Goal: Task Accomplishment & Management: Complete application form

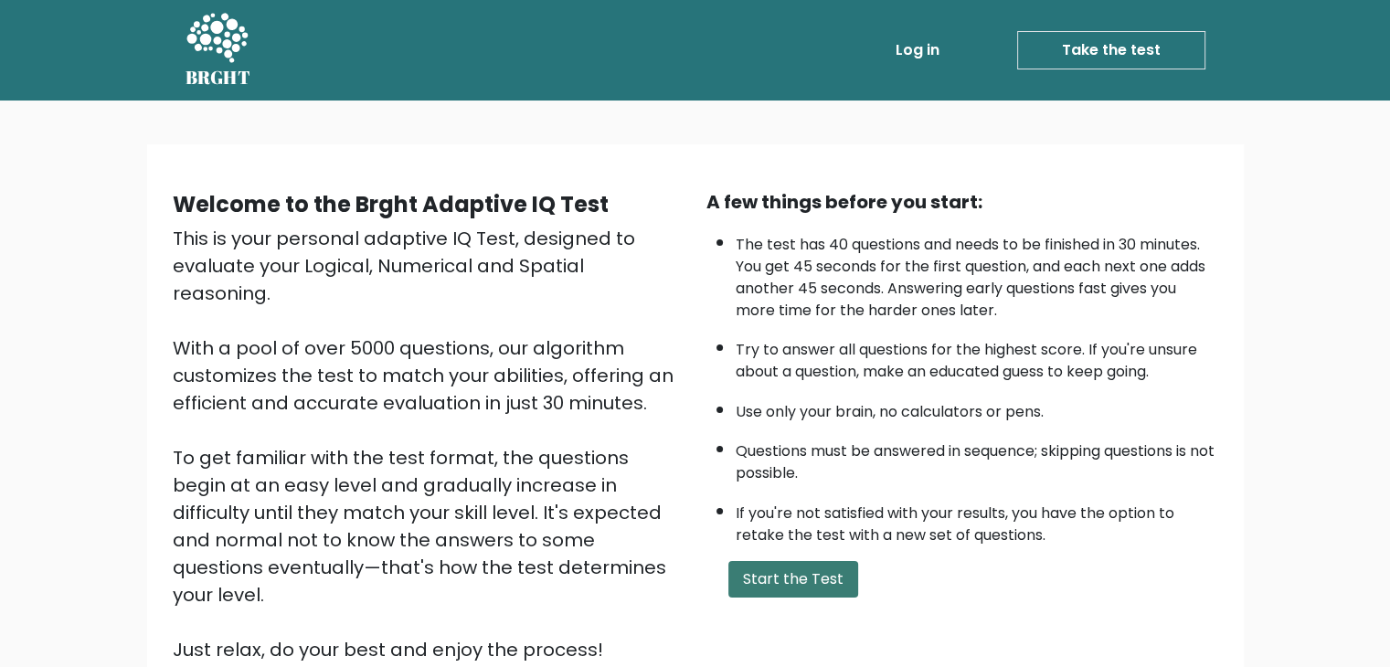
click at [768, 571] on button "Start the Test" at bounding box center [793, 579] width 130 height 37
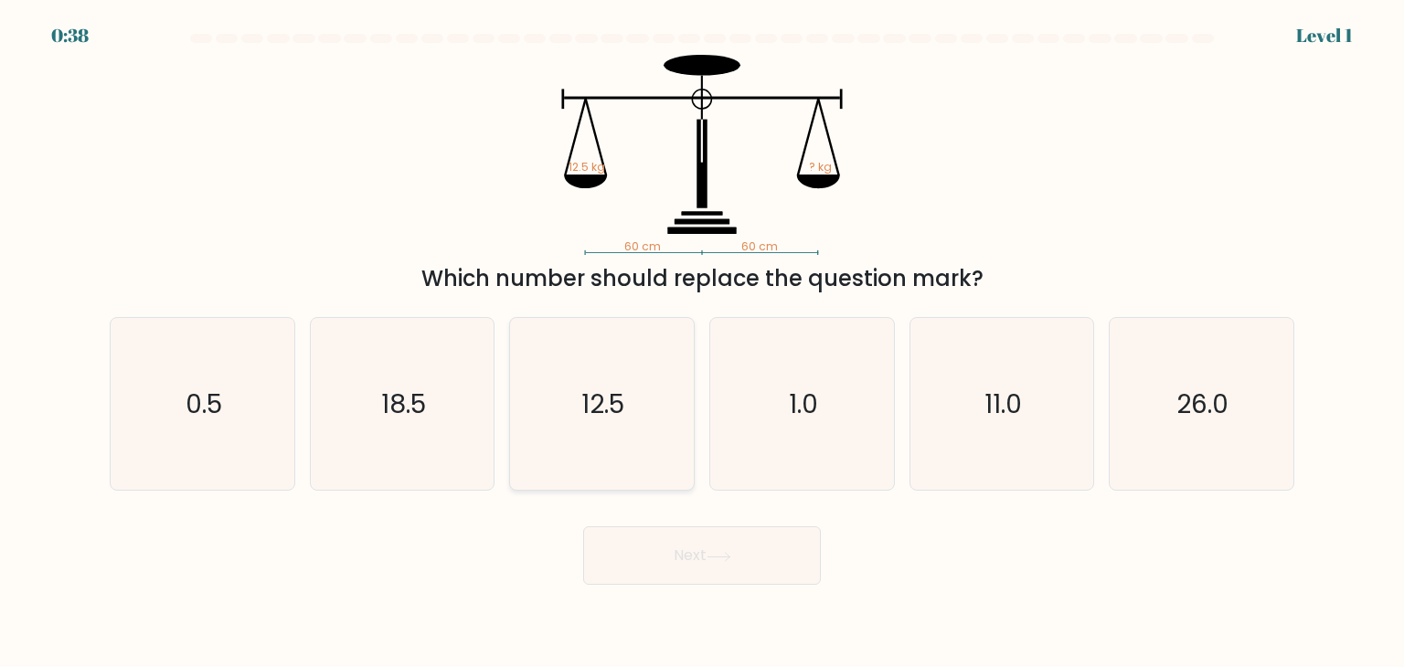
click at [640, 385] on icon "12.5" at bounding box center [601, 404] width 172 height 172
click at [702, 343] on input "c. 12.5" at bounding box center [702, 338] width 1 height 9
radio input "true"
click at [746, 560] on button "Next" at bounding box center [702, 555] width 238 height 58
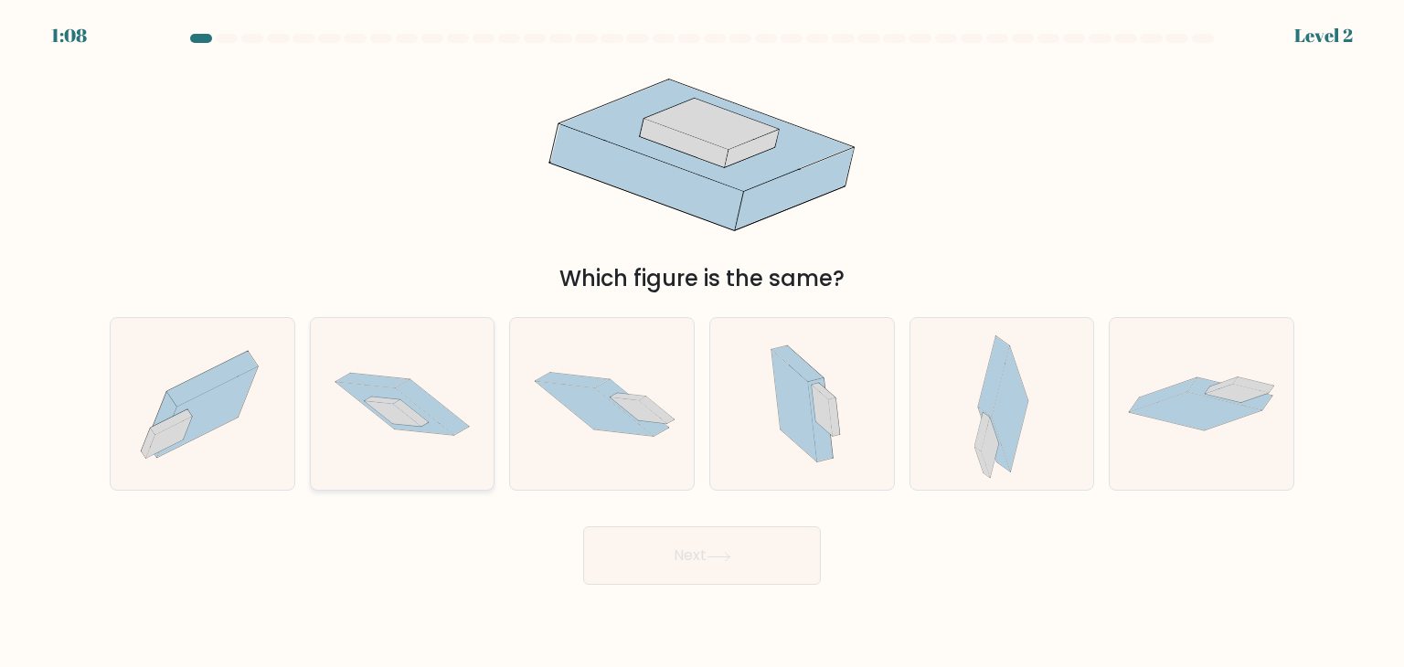
click at [424, 426] on icon at bounding box center [394, 408] width 118 height 53
click at [702, 343] on input "b." at bounding box center [702, 338] width 1 height 9
radio input "true"
click at [744, 559] on button "Next" at bounding box center [702, 555] width 238 height 58
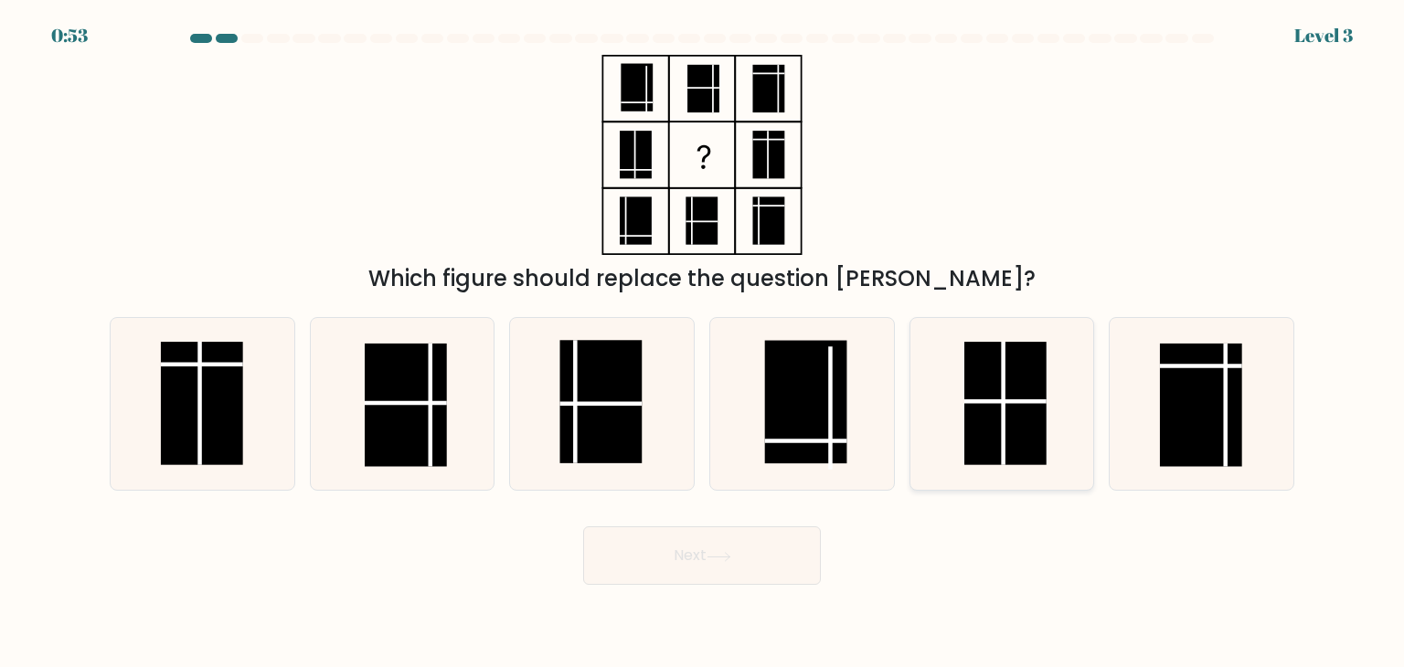
click at [999, 374] on rect at bounding box center [1005, 403] width 82 height 123
click at [703, 343] on input "e." at bounding box center [702, 338] width 1 height 9
radio input "true"
click at [752, 550] on button "Next" at bounding box center [702, 555] width 238 height 58
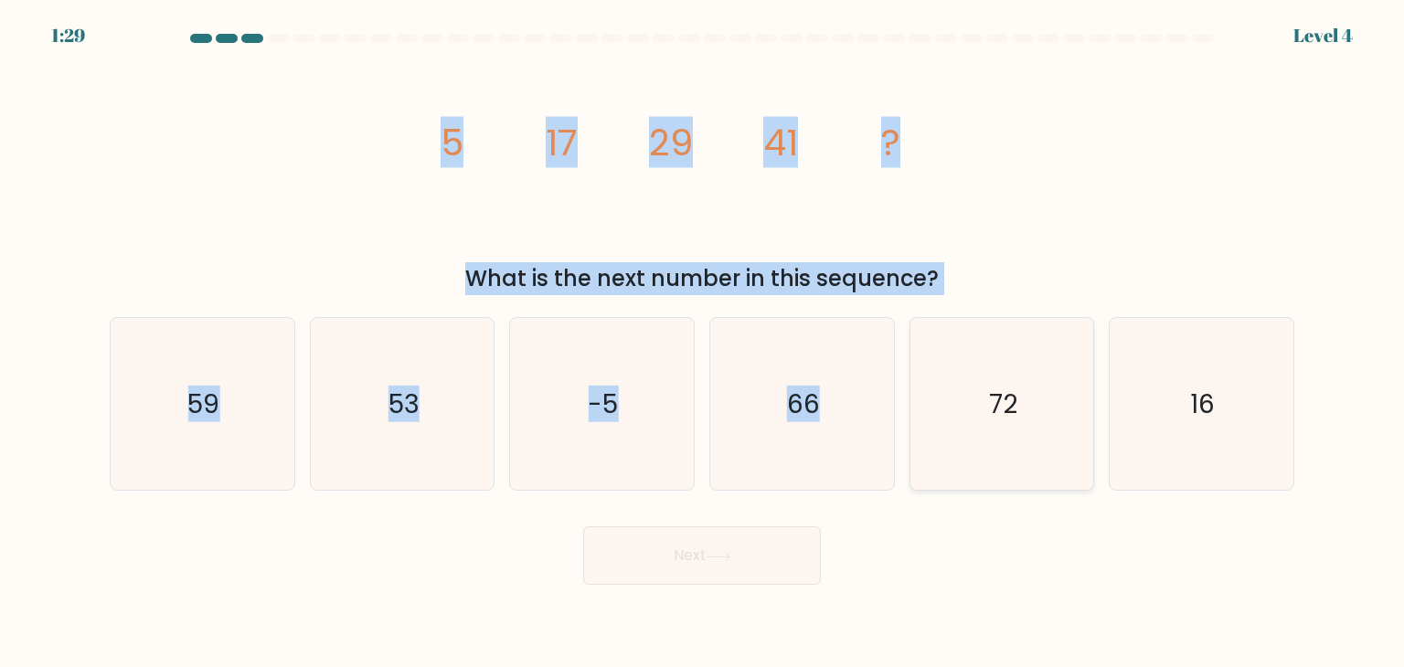
drag, startPoint x: 420, startPoint y: 147, endPoint x: 939, endPoint y: 346, distance: 555.1
click at [939, 346] on form at bounding box center [702, 309] width 1404 height 551
click at [956, 297] on form at bounding box center [702, 309] width 1404 height 551
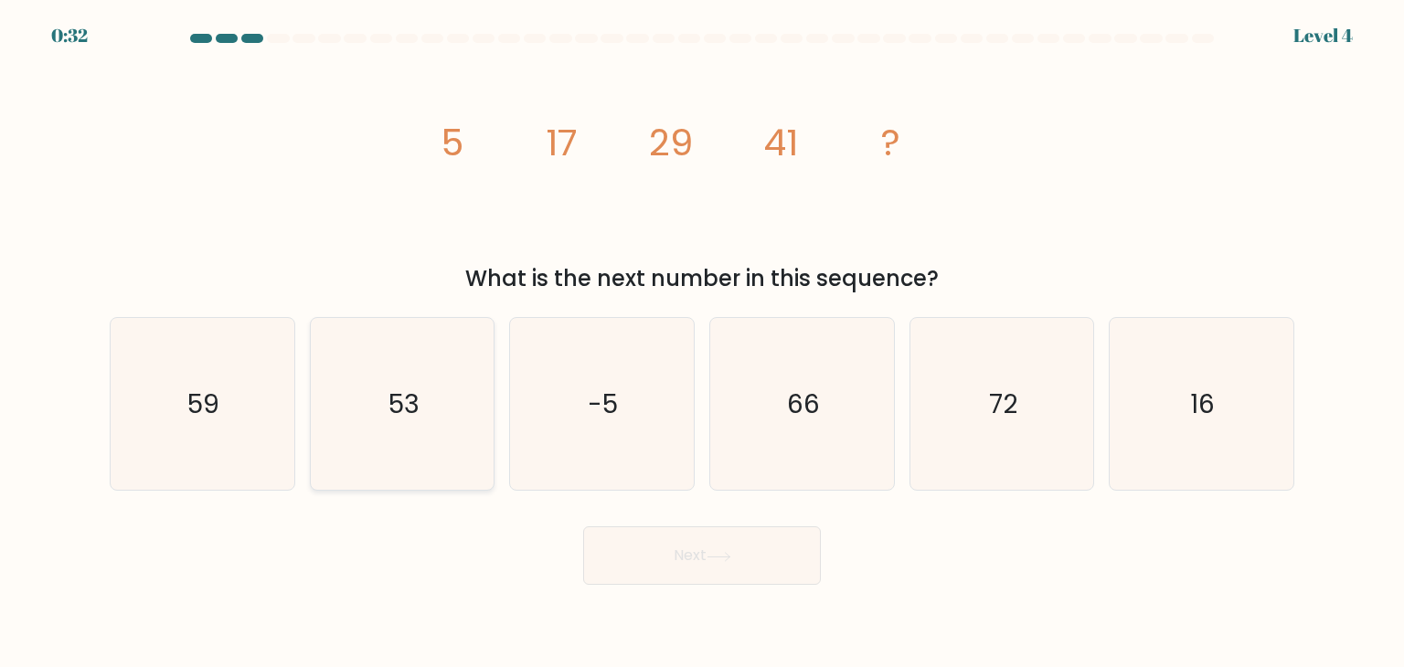
click at [433, 377] on icon "53" at bounding box center [402, 404] width 172 height 172
click at [702, 343] on input "b. 53" at bounding box center [702, 338] width 1 height 9
radio input "true"
click at [771, 545] on button "Next" at bounding box center [702, 555] width 238 height 58
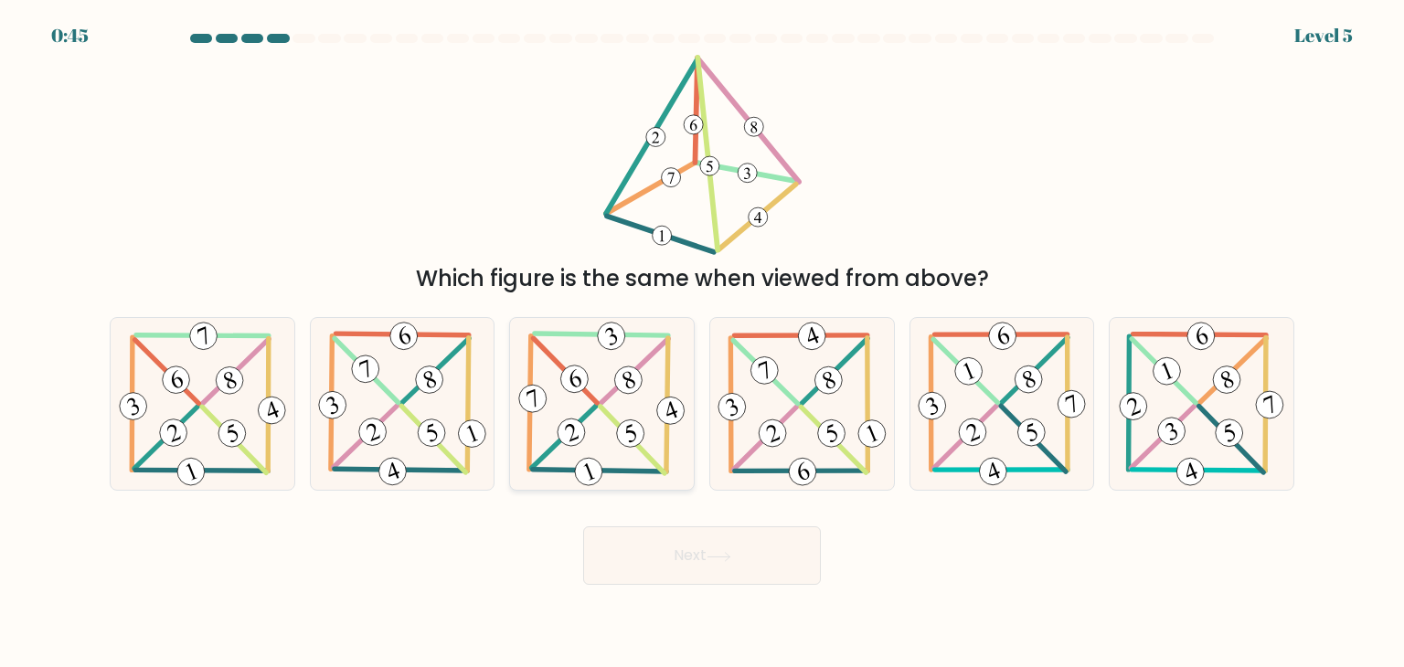
click at [614, 359] on icon at bounding box center [601, 404] width 175 height 172
click at [702, 343] on input "c." at bounding box center [702, 338] width 1 height 9
radio input "true"
click at [753, 562] on button "Next" at bounding box center [702, 555] width 238 height 58
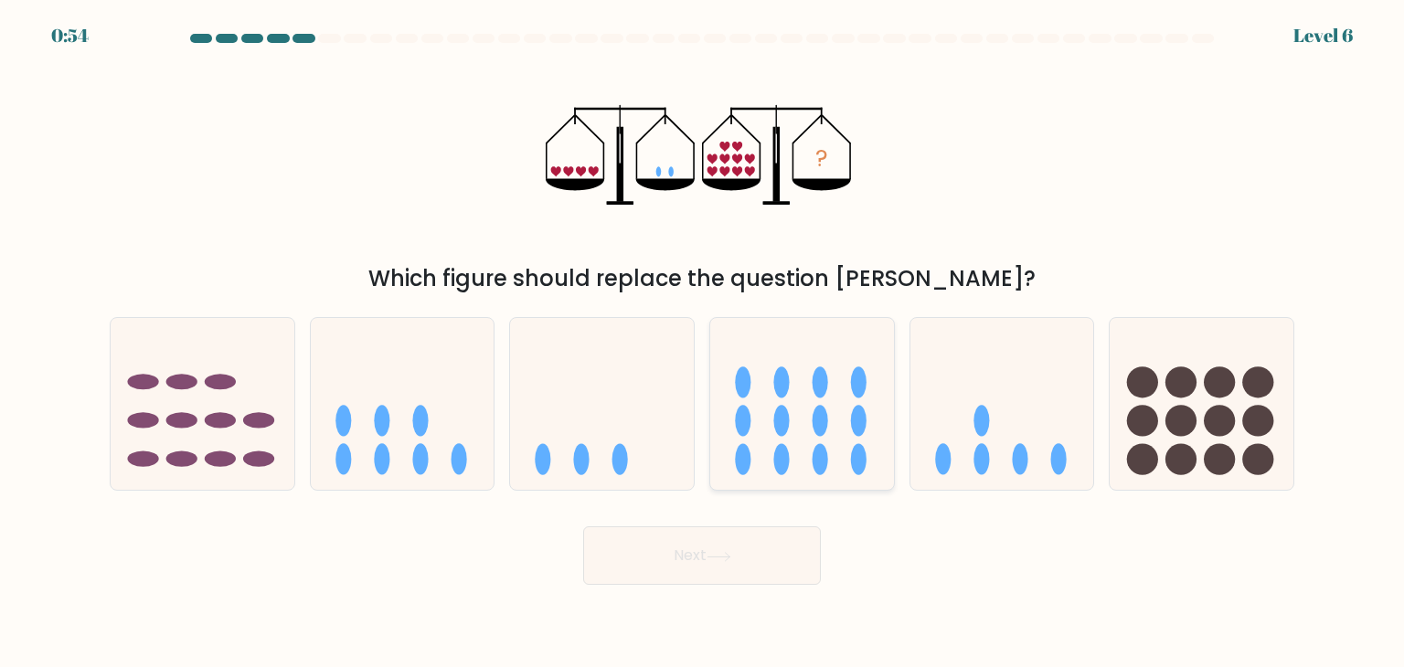
click at [757, 425] on icon at bounding box center [802, 404] width 184 height 152
click at [703, 343] on input "d." at bounding box center [702, 338] width 1 height 9
radio input "true"
click at [773, 556] on button "Next" at bounding box center [702, 555] width 238 height 58
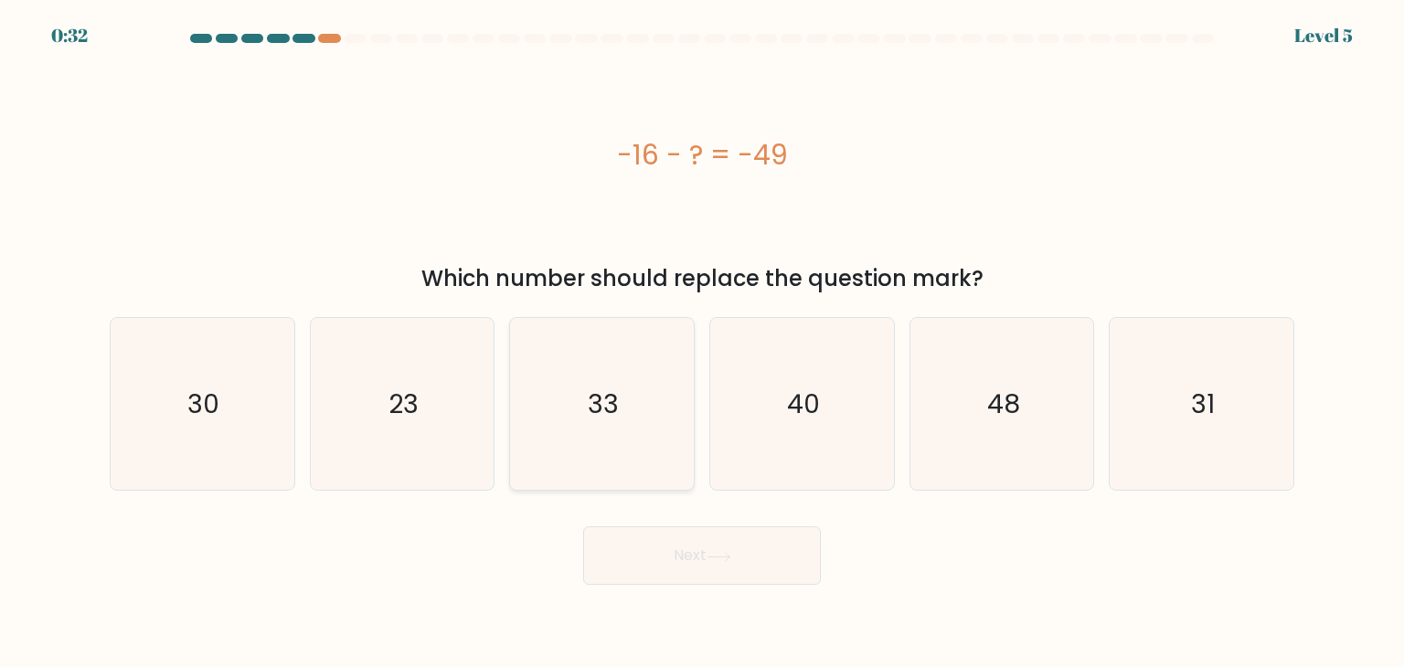
click at [615, 349] on icon "33" at bounding box center [601, 404] width 172 height 172
click at [702, 343] on input "c. 33" at bounding box center [702, 338] width 1 height 9
radio input "true"
click at [727, 557] on icon at bounding box center [718, 557] width 25 height 10
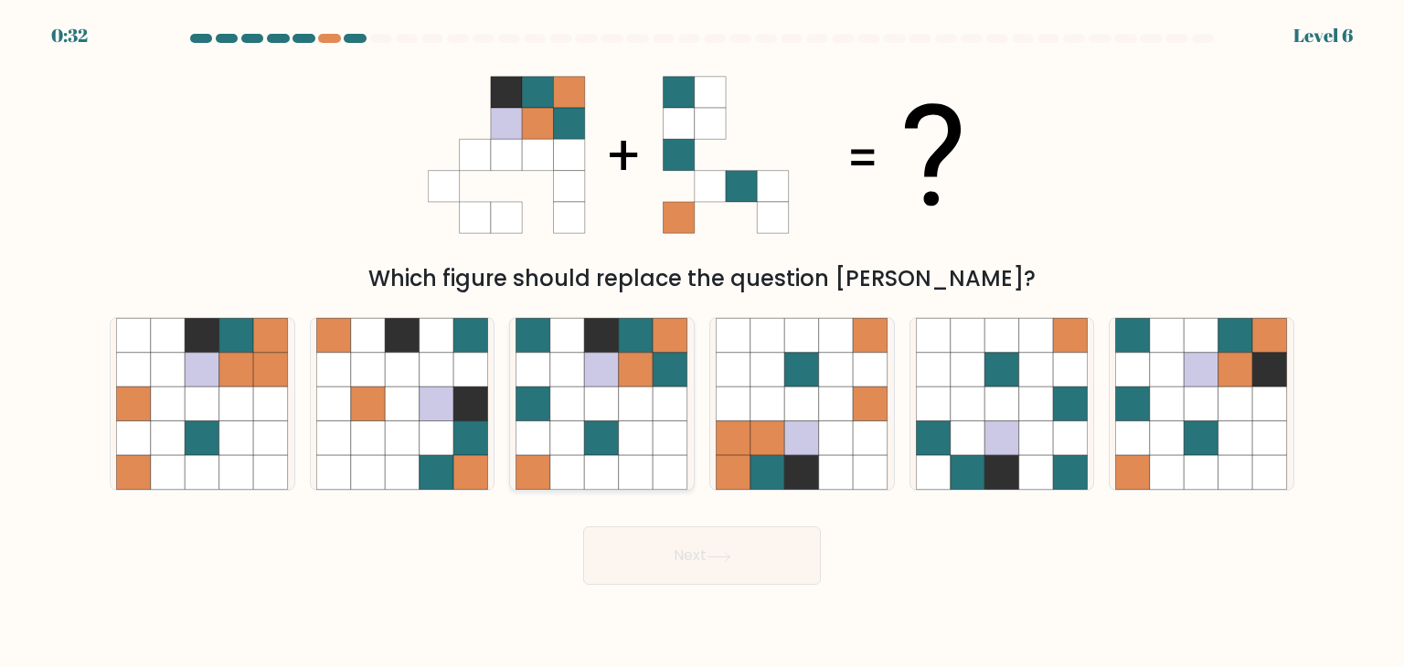
click at [632, 407] on icon at bounding box center [636, 404] width 35 height 35
click at [702, 343] on input "c." at bounding box center [702, 338] width 1 height 9
radio input "true"
click at [701, 552] on button "Next" at bounding box center [702, 555] width 238 height 58
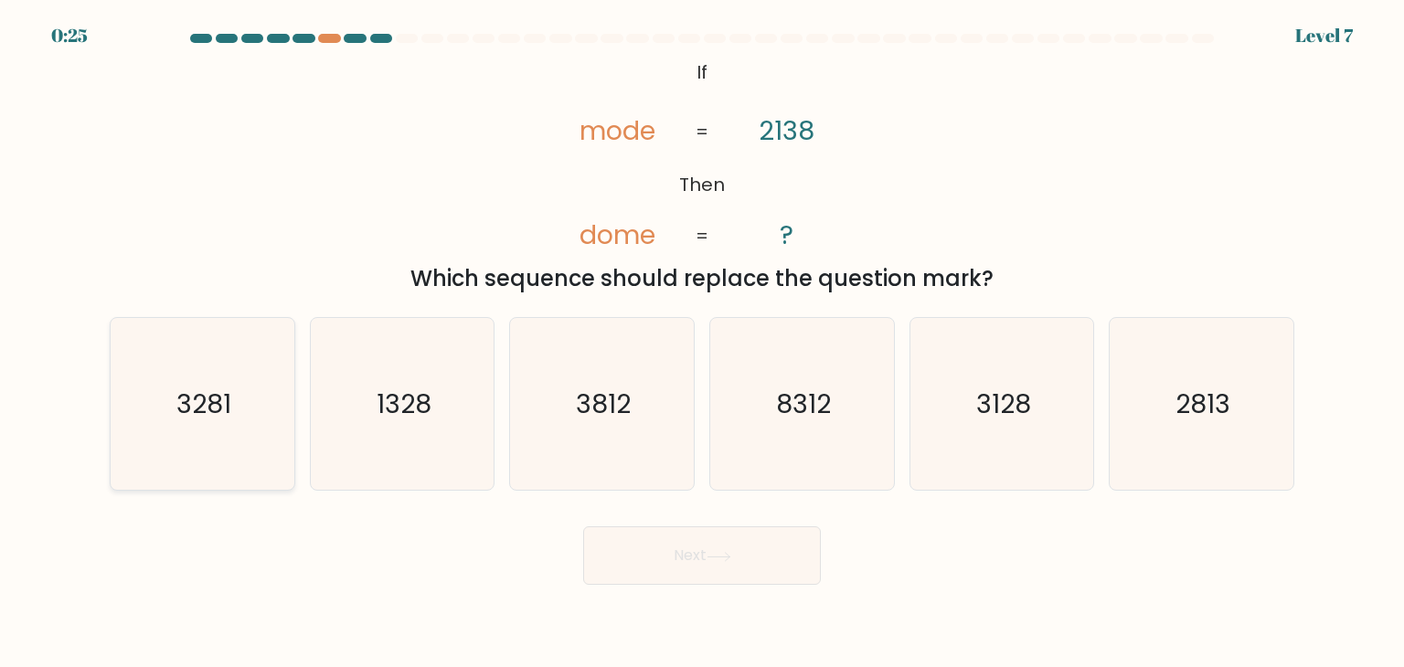
click at [271, 472] on icon "3281" at bounding box center [202, 404] width 172 height 172
click at [702, 343] on input "a. 3281" at bounding box center [702, 338] width 1 height 9
radio input "true"
click at [1020, 436] on icon "3128" at bounding box center [1002, 404] width 172 height 172
click at [703, 343] on input "e. 3128" at bounding box center [702, 338] width 1 height 9
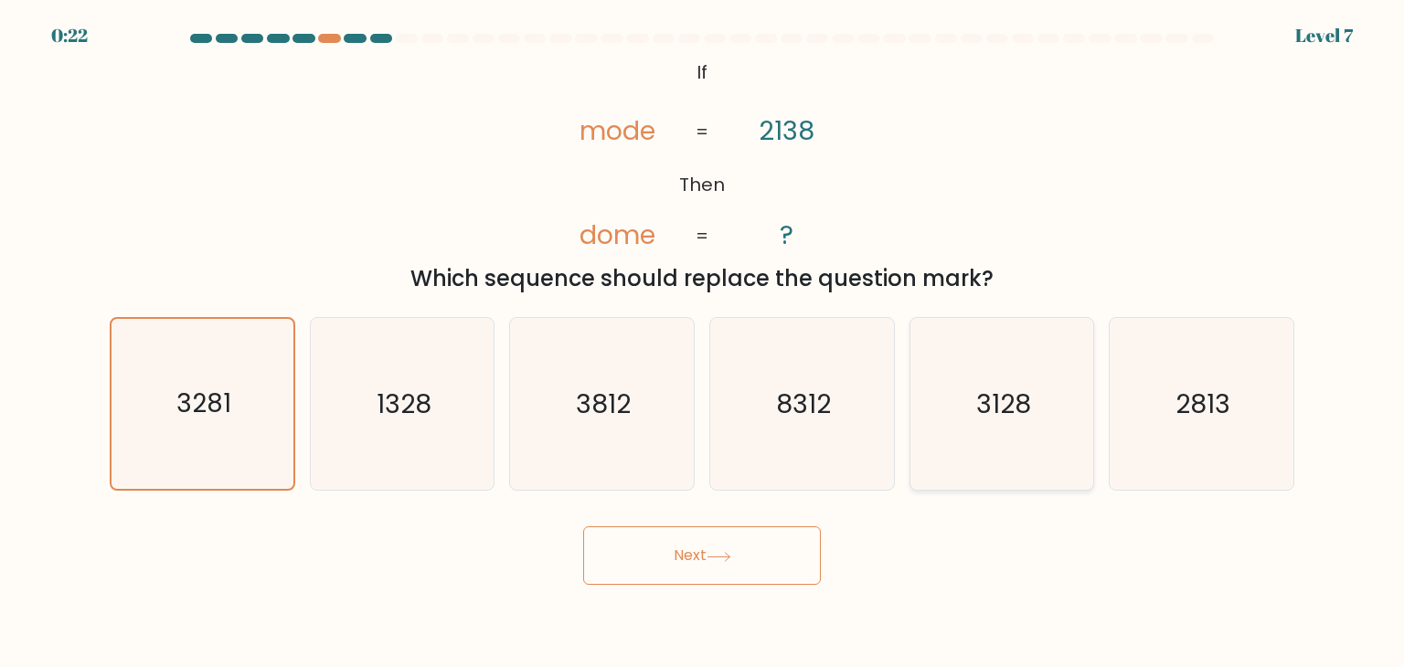
radio input "true"
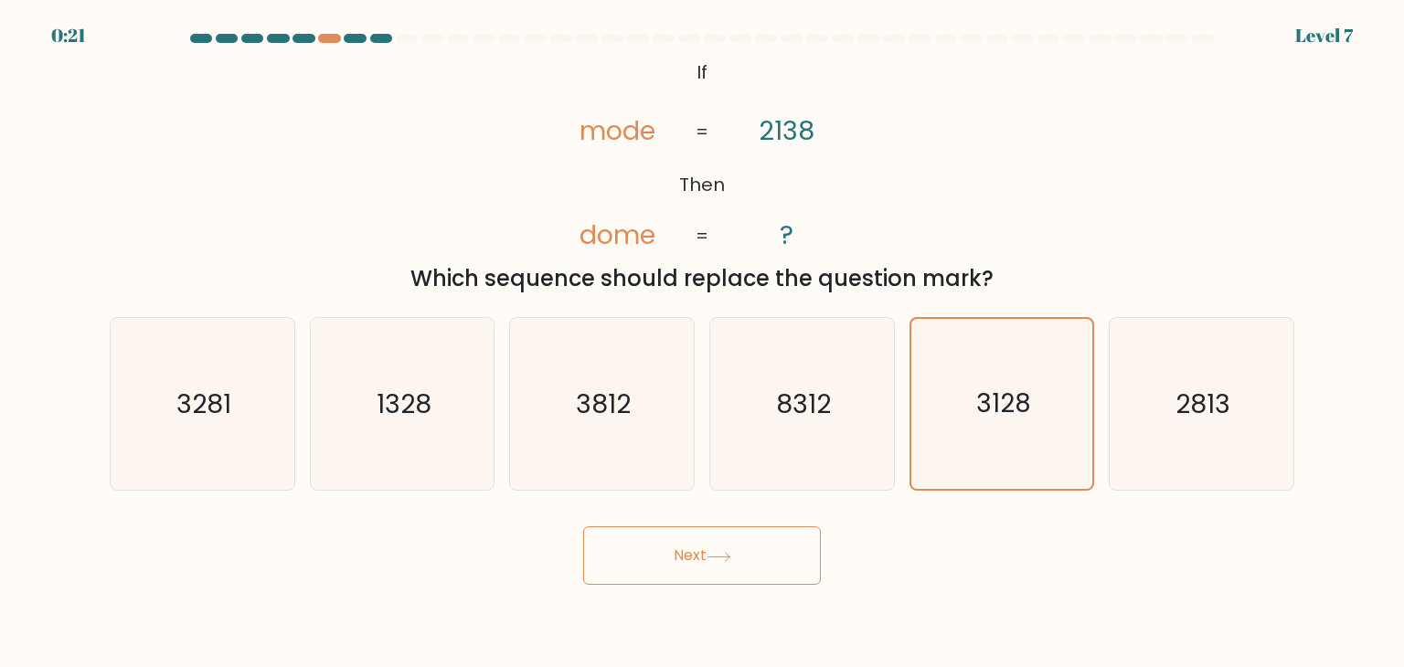
click at [740, 547] on button "Next" at bounding box center [702, 555] width 238 height 58
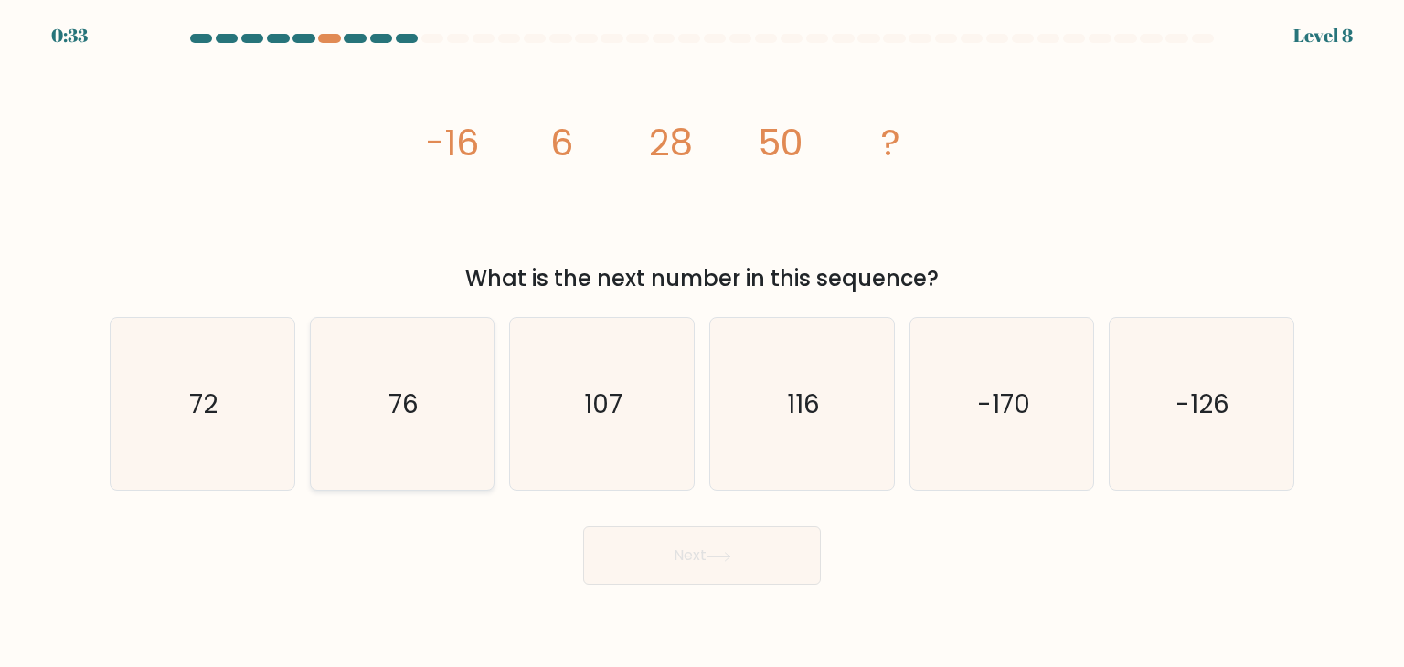
drag, startPoint x: 324, startPoint y: 384, endPoint x: 311, endPoint y: 380, distance: 14.2
click at [323, 384] on icon "76" at bounding box center [402, 404] width 172 height 172
click at [702, 343] on input "b. 76" at bounding box center [702, 338] width 1 height 9
radio input "true"
click at [201, 380] on icon "72" at bounding box center [202, 404] width 172 height 172
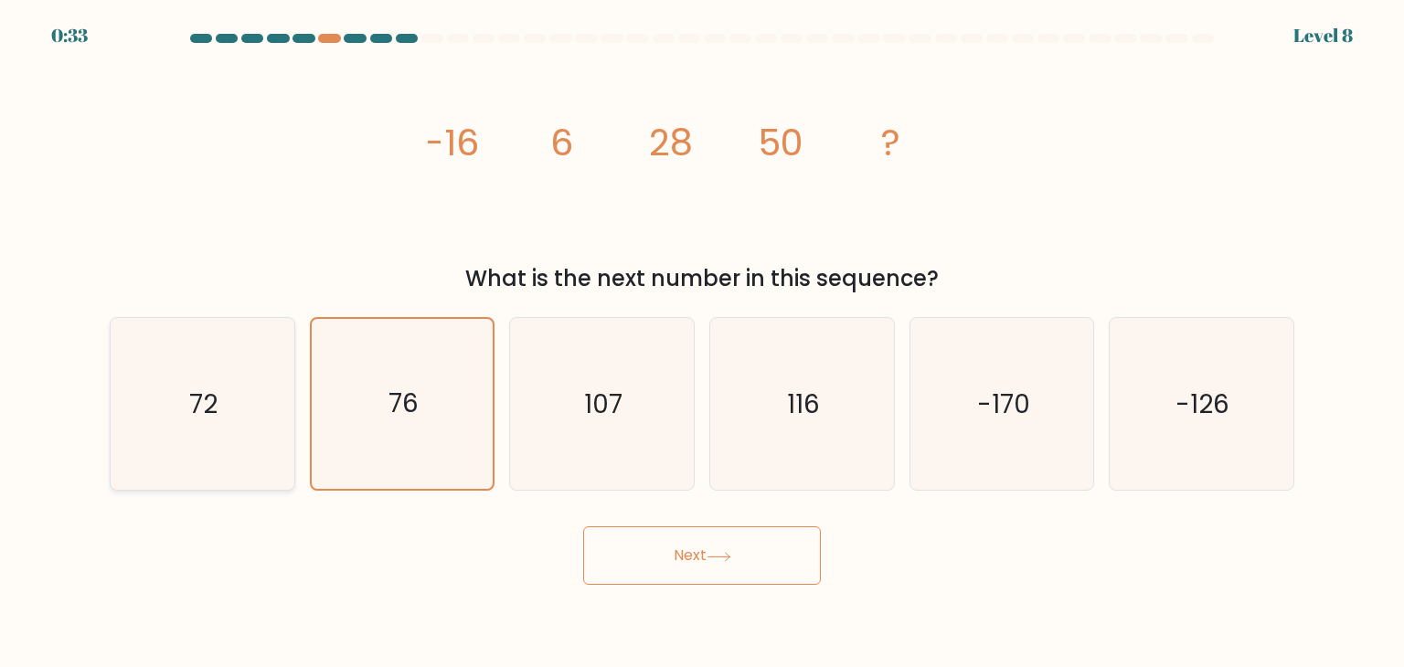
click at [702, 343] on input "a. 72" at bounding box center [702, 338] width 1 height 9
radio input "true"
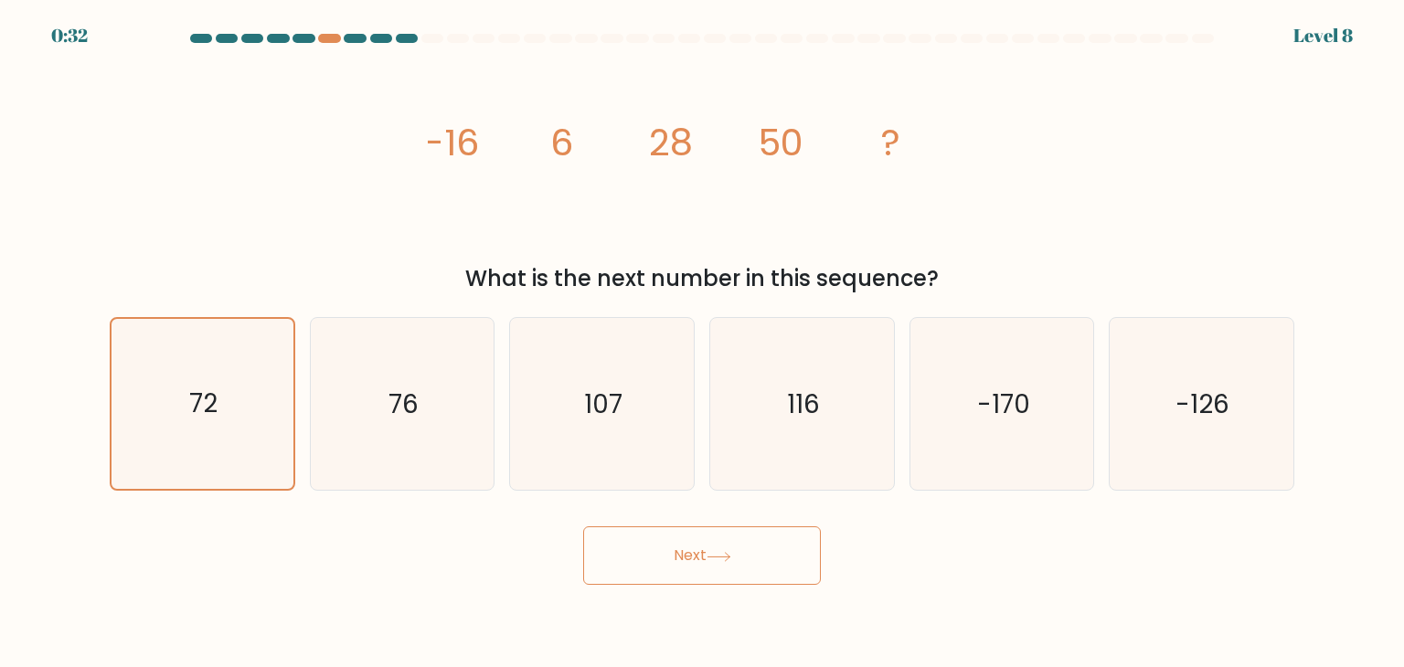
click at [755, 549] on button "Next" at bounding box center [702, 555] width 238 height 58
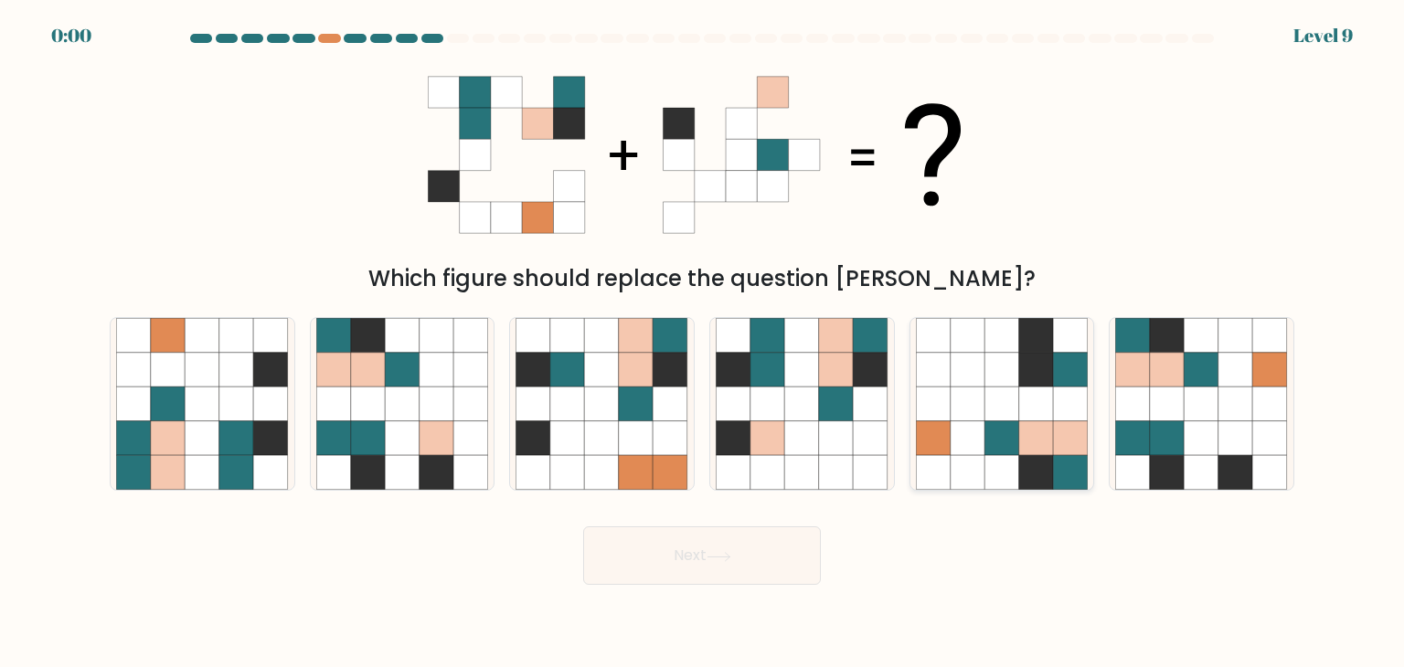
click at [1007, 423] on icon at bounding box center [1001, 438] width 35 height 35
click at [703, 343] on input "e." at bounding box center [702, 338] width 1 height 9
radio input "true"
click at [715, 560] on div "Next" at bounding box center [702, 549] width 1206 height 72
click at [720, 549] on div "Next" at bounding box center [702, 549] width 1206 height 72
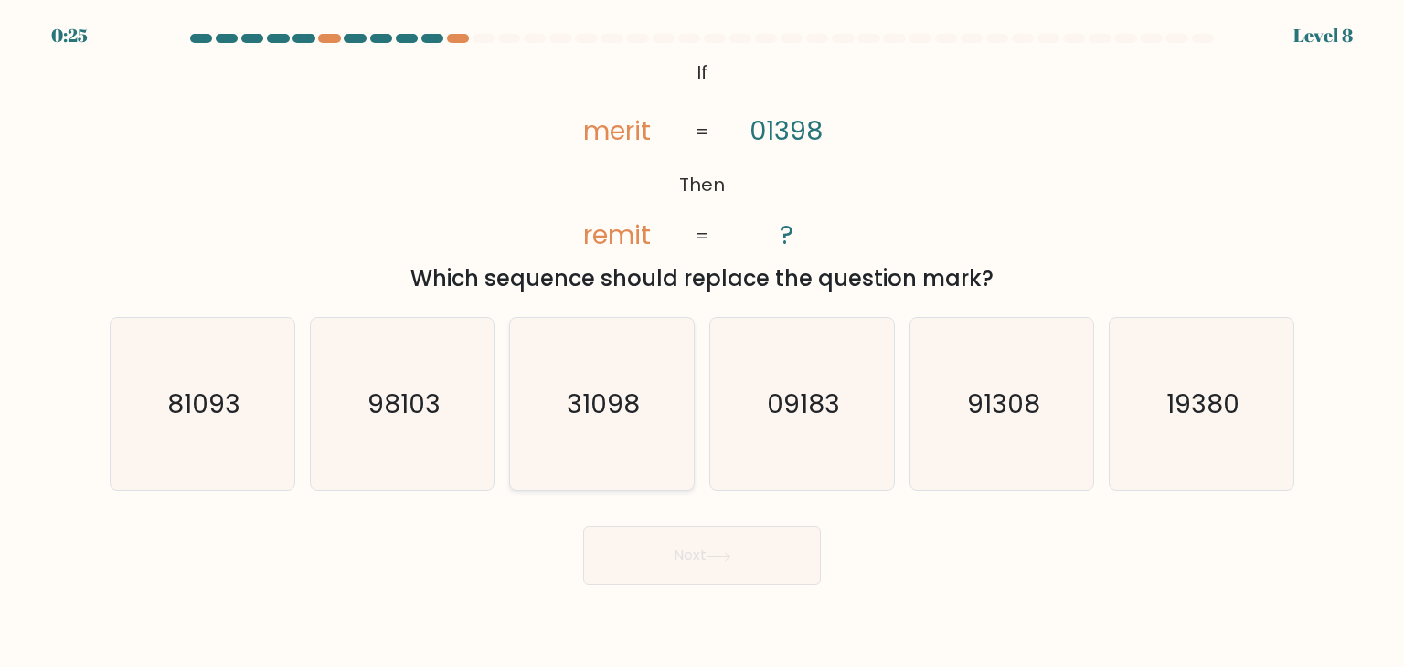
click at [660, 378] on icon "31098" at bounding box center [601, 404] width 172 height 172
click at [702, 343] on input "c. 31098" at bounding box center [702, 338] width 1 height 9
radio input "true"
click at [697, 544] on button "Next" at bounding box center [702, 555] width 238 height 58
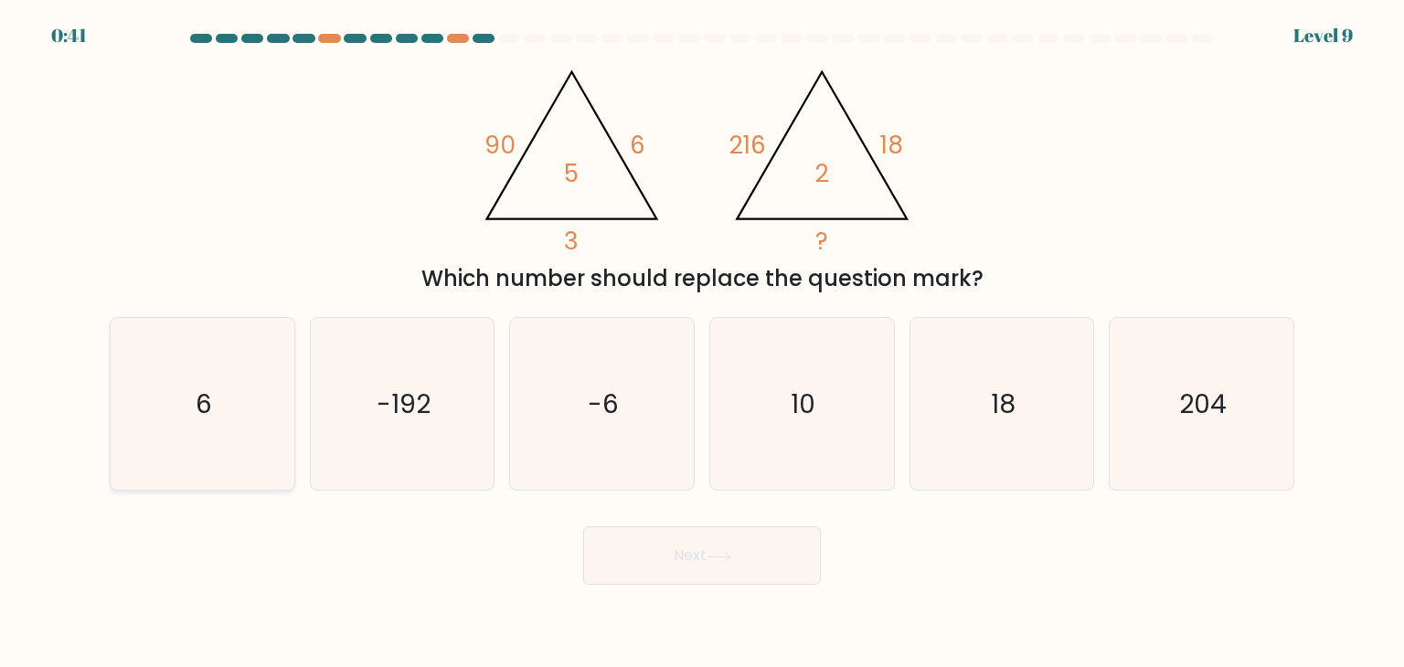
click at [150, 387] on icon "6" at bounding box center [202, 404] width 172 height 172
click at [702, 343] on input "a. 6" at bounding box center [702, 338] width 1 height 9
radio input "true"
click at [749, 567] on button "Next" at bounding box center [702, 555] width 238 height 58
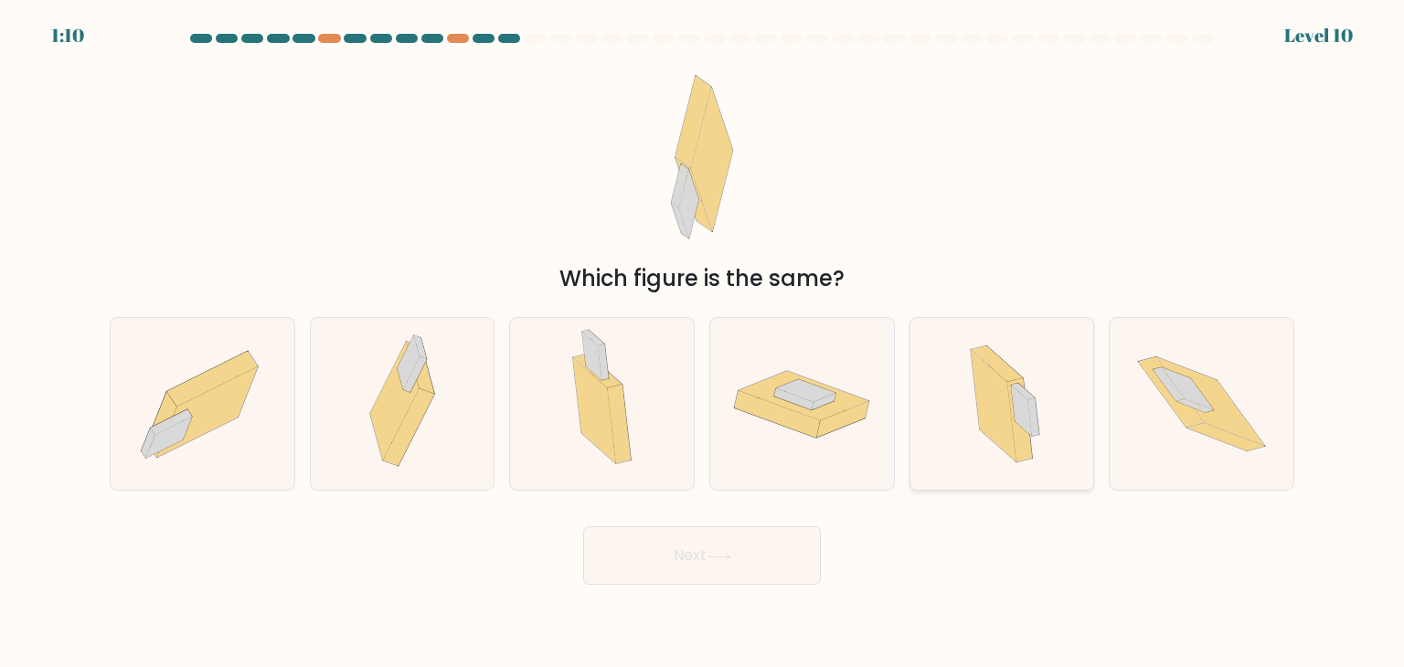
click at [1018, 412] on icon at bounding box center [1021, 411] width 21 height 51
click at [703, 343] on input "e." at bounding box center [702, 338] width 1 height 9
radio input "true"
click at [742, 564] on button "Next" at bounding box center [702, 555] width 238 height 58
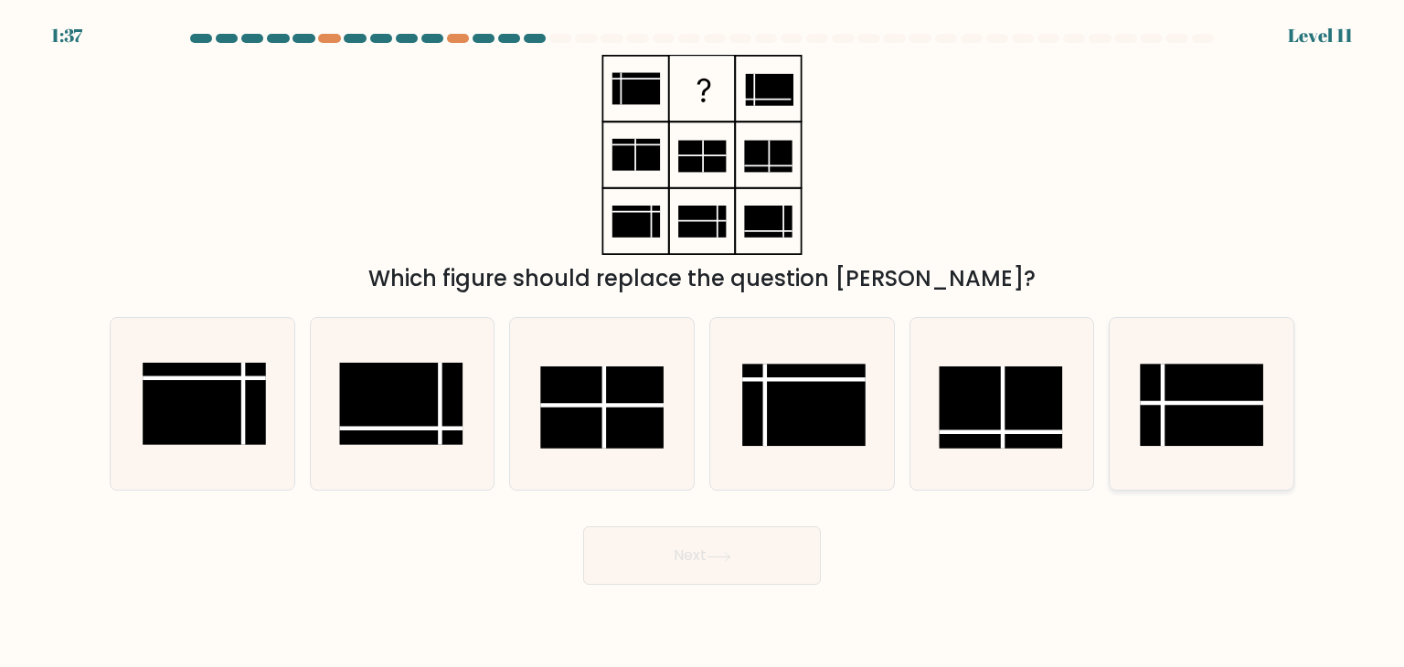
click at [1193, 422] on rect at bounding box center [1201, 405] width 123 height 82
click at [703, 343] on input "f." at bounding box center [702, 338] width 1 height 9
radio input "true"
click at [629, 554] on button "Next" at bounding box center [702, 555] width 238 height 58
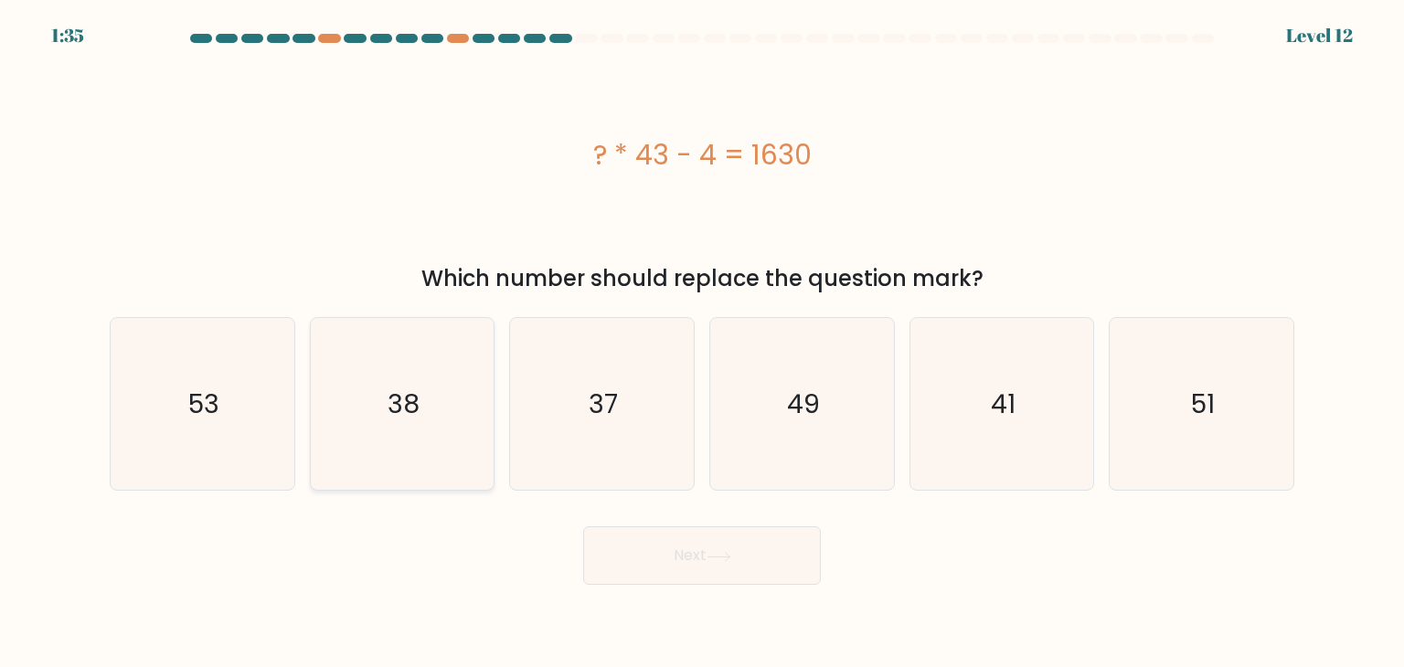
click at [424, 408] on icon "38" at bounding box center [402, 404] width 172 height 172
click at [702, 343] on input "b. 38" at bounding box center [702, 338] width 1 height 9
radio input "true"
click at [801, 558] on button "Next" at bounding box center [702, 555] width 238 height 58
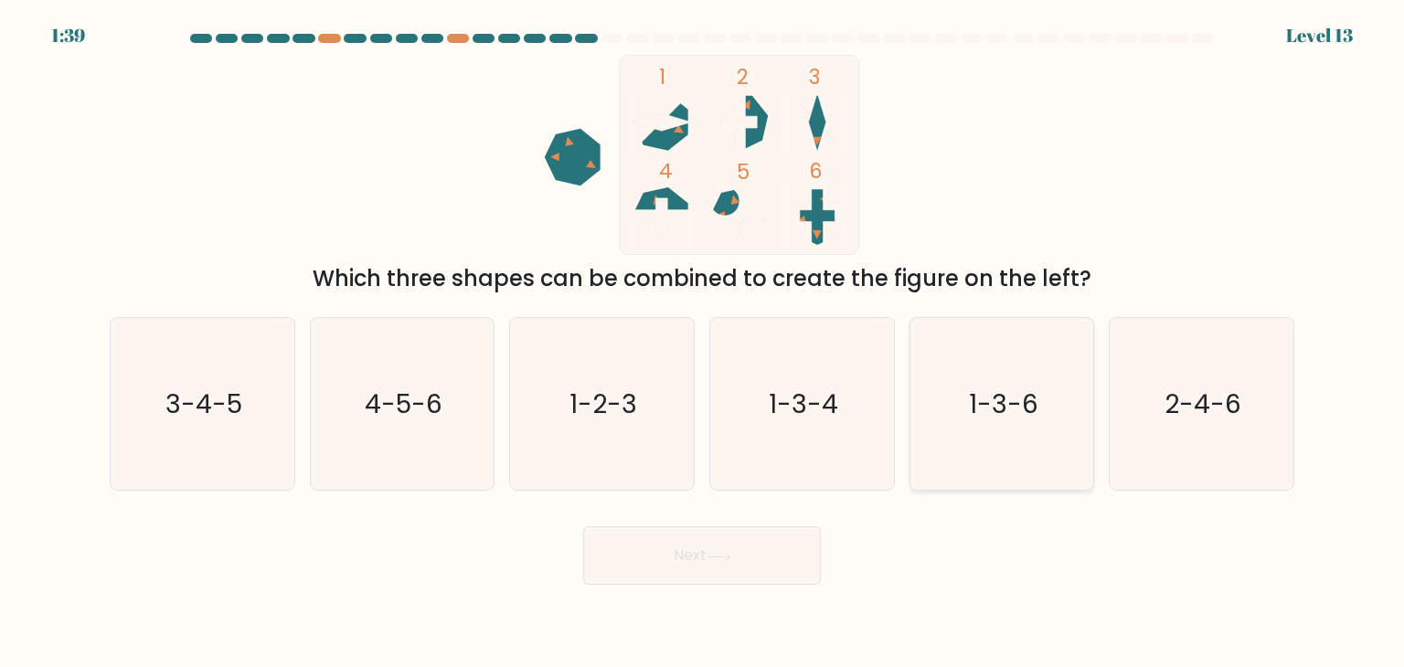
click at [976, 445] on icon "1-3-6" at bounding box center [1002, 404] width 172 height 172
click at [703, 343] on input "e. 1-3-6" at bounding box center [702, 338] width 1 height 9
radio input "true"
click at [782, 567] on button "Next" at bounding box center [702, 555] width 238 height 58
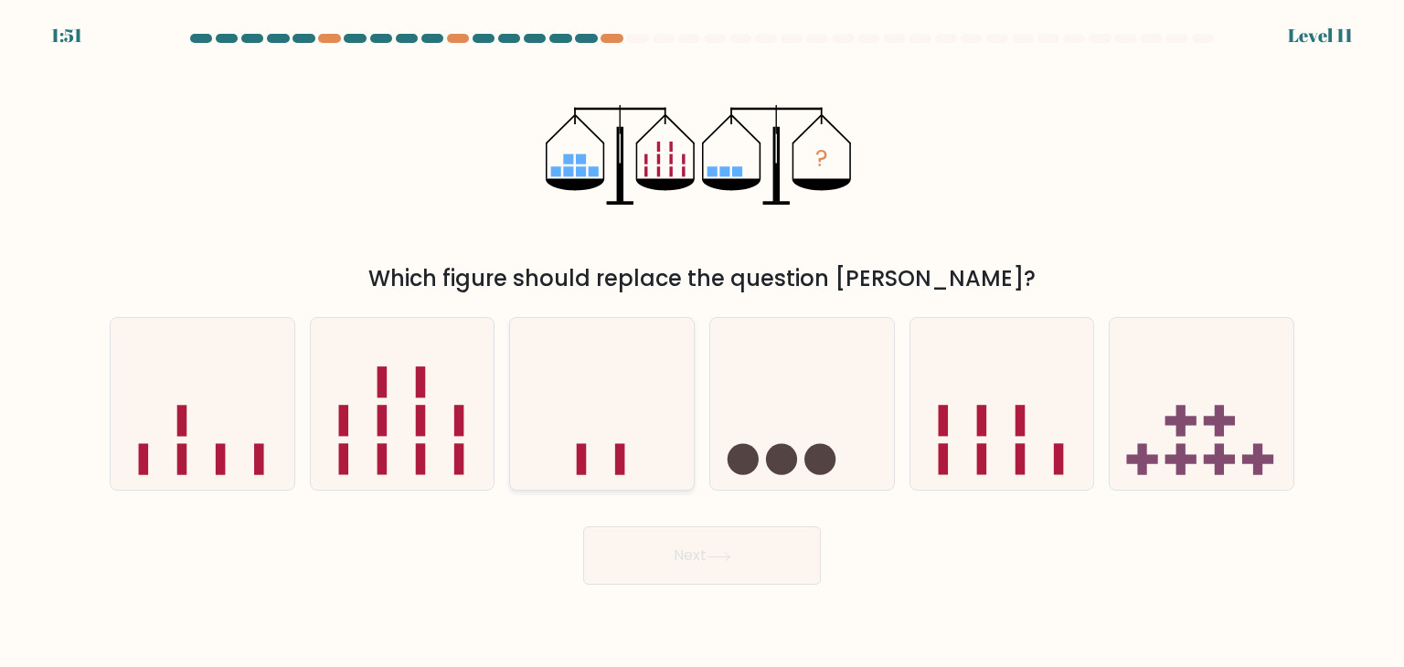
click at [555, 363] on icon at bounding box center [602, 404] width 184 height 152
click at [702, 343] on input "c." at bounding box center [702, 338] width 1 height 9
radio input "true"
click at [695, 566] on button "Next" at bounding box center [702, 555] width 238 height 58
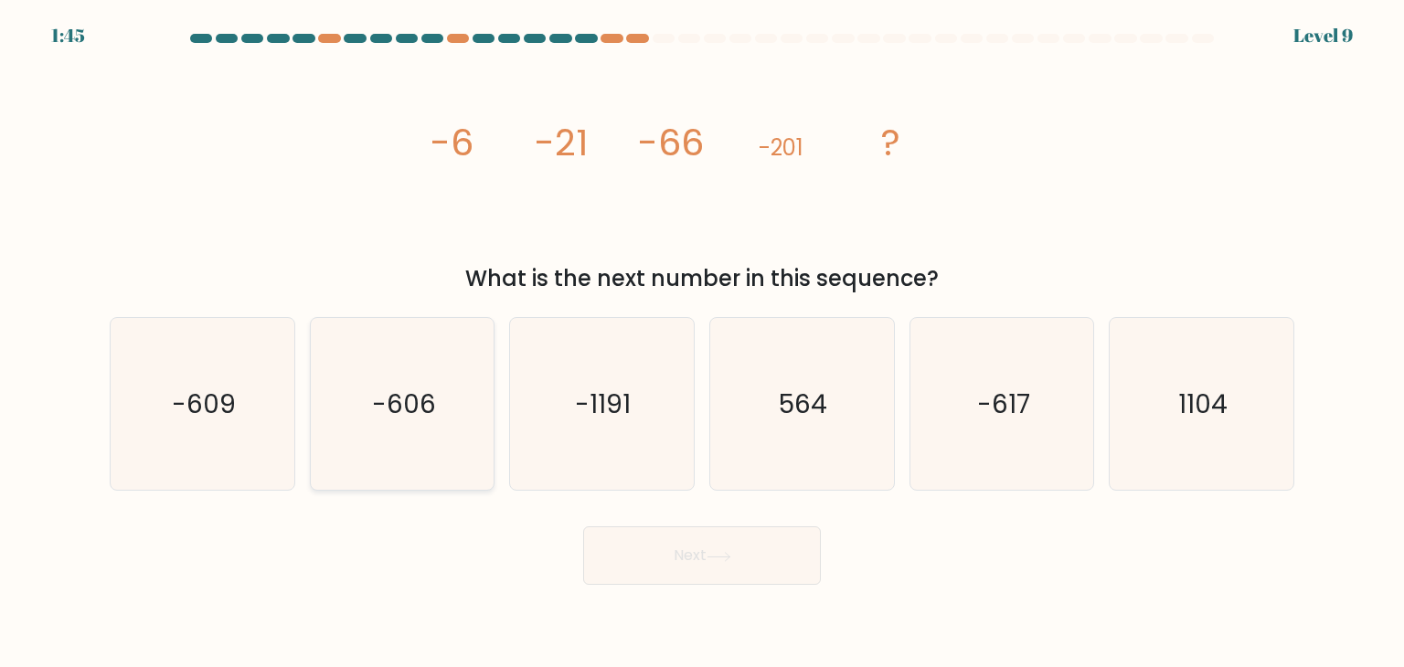
click at [406, 401] on text "-606" at bounding box center [404, 404] width 64 height 37
click at [702, 343] on input "b. -606" at bounding box center [702, 338] width 1 height 9
radio input "true"
click at [703, 569] on button "Next" at bounding box center [702, 555] width 238 height 58
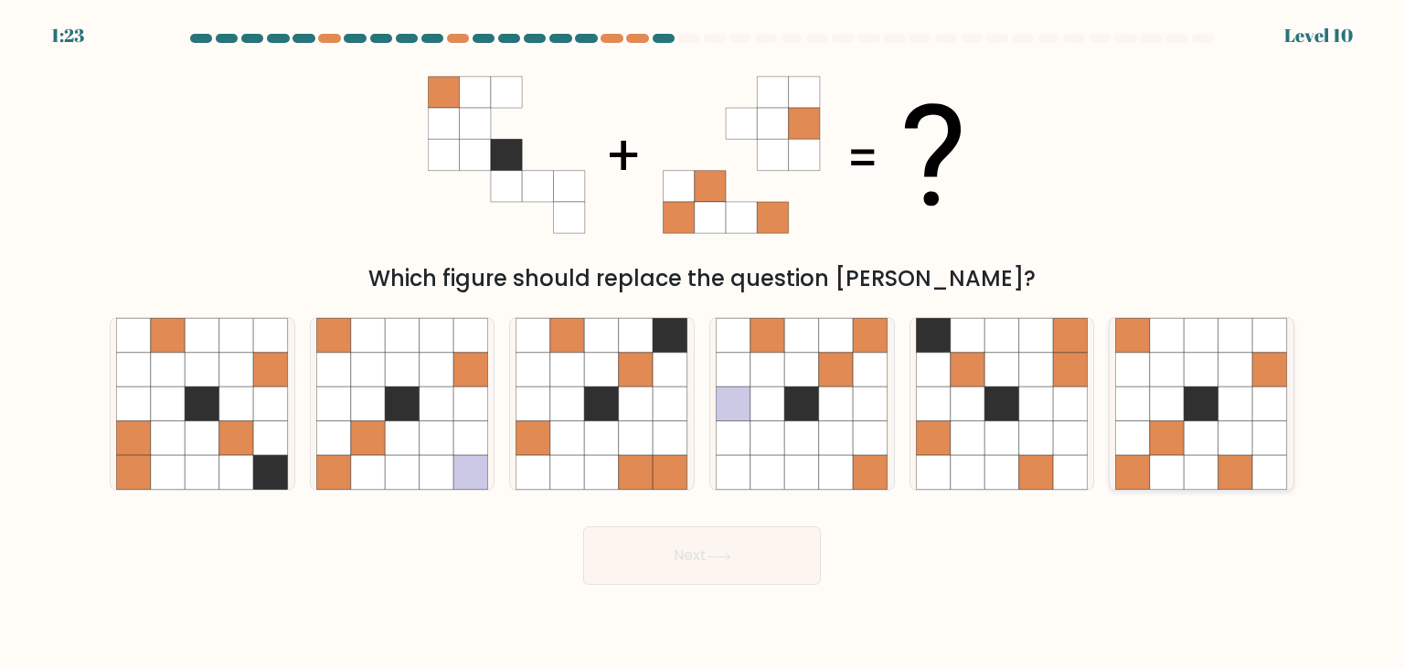
click at [1246, 447] on icon at bounding box center [1235, 438] width 35 height 35
click at [703, 343] on input "f." at bounding box center [702, 338] width 1 height 9
radio input "true"
click at [709, 555] on button "Next" at bounding box center [702, 555] width 238 height 58
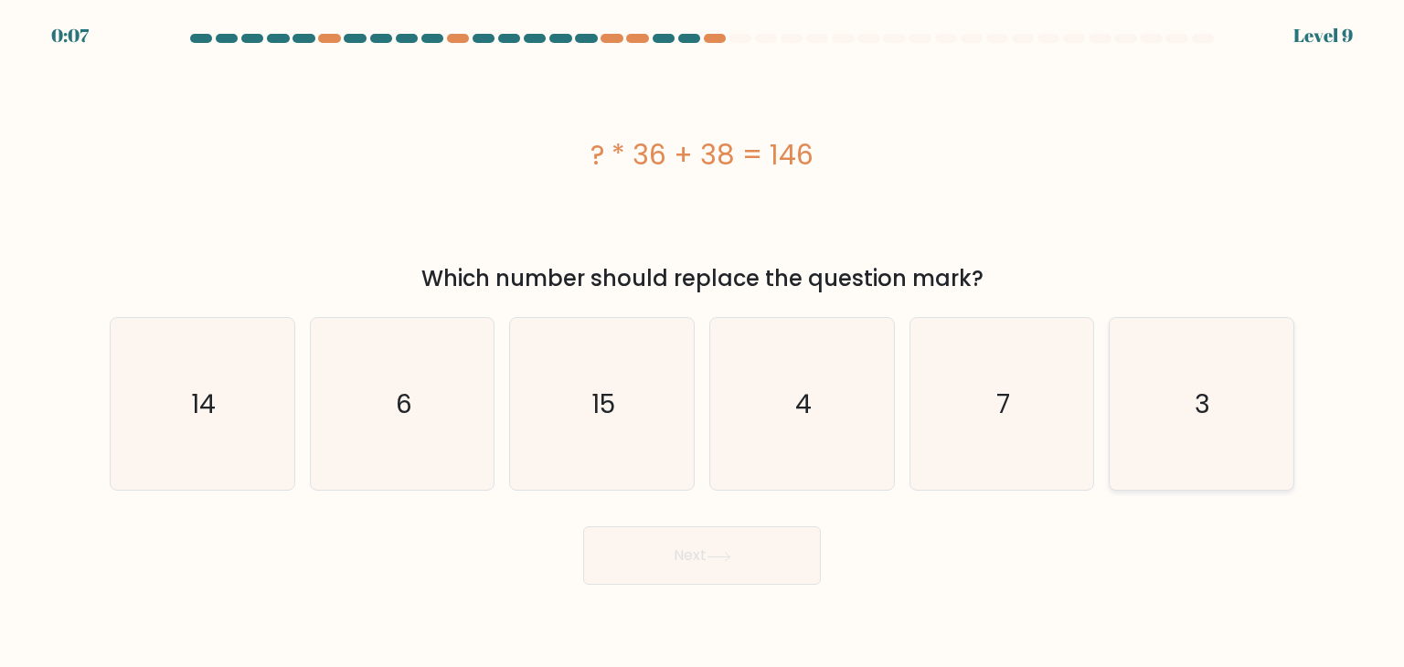
click at [1183, 447] on icon "3" at bounding box center [1201, 404] width 172 height 172
click at [703, 343] on input "f. 3" at bounding box center [702, 338] width 1 height 9
radio input "true"
click at [716, 564] on button "Next" at bounding box center [702, 555] width 238 height 58
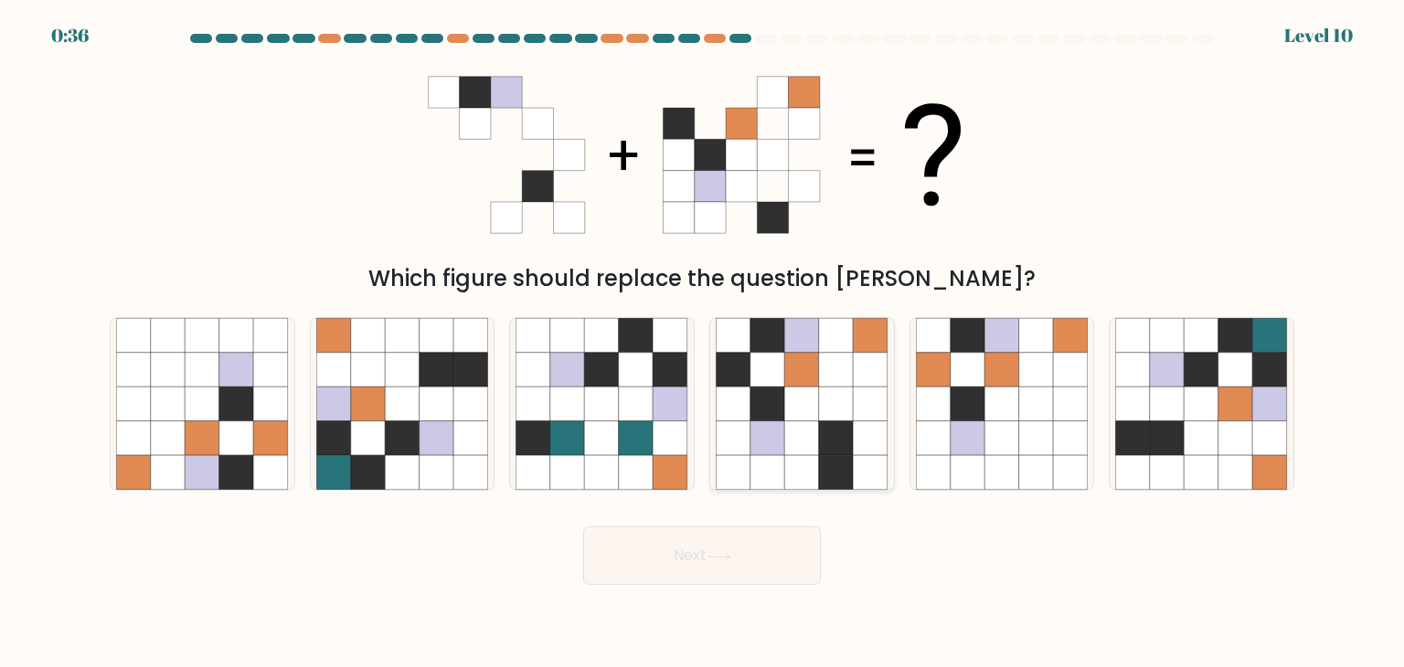
click at [845, 422] on icon at bounding box center [836, 438] width 35 height 35
click at [703, 343] on input "d." at bounding box center [702, 338] width 1 height 9
radio input "true"
click at [758, 569] on button "Next" at bounding box center [702, 555] width 238 height 58
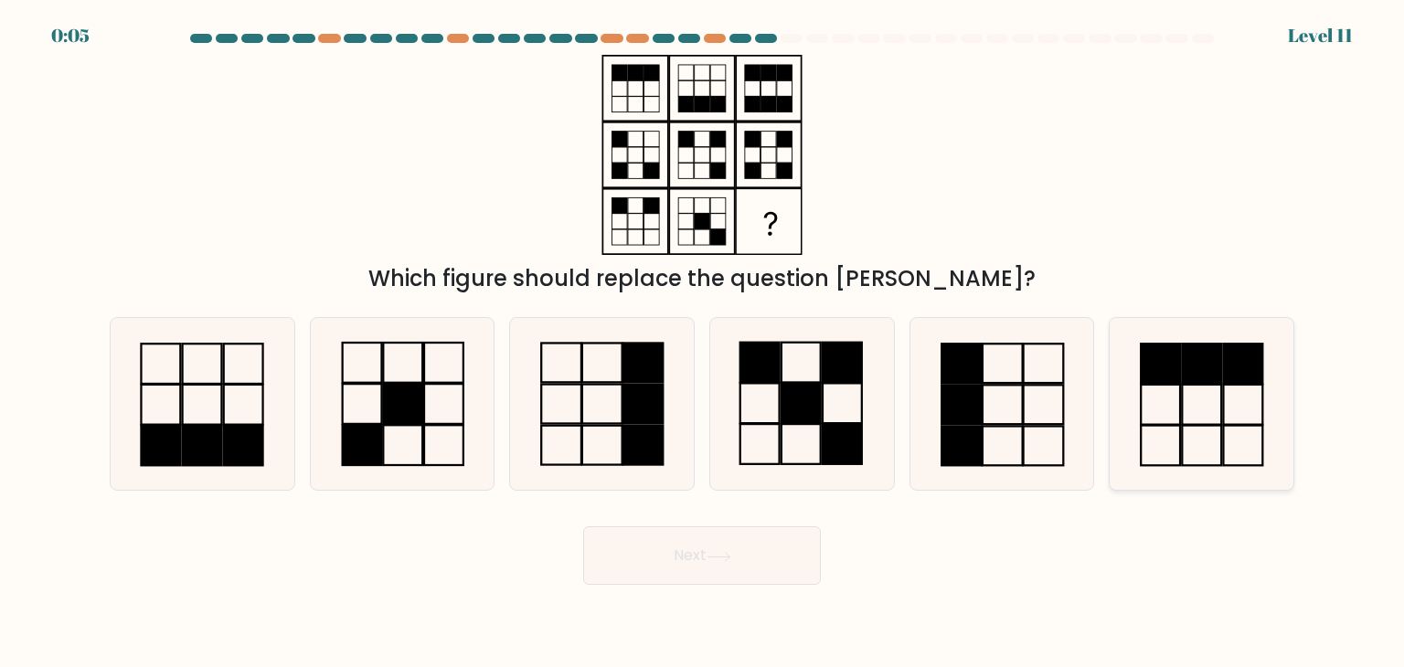
click at [1211, 412] on icon at bounding box center [1201, 404] width 172 height 172
click at [703, 343] on input "f." at bounding box center [702, 338] width 1 height 9
radio input "true"
click at [620, 409] on icon at bounding box center [601, 404] width 172 height 172
click at [702, 343] on input "c." at bounding box center [702, 338] width 1 height 9
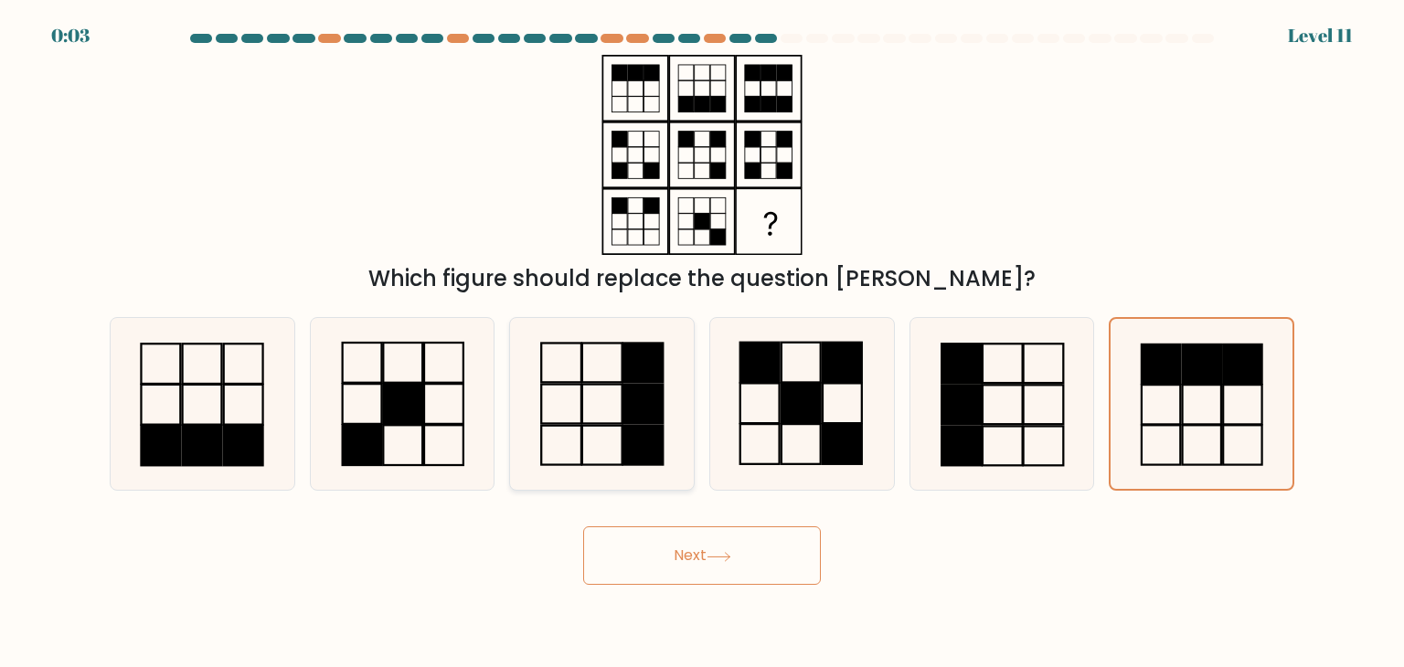
radio input "true"
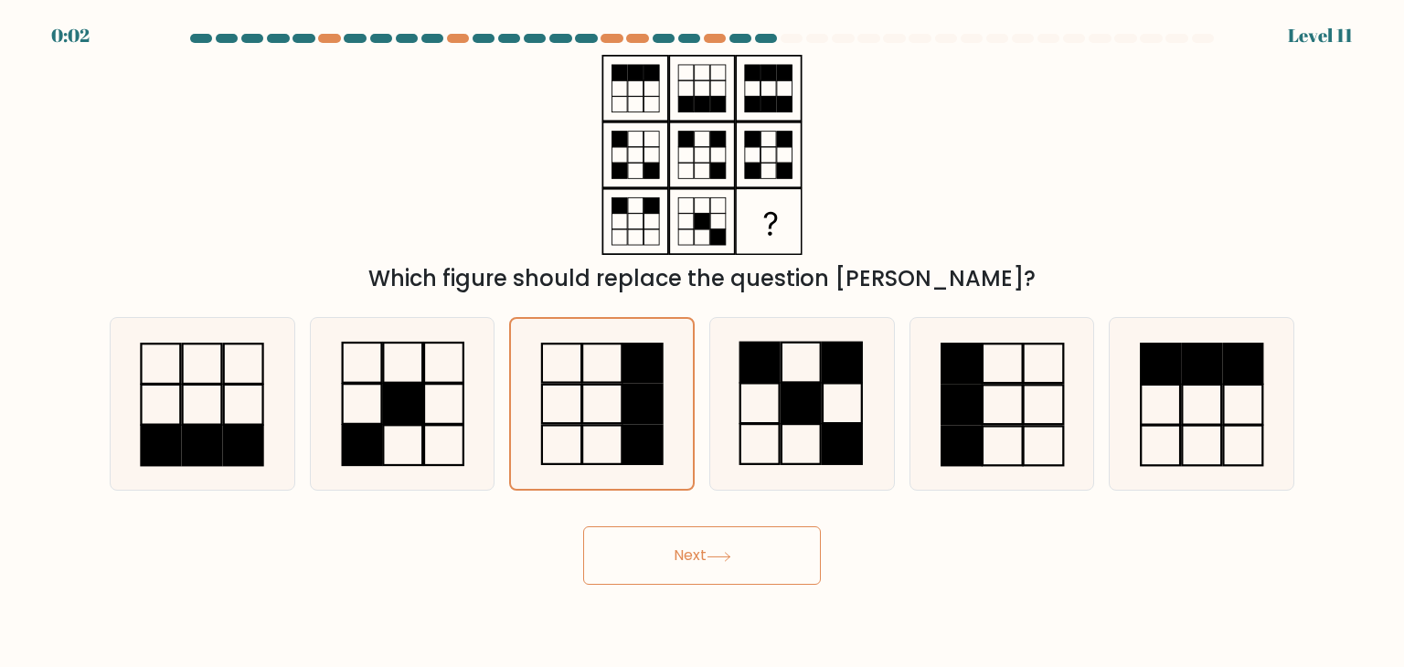
click at [748, 570] on button "Next" at bounding box center [702, 555] width 238 height 58
click at [752, 554] on button "Next" at bounding box center [702, 555] width 238 height 58
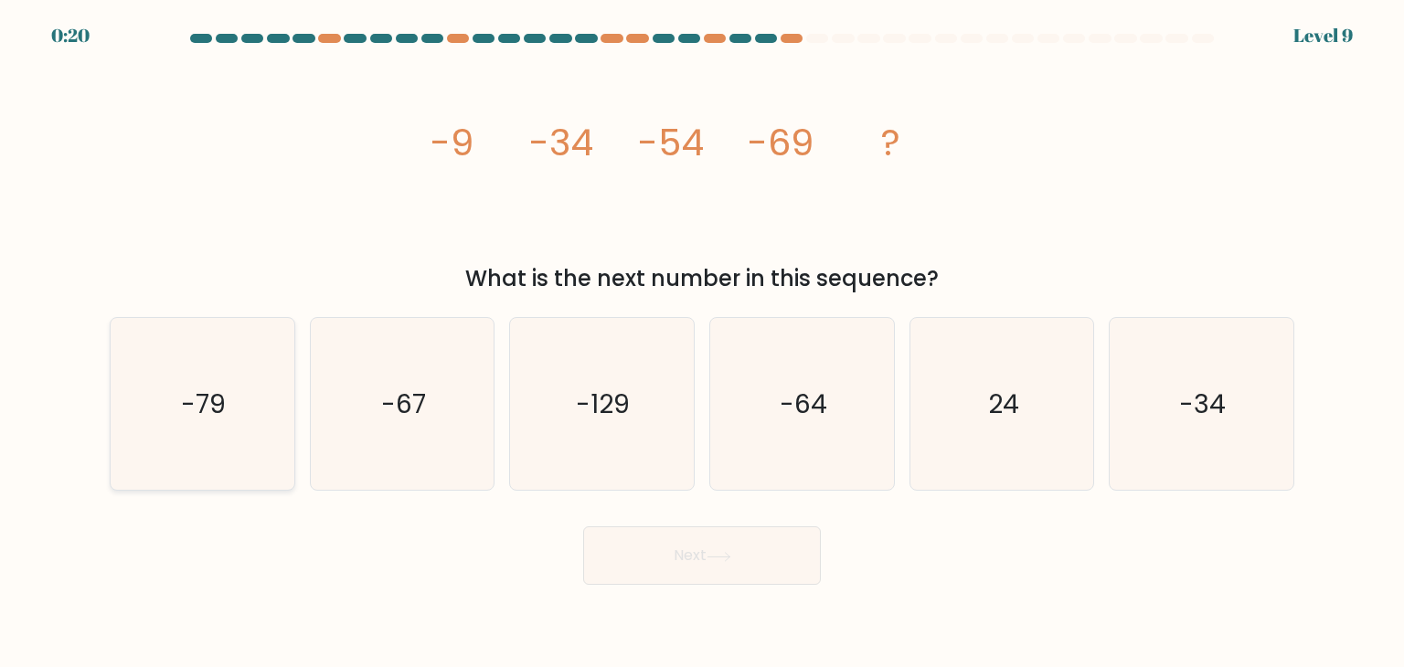
click at [221, 452] on icon "-79" at bounding box center [202, 404] width 172 height 172
click at [702, 343] on input "a. -79" at bounding box center [702, 338] width 1 height 9
radio input "true"
click at [733, 568] on button "Next" at bounding box center [702, 555] width 238 height 58
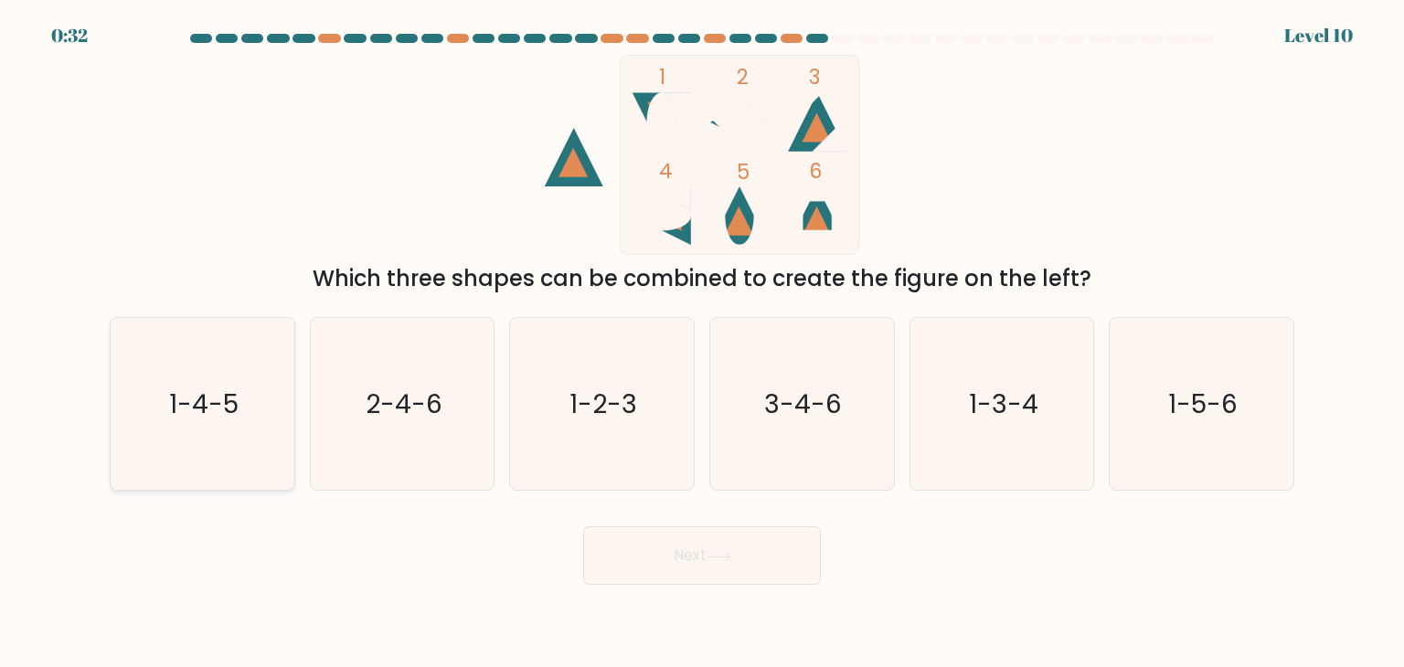
click at [170, 451] on icon "1-4-5" at bounding box center [202, 404] width 172 height 172
click at [702, 343] on input "a. 1-4-5" at bounding box center [702, 338] width 1 height 9
radio input "true"
click at [640, 549] on button "Next" at bounding box center [702, 555] width 238 height 58
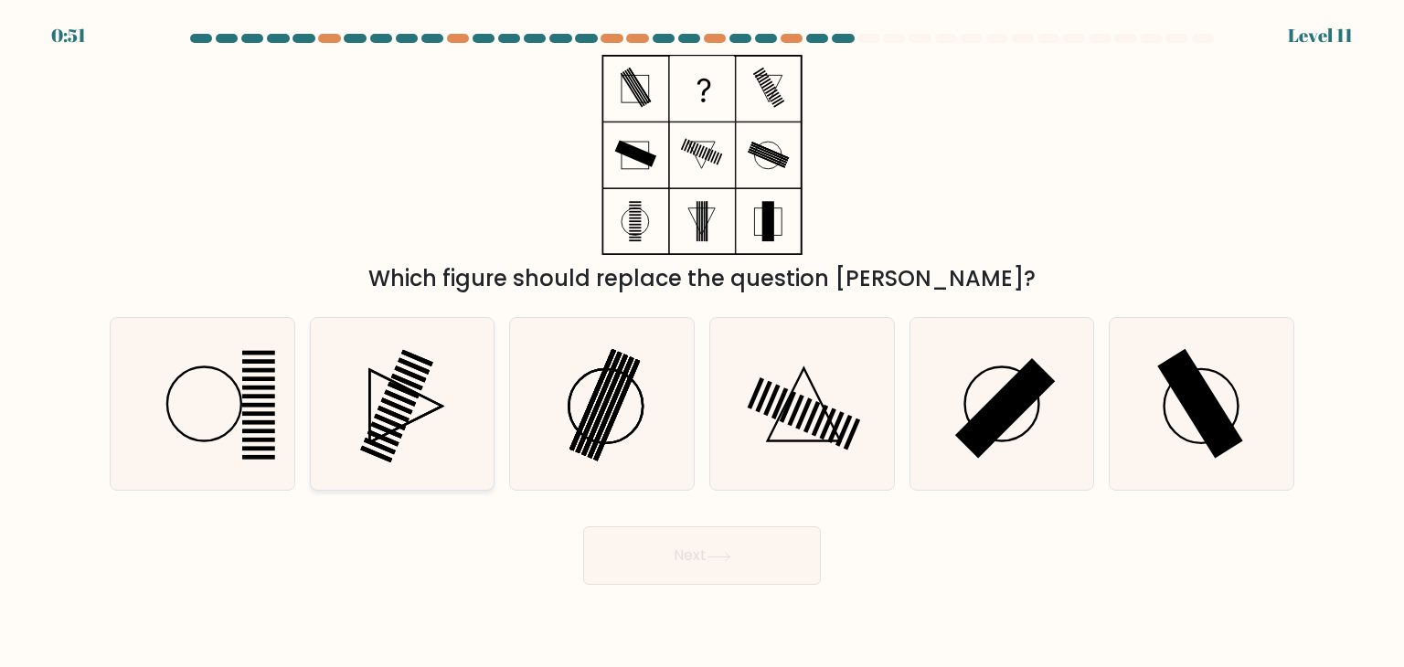
click at [387, 407] on icon at bounding box center [402, 404] width 172 height 172
click at [702, 343] on input "b." at bounding box center [702, 338] width 1 height 9
radio input "true"
click at [735, 546] on button "Next" at bounding box center [702, 555] width 238 height 58
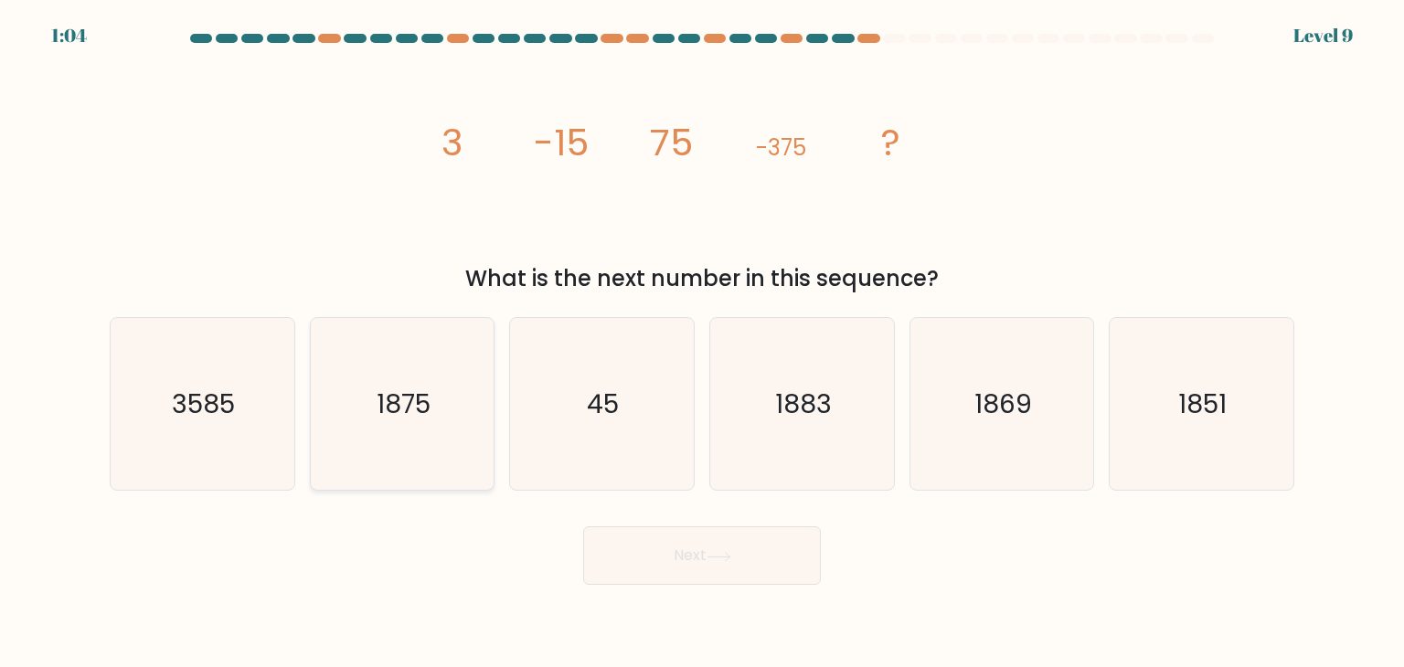
click at [424, 398] on text "1875" at bounding box center [404, 404] width 54 height 37
click at [702, 343] on input "b. 1875" at bounding box center [702, 338] width 1 height 9
radio input "true"
click at [726, 546] on button "Next" at bounding box center [702, 555] width 238 height 58
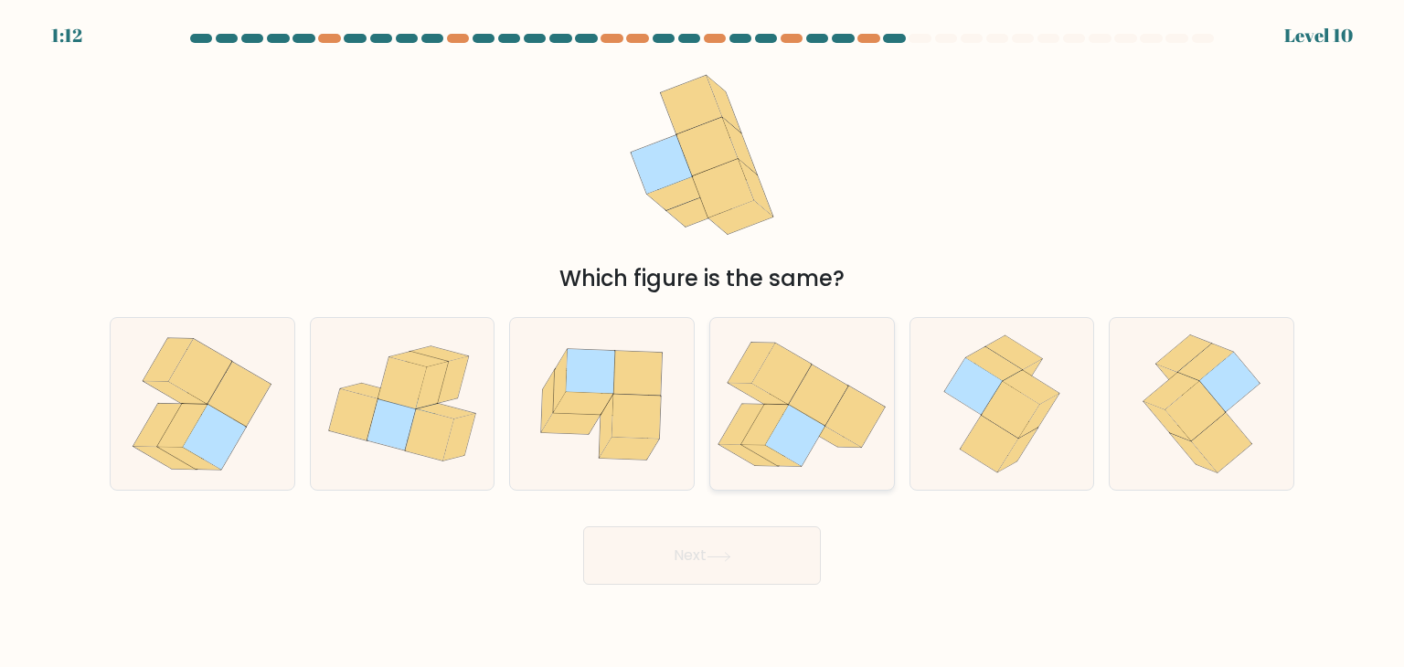
click at [820, 419] on icon at bounding box center [818, 395] width 59 height 61
click at [703, 343] on input "d." at bounding box center [702, 338] width 1 height 9
radio input "true"
click at [791, 571] on button "Next" at bounding box center [702, 555] width 238 height 58
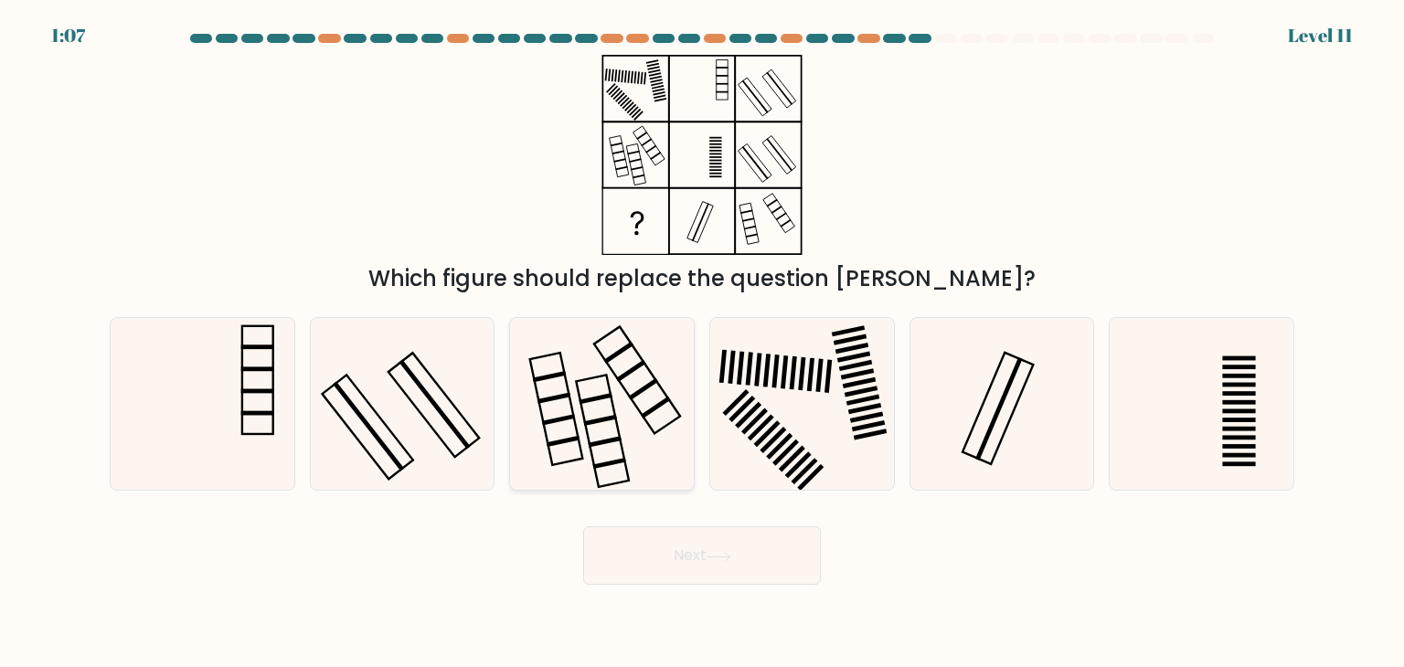
click at [629, 377] on icon at bounding box center [601, 404] width 172 height 172
click at [702, 343] on input "c." at bounding box center [702, 338] width 1 height 9
radio input "true"
click at [717, 549] on button "Next" at bounding box center [702, 555] width 238 height 58
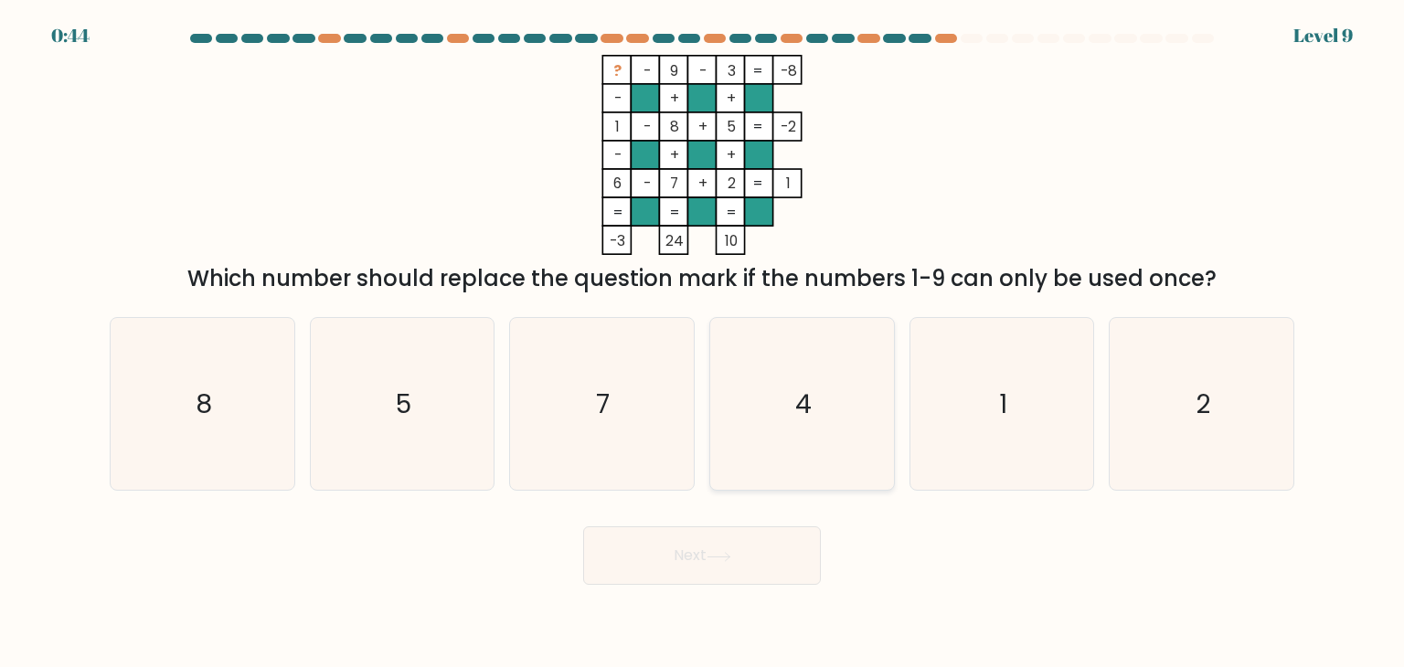
click at [735, 385] on icon "4" at bounding box center [802, 404] width 172 height 172
click at [703, 343] on input "d. 4" at bounding box center [702, 338] width 1 height 9
radio input "true"
click at [775, 577] on button "Next" at bounding box center [702, 555] width 238 height 58
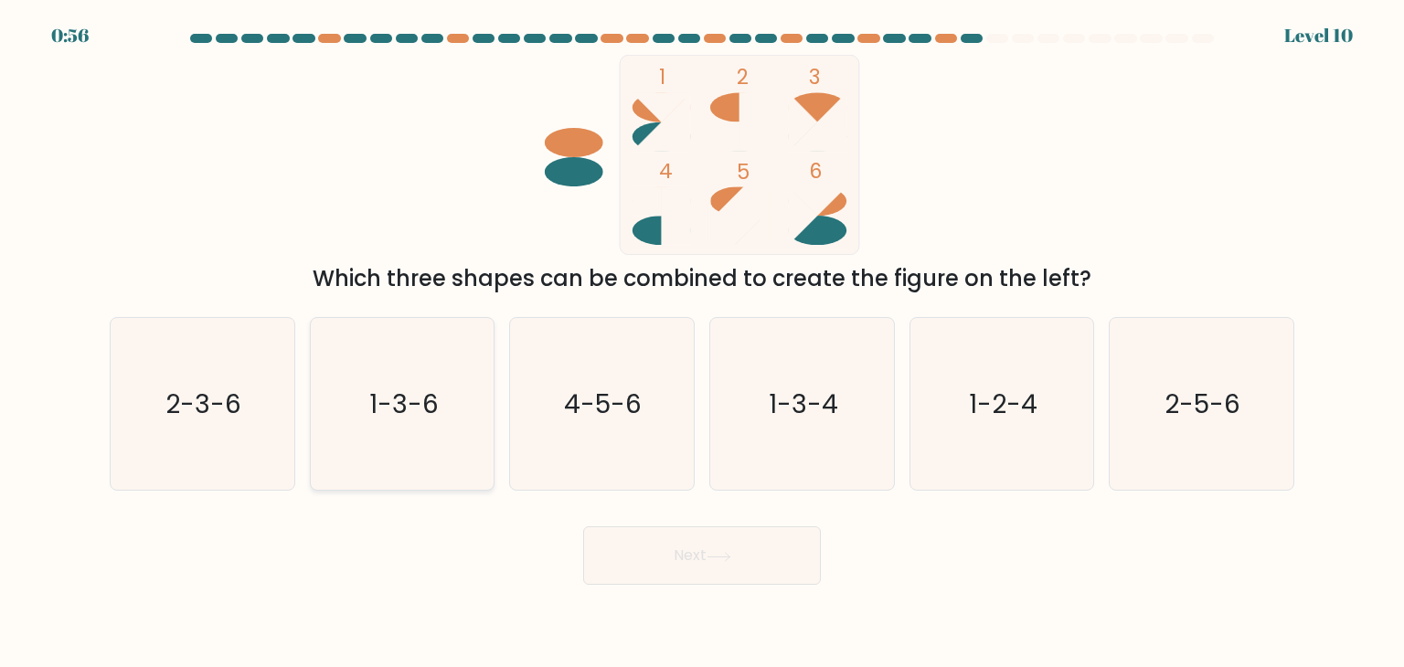
click at [440, 464] on icon "1-3-6" at bounding box center [402, 404] width 172 height 172
click at [702, 343] on input "b. 1-3-6" at bounding box center [702, 338] width 1 height 9
radio input "true"
click at [663, 561] on button "Next" at bounding box center [702, 555] width 238 height 58
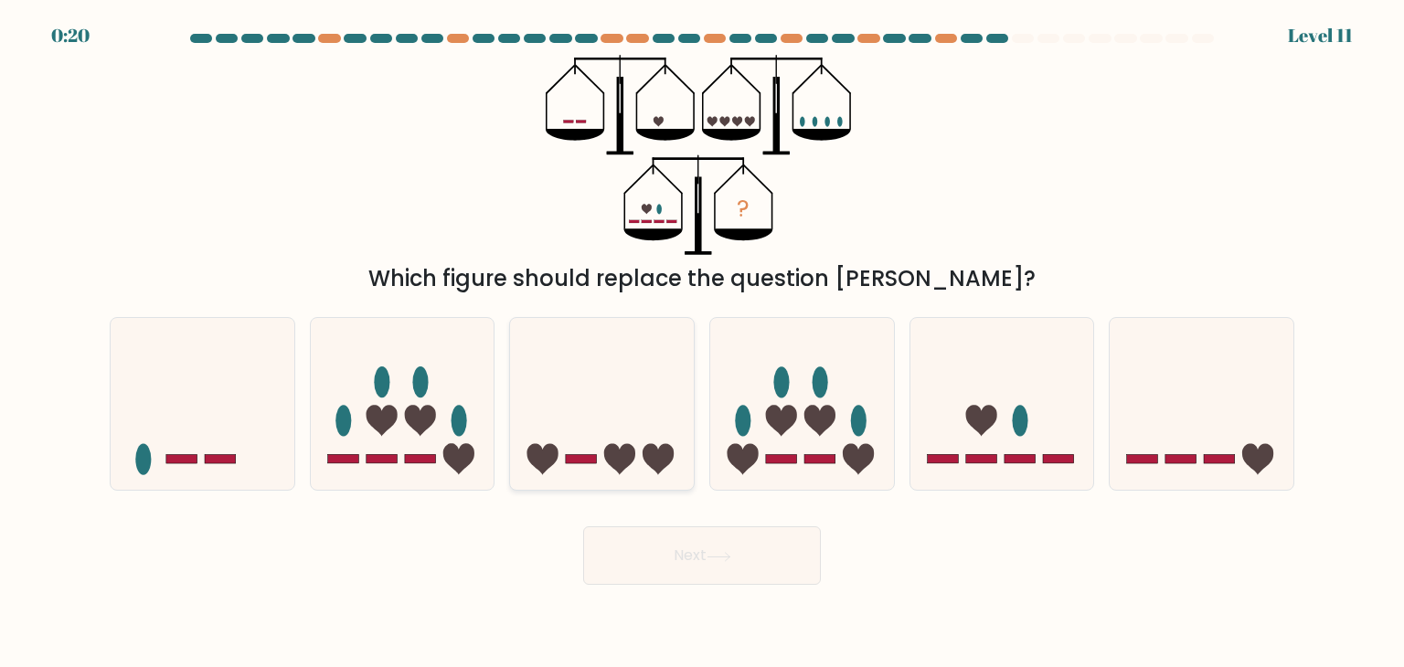
click at [620, 422] on icon at bounding box center [602, 404] width 184 height 152
click at [702, 343] on input "c." at bounding box center [702, 338] width 1 height 9
radio input "true"
click at [727, 573] on button "Next" at bounding box center [702, 555] width 238 height 58
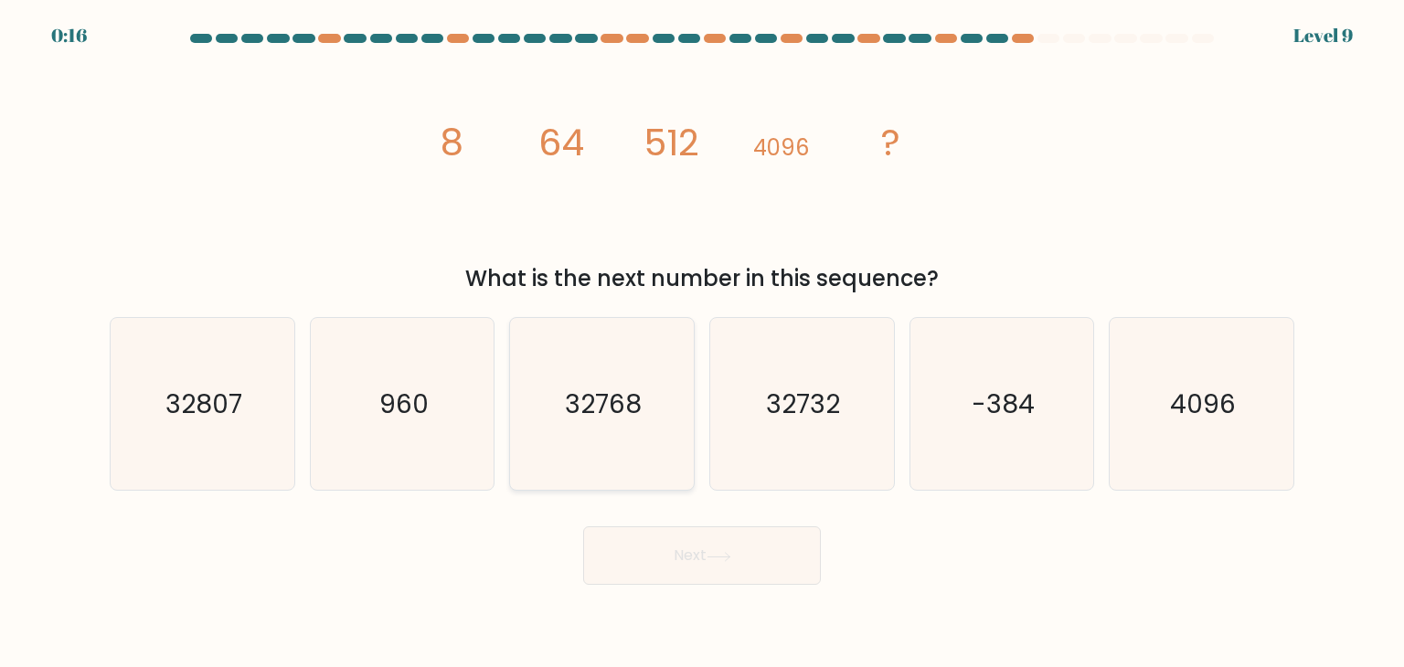
click at [651, 451] on icon "32768" at bounding box center [601, 404] width 172 height 172
click at [702, 343] on input "c. 32768" at bounding box center [702, 338] width 1 height 9
radio input "true"
click at [674, 552] on button "Next" at bounding box center [702, 555] width 238 height 58
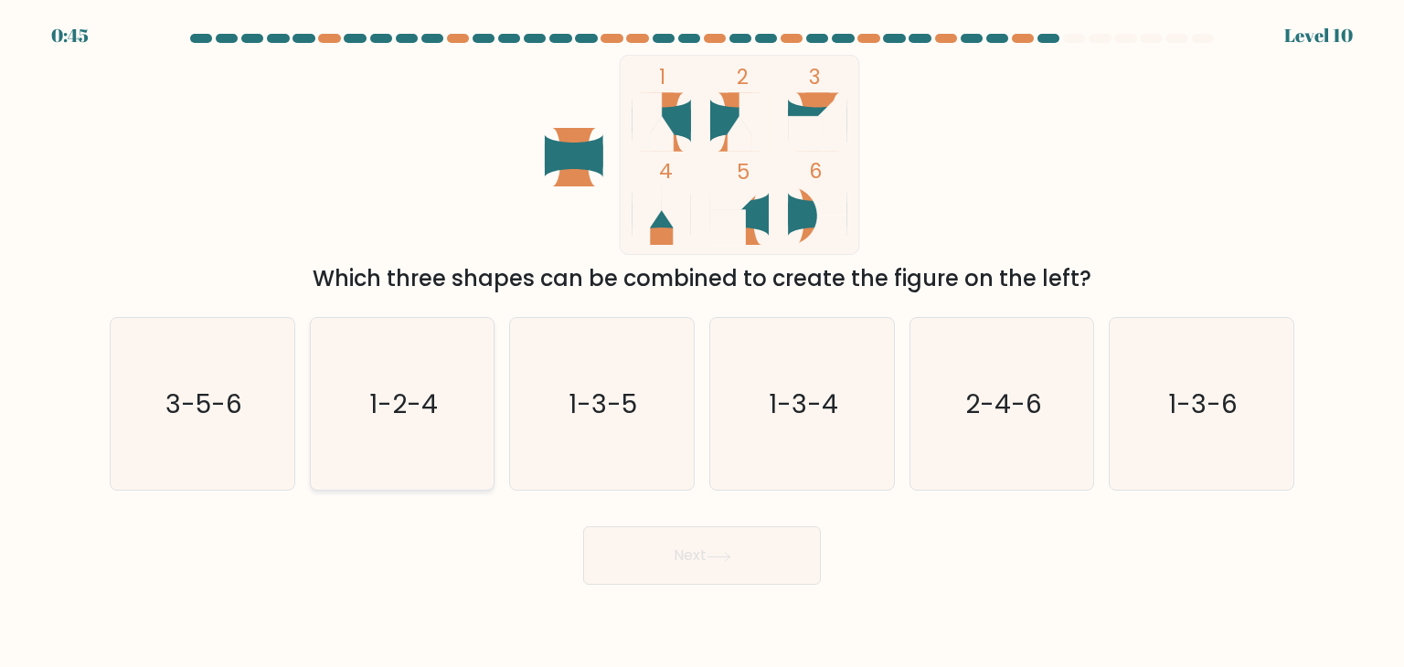
click at [436, 410] on text "1-2-4" at bounding box center [403, 404] width 69 height 37
click at [702, 343] on input "b. 1-2-4" at bounding box center [702, 338] width 1 height 9
radio input "true"
click at [727, 574] on button "Next" at bounding box center [702, 555] width 238 height 58
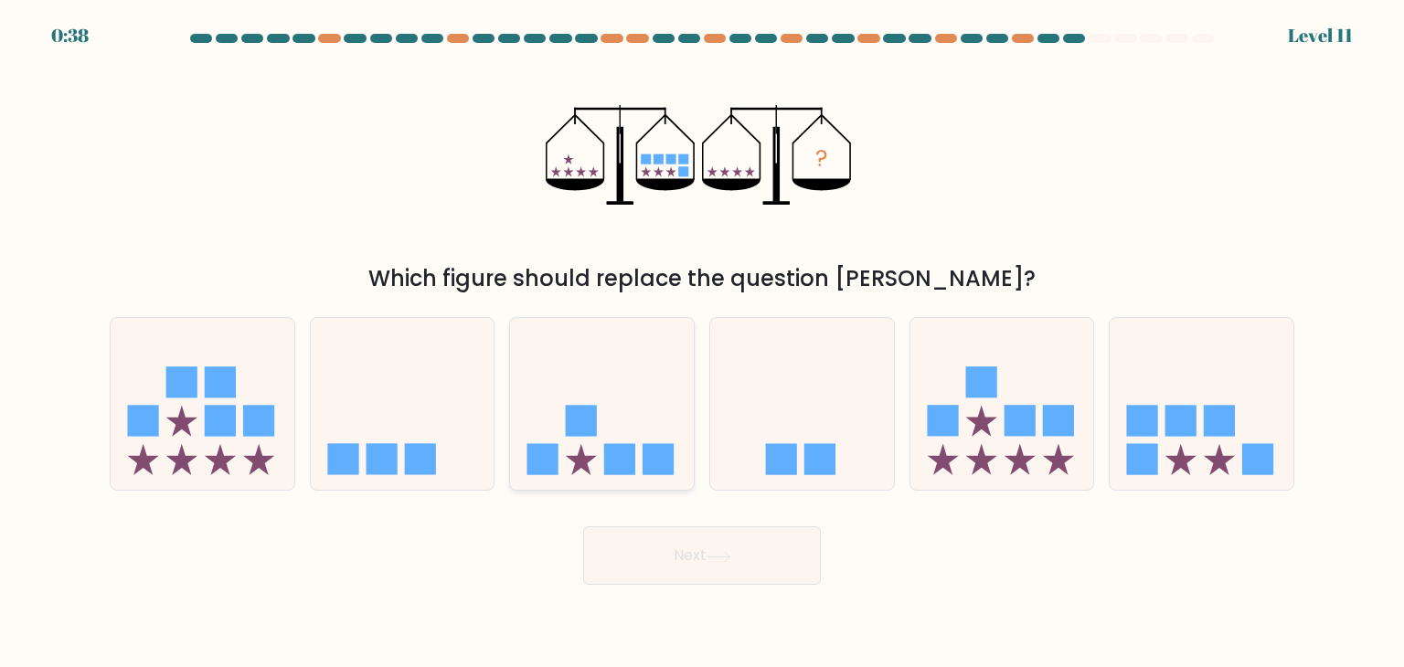
click at [651, 410] on icon at bounding box center [602, 404] width 184 height 152
click at [702, 343] on input "c." at bounding box center [702, 338] width 1 height 9
radio input "true"
click at [731, 561] on icon at bounding box center [718, 557] width 25 height 10
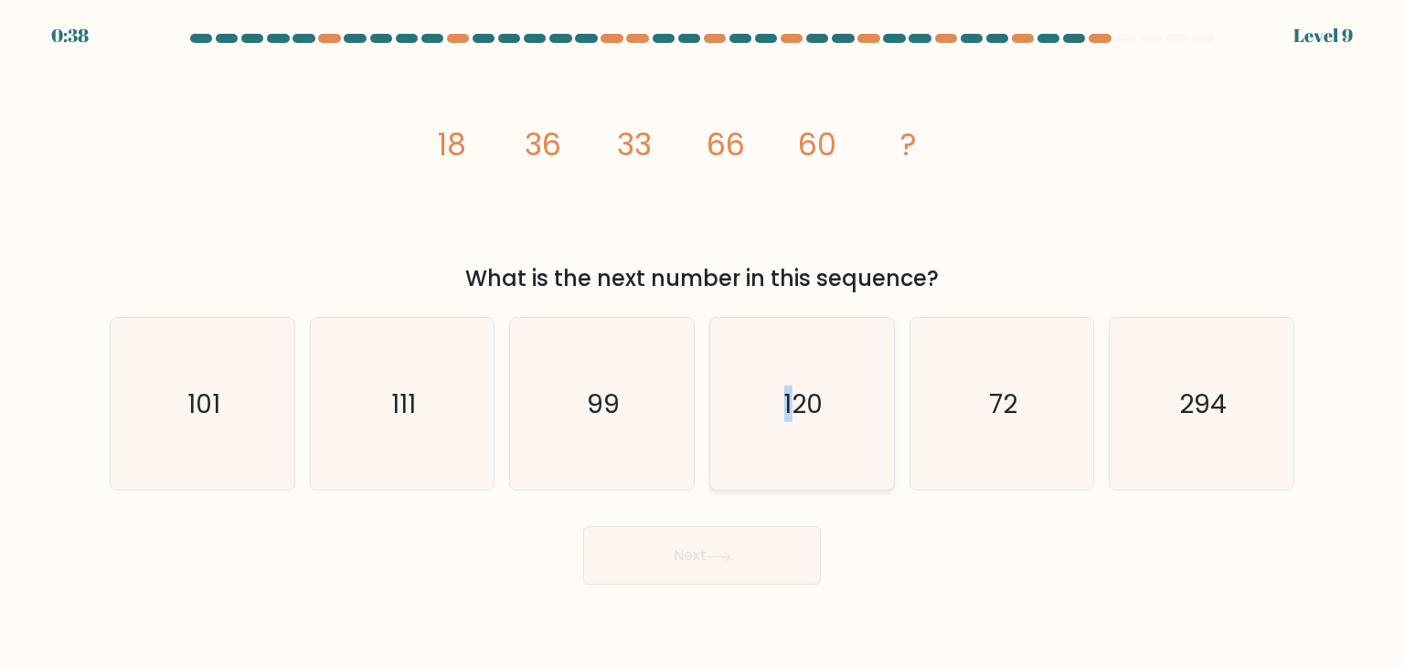
click at [788, 456] on icon "120" at bounding box center [802, 404] width 172 height 172
click at [800, 384] on icon "120" at bounding box center [802, 404] width 172 height 172
click at [703, 343] on input "d. 120" at bounding box center [702, 338] width 1 height 9
radio input "true"
click at [742, 567] on button "Next" at bounding box center [702, 555] width 238 height 58
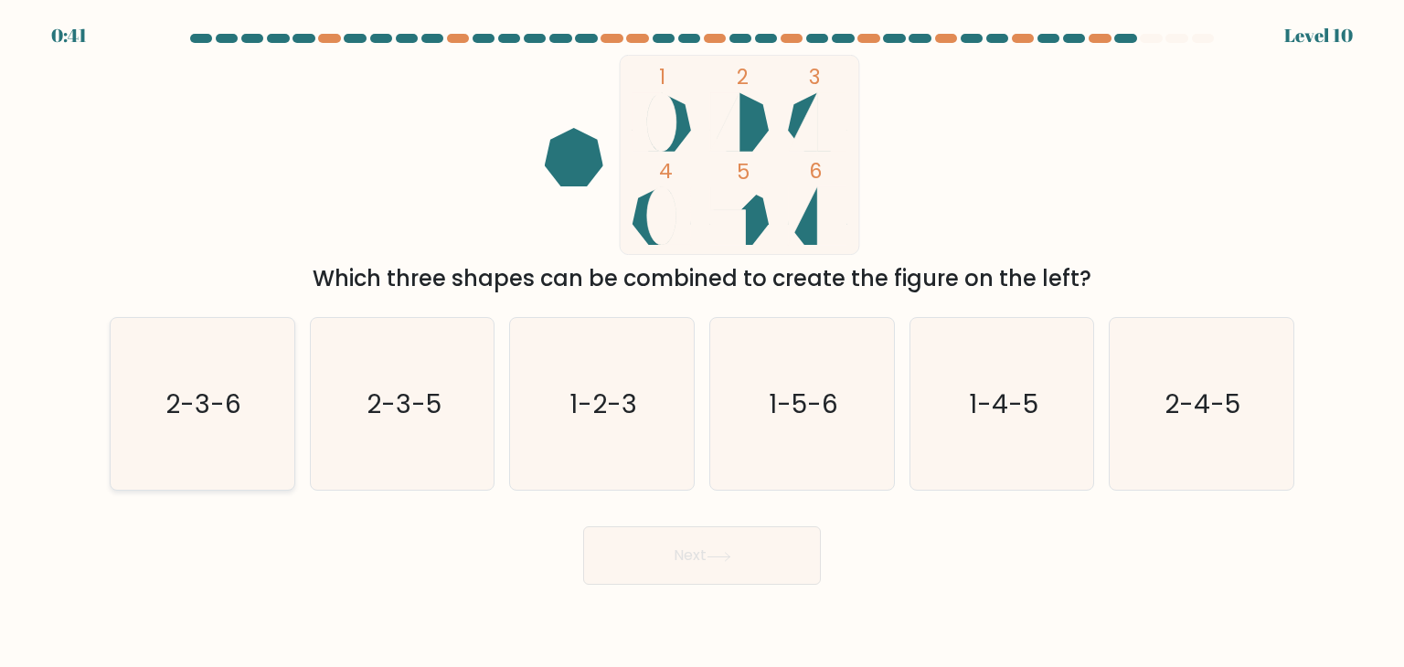
click at [163, 403] on icon "2-3-6" at bounding box center [202, 404] width 172 height 172
click at [702, 343] on input "a. 2-3-6" at bounding box center [702, 338] width 1 height 9
radio input "true"
click at [636, 523] on div "Next" at bounding box center [702, 549] width 1206 height 72
click at [689, 562] on button "Next" at bounding box center [702, 555] width 238 height 58
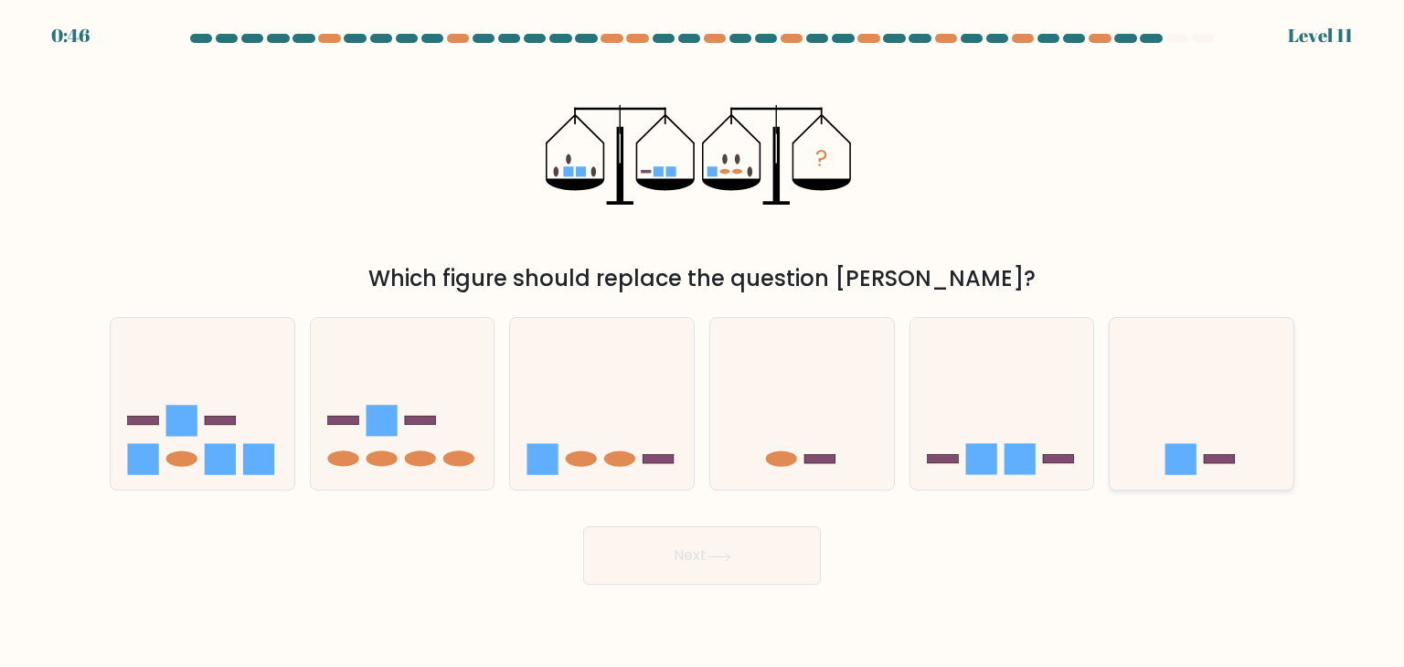
click at [1189, 451] on rect at bounding box center [1180, 459] width 31 height 31
click at [703, 343] on input "f." at bounding box center [702, 338] width 1 height 9
radio input "true"
click at [742, 564] on button "Next" at bounding box center [702, 555] width 238 height 58
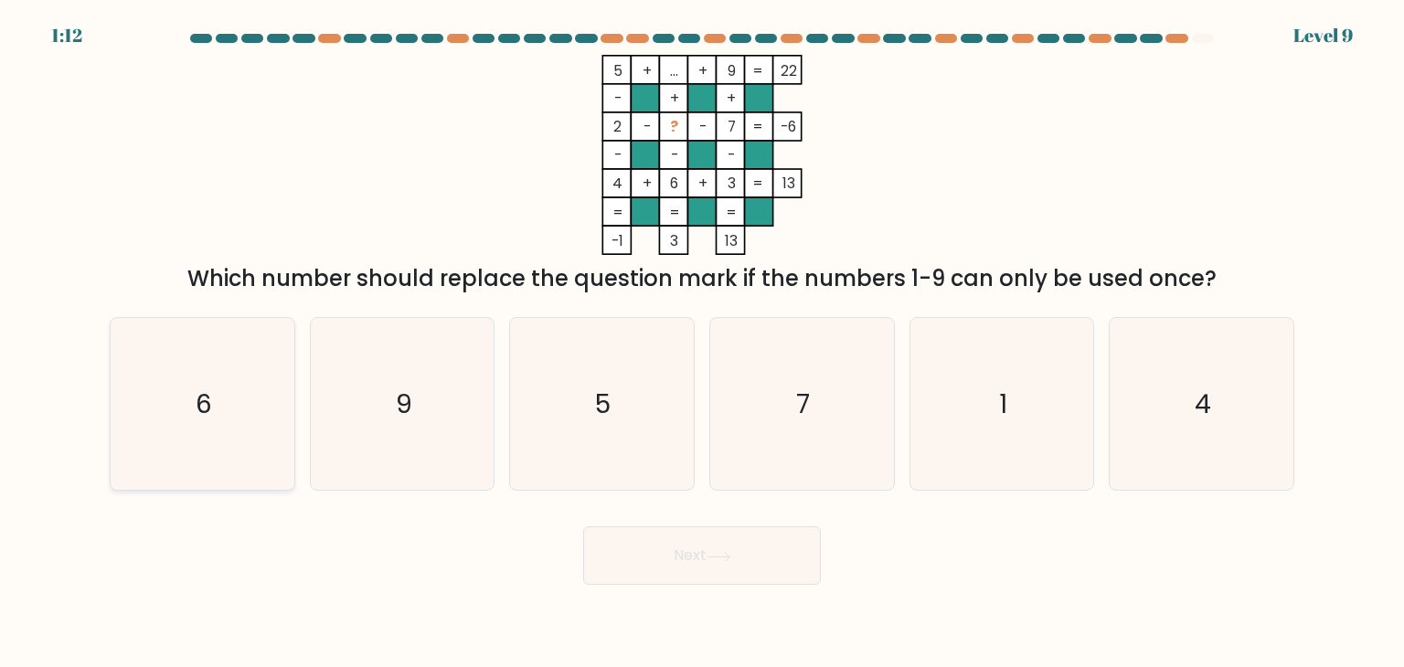
click at [179, 388] on icon "6" at bounding box center [202, 404] width 172 height 172
click at [702, 343] on input "a. 6" at bounding box center [702, 338] width 1 height 9
radio input "true"
click at [694, 556] on button "Next" at bounding box center [702, 555] width 238 height 58
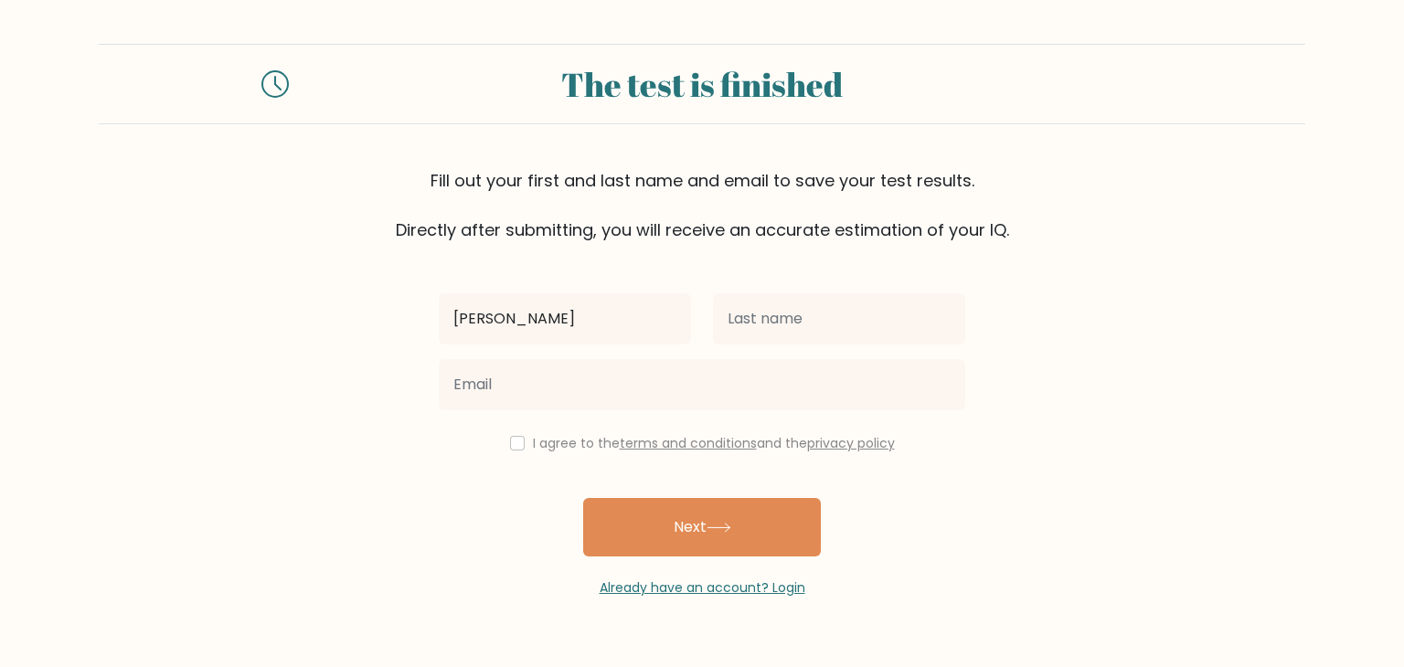
type input "[PERSON_NAME]"
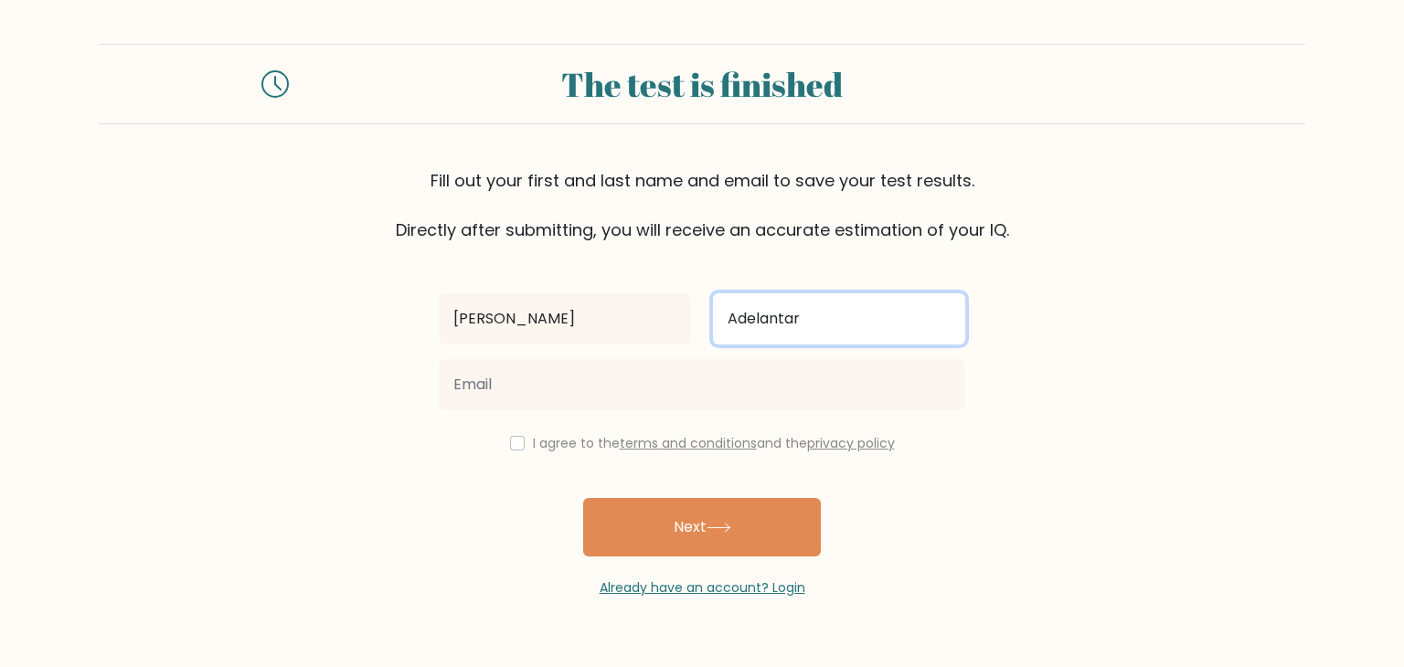
type input "Adelantar"
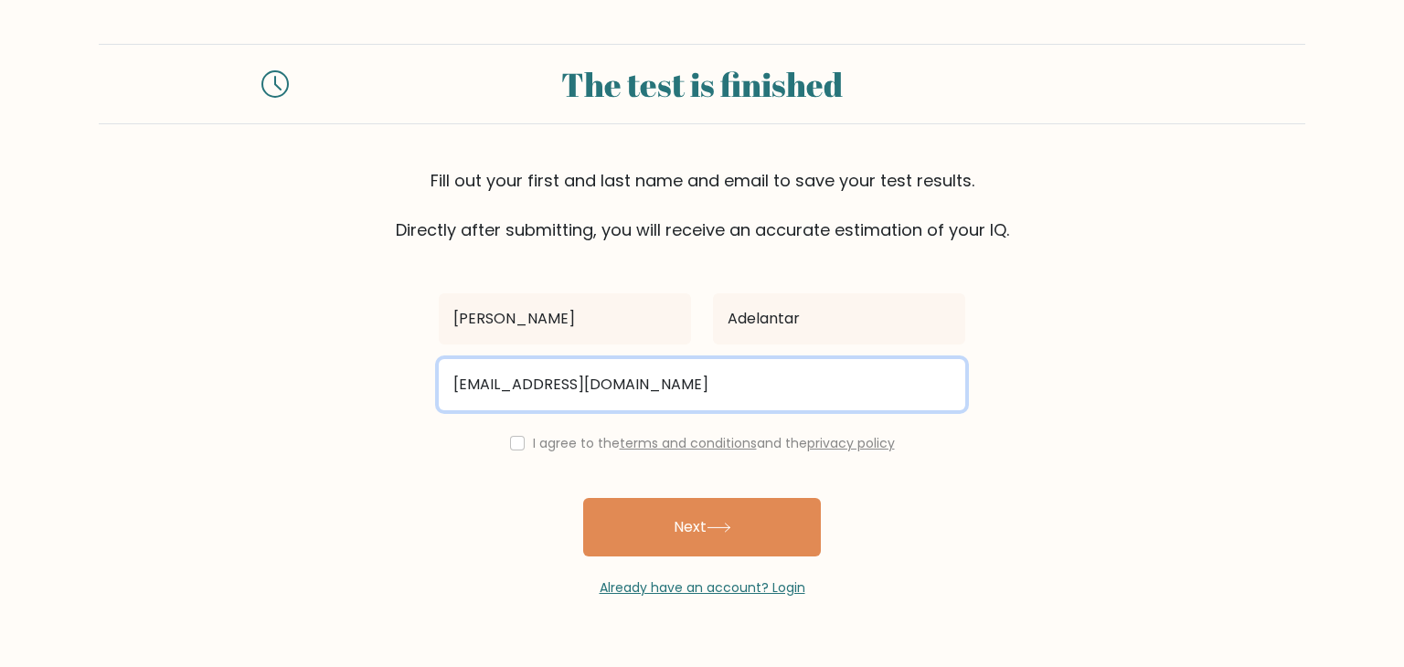
type input "[EMAIL_ADDRESS][DOMAIN_NAME]"
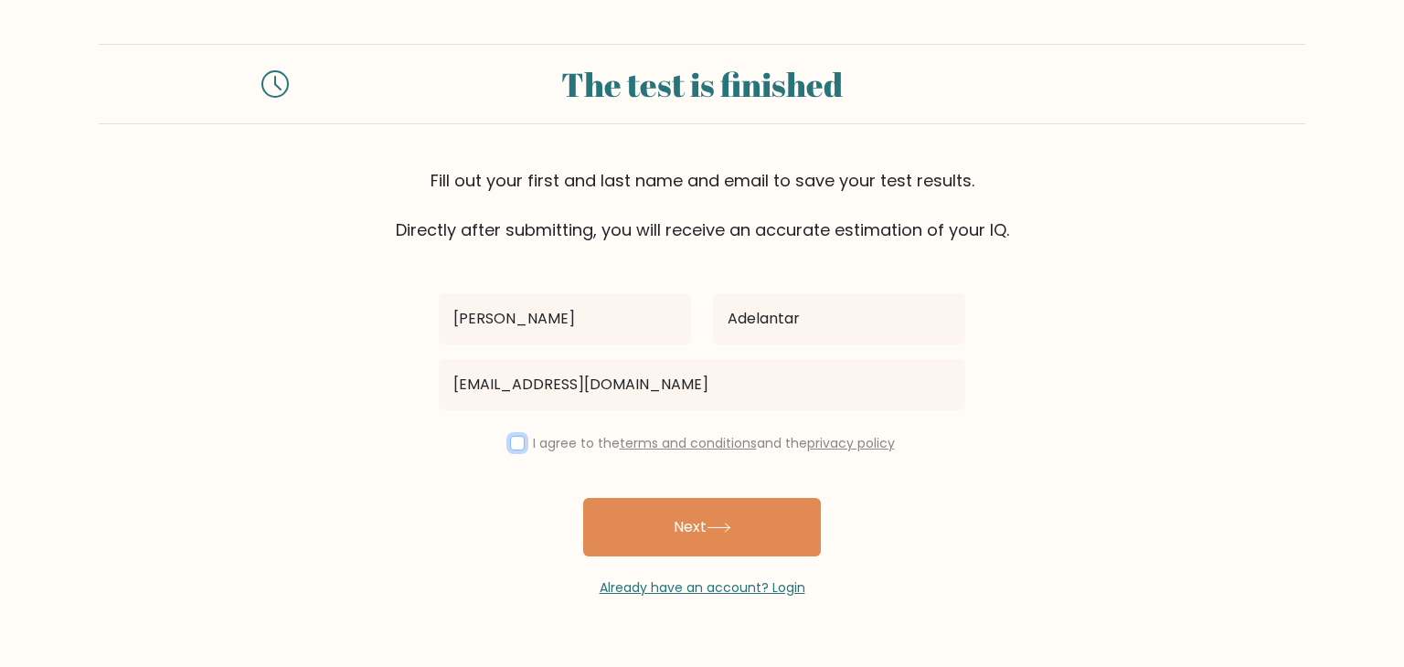
click at [510, 440] on input "checkbox" at bounding box center [517, 443] width 15 height 15
checkbox input "true"
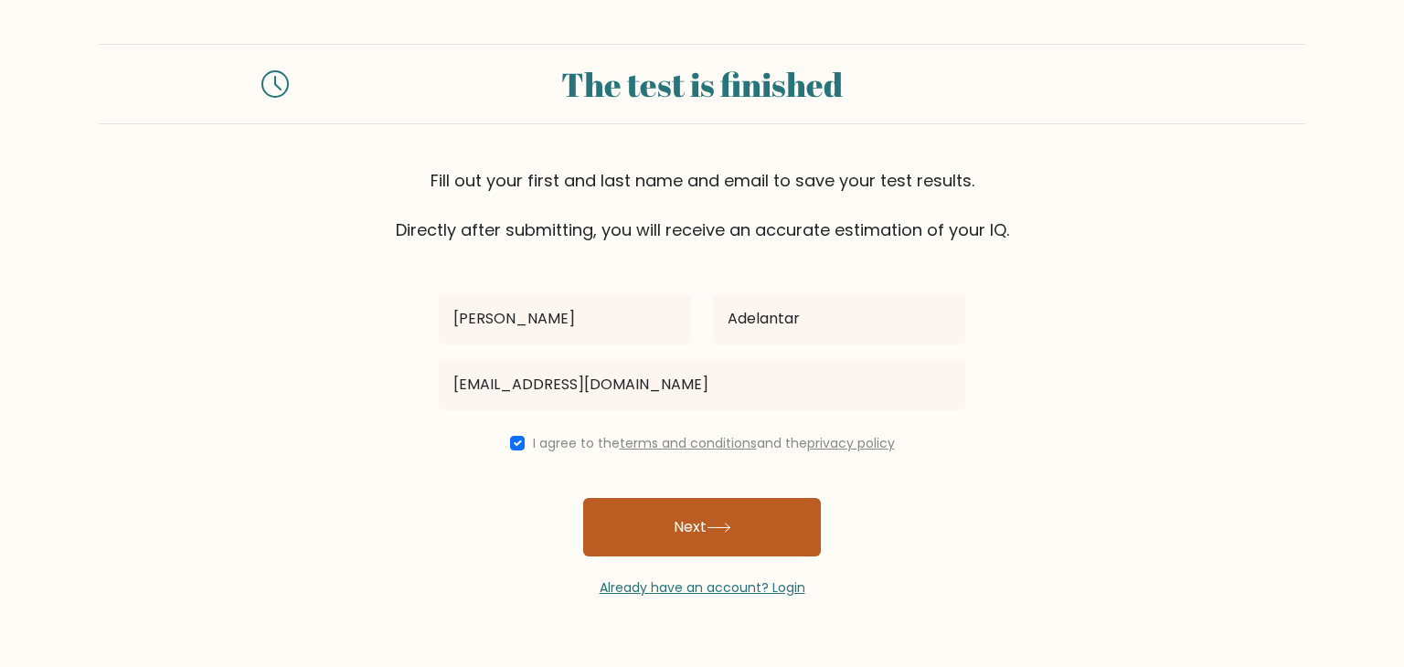
click at [621, 548] on button "Next" at bounding box center [702, 527] width 238 height 58
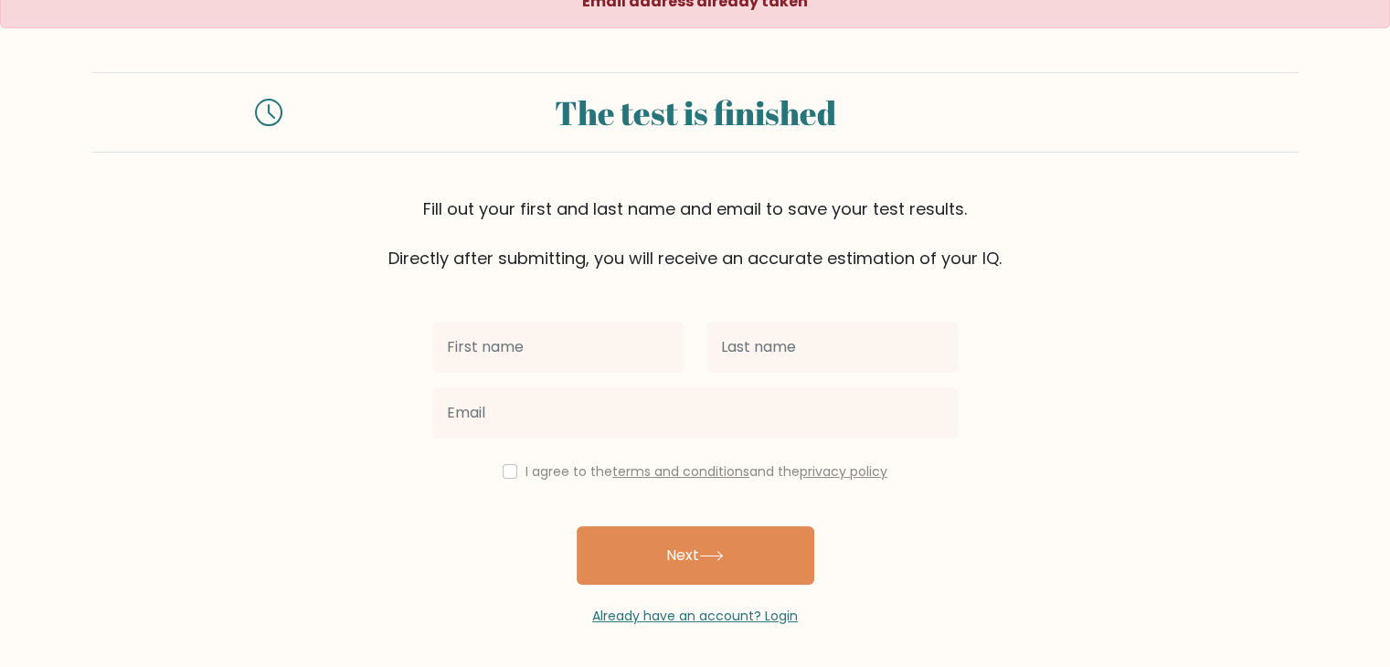
scroll to position [27, 0]
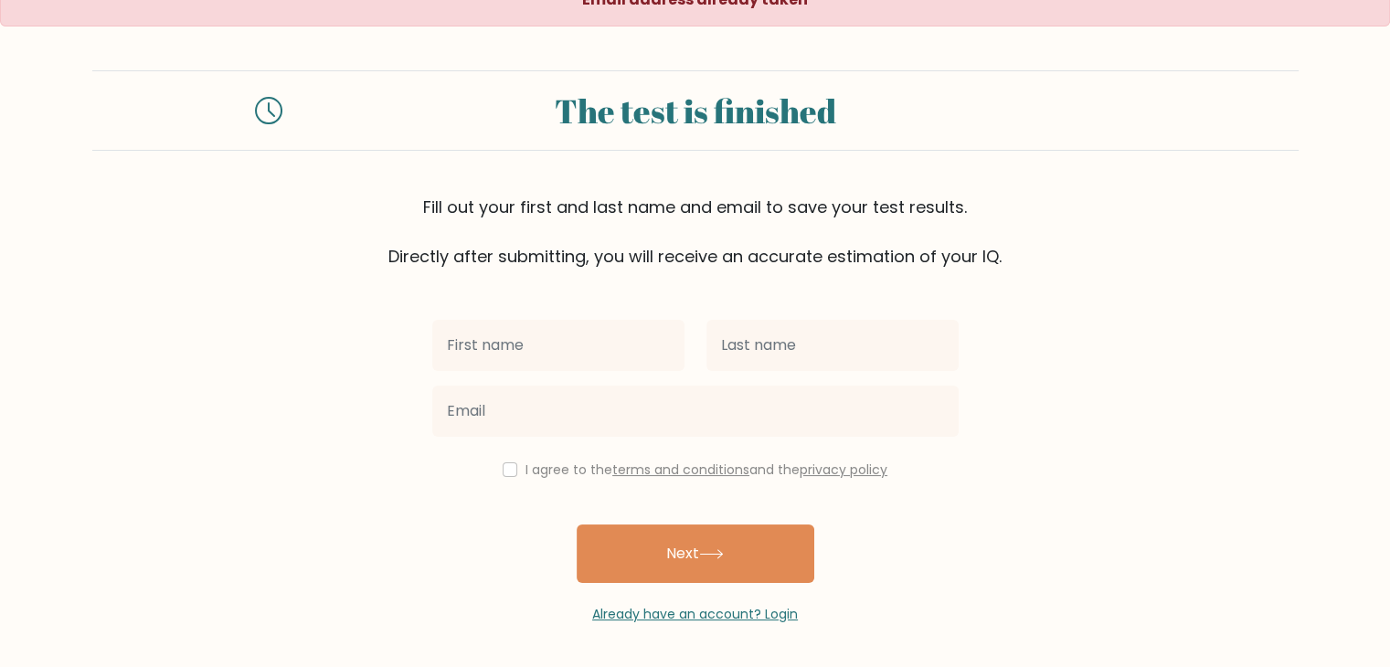
click at [599, 320] on input "text" at bounding box center [558, 345] width 252 height 51
type input "[PERSON_NAME]"
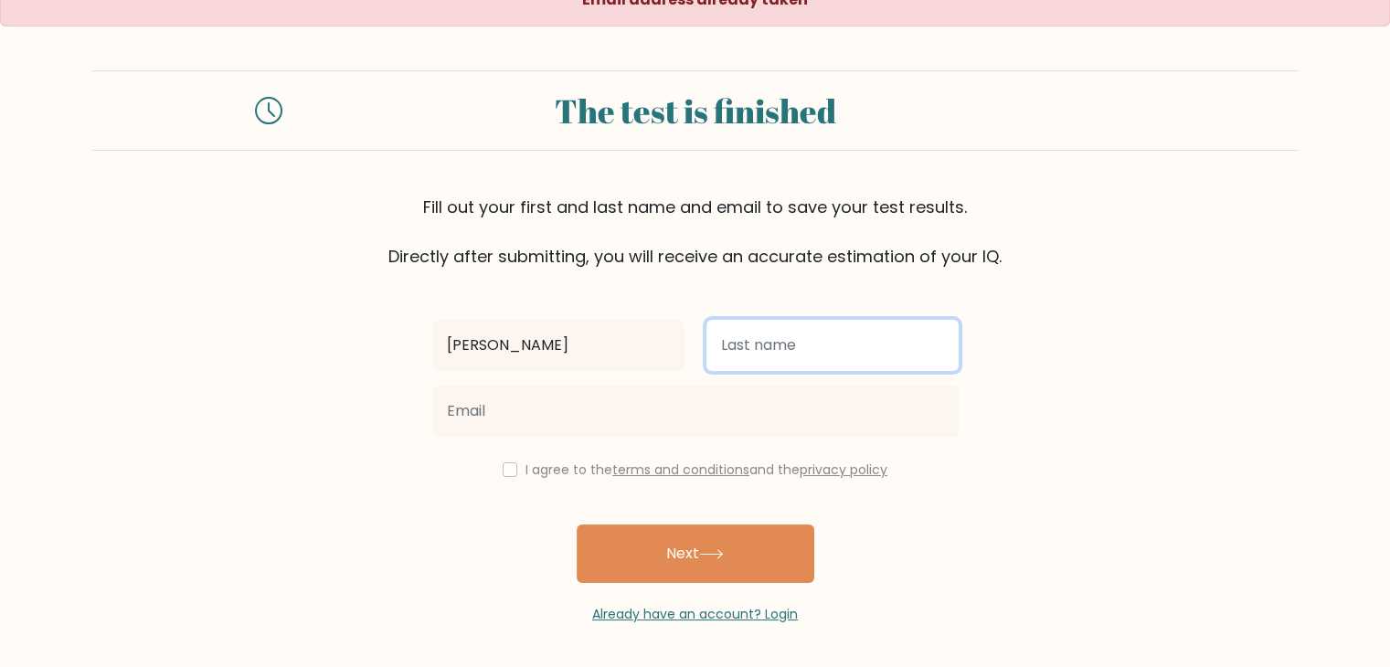
click at [779, 348] on input "text" at bounding box center [832, 345] width 252 height 51
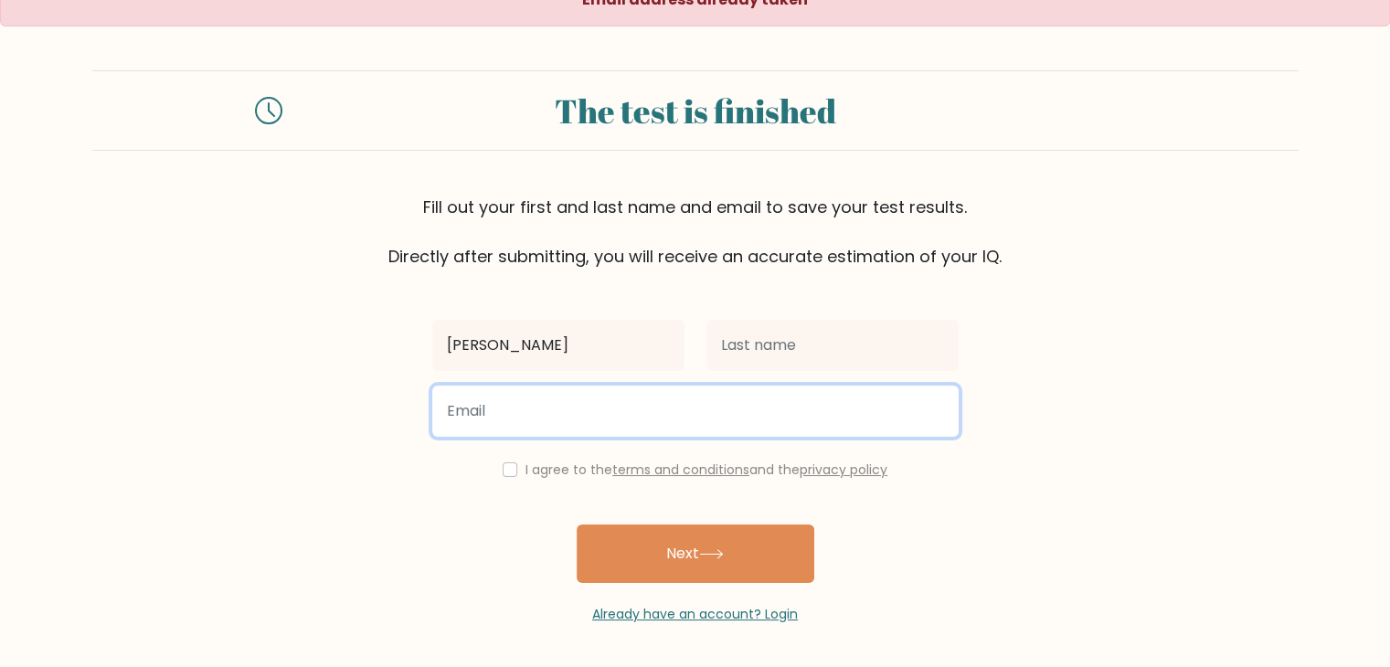
click at [720, 425] on input "email" at bounding box center [695, 411] width 526 height 51
type input "[EMAIL_ADDRESS][DOMAIN_NAME]"
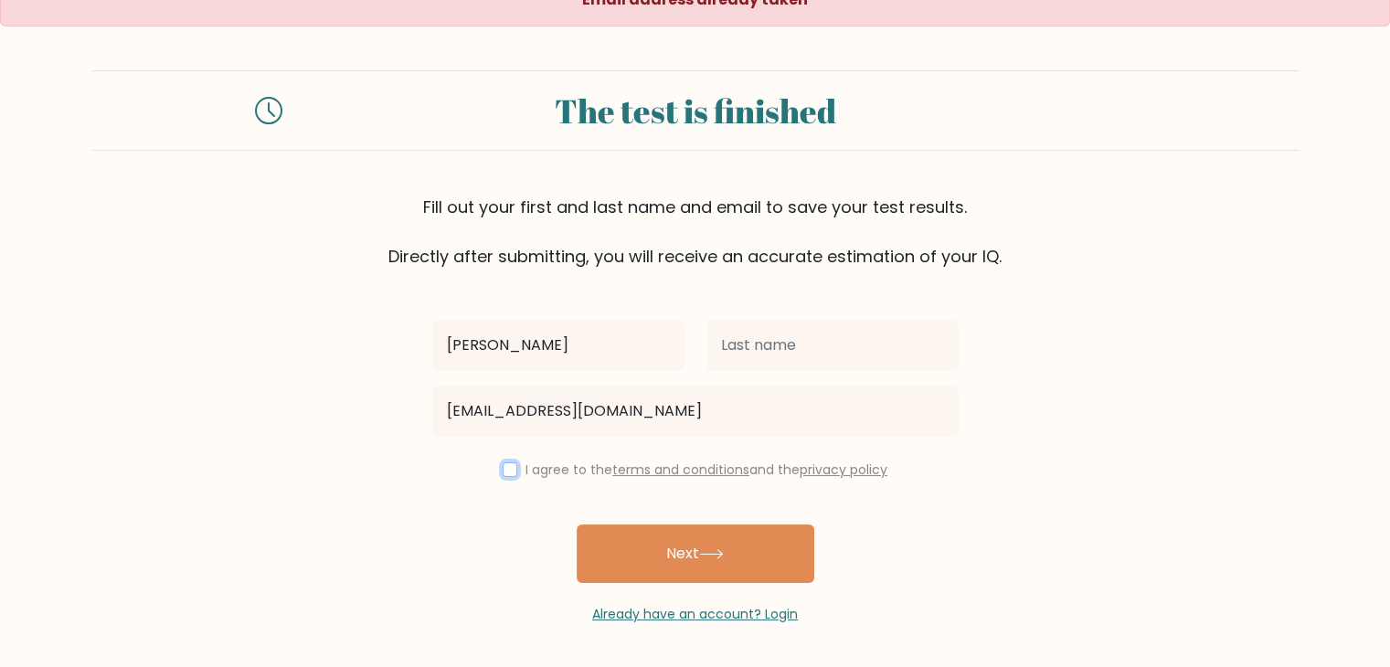
click at [505, 474] on input "checkbox" at bounding box center [510, 469] width 15 height 15
checkbox input "true"
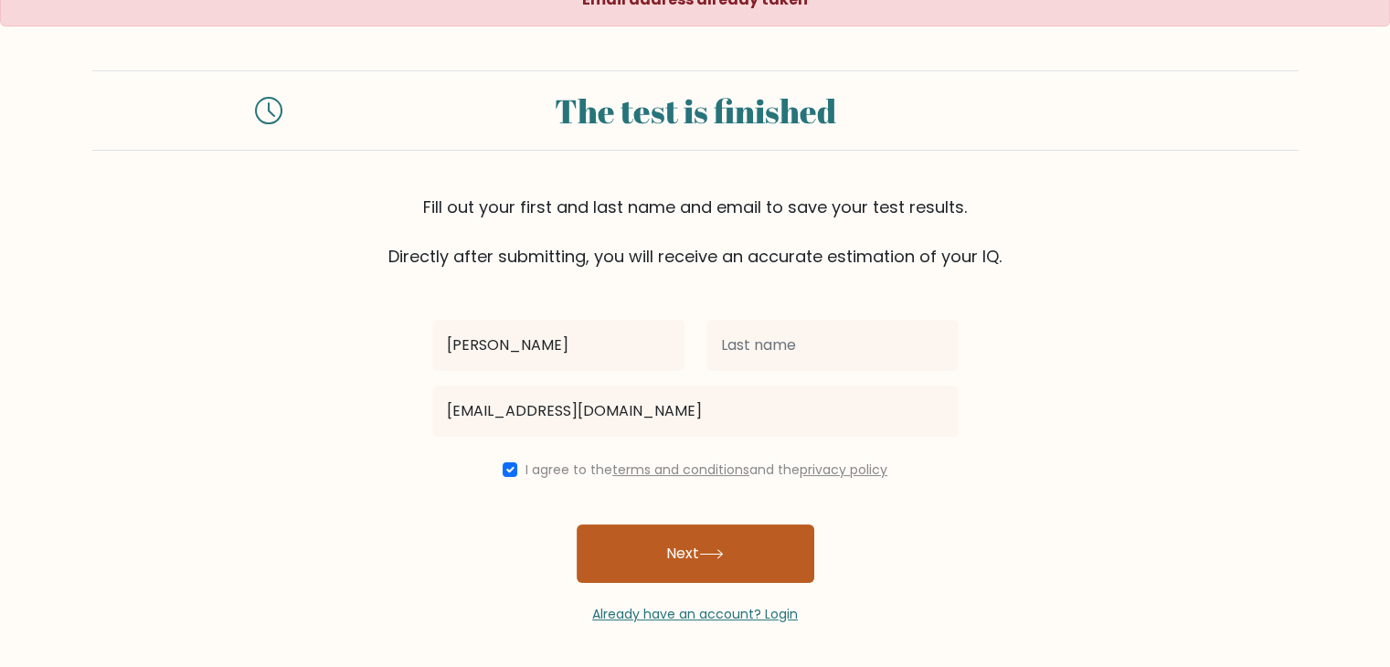
click at [651, 560] on button "Next" at bounding box center [696, 554] width 238 height 58
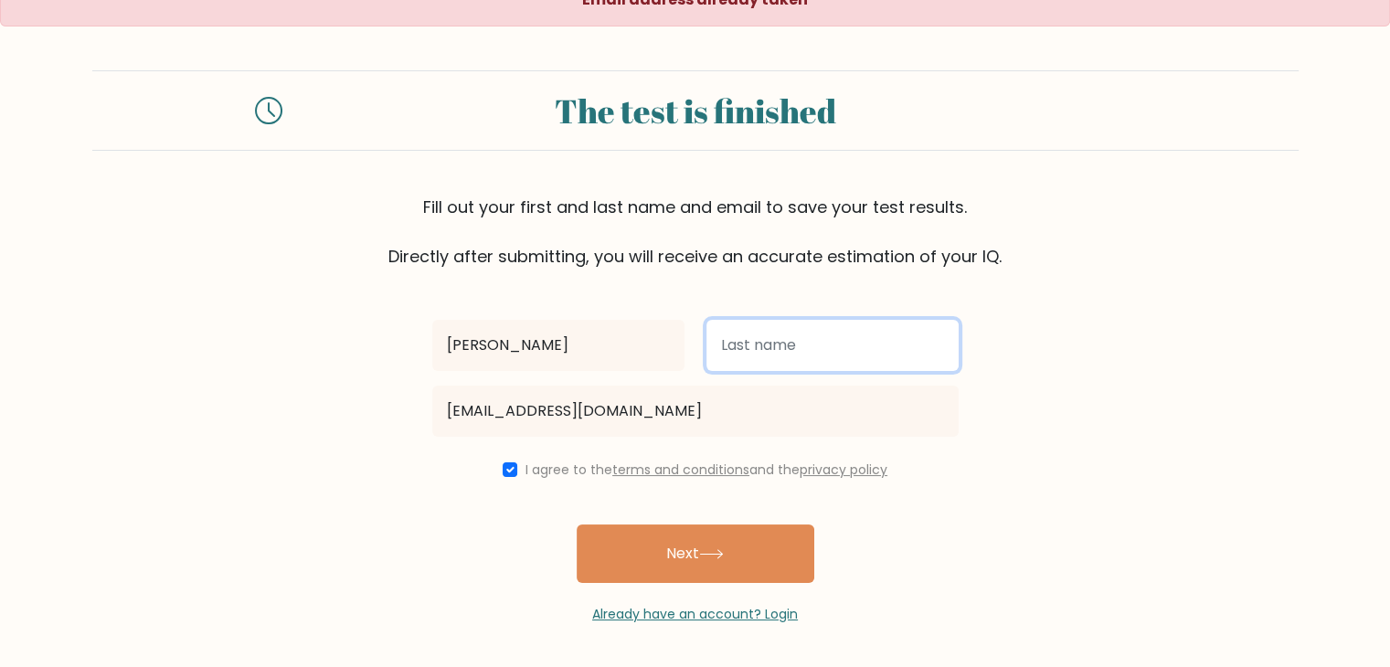
click at [764, 339] on input "text" at bounding box center [832, 345] width 252 height 51
type input "Adelantar"
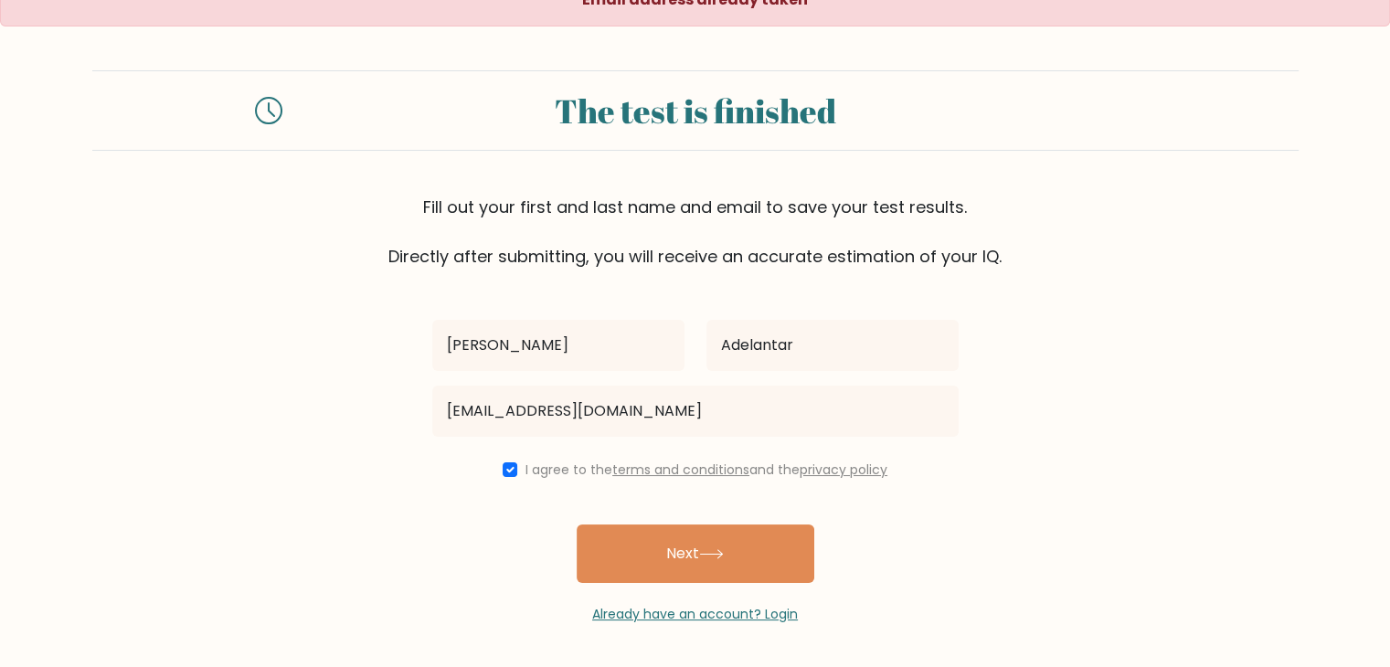
click at [760, 595] on div "Already have an account? Login" at bounding box center [695, 603] width 526 height 41
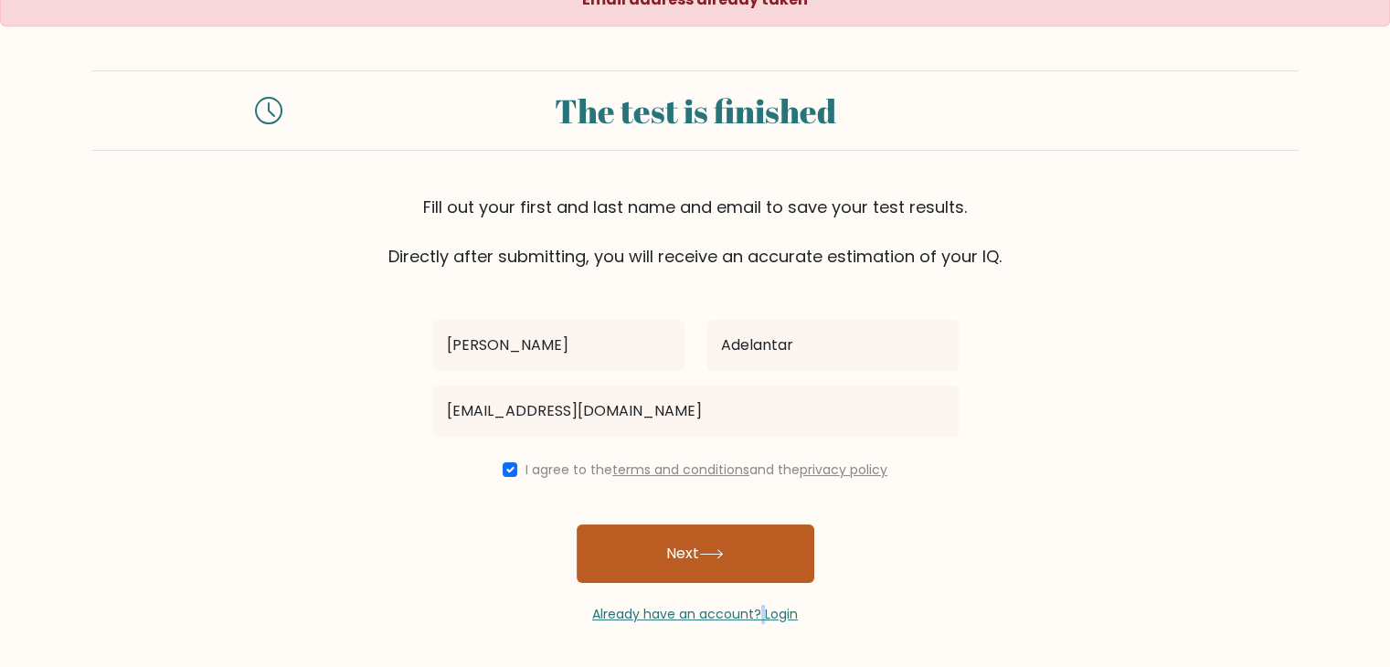
click at [771, 538] on button "Next" at bounding box center [696, 554] width 238 height 58
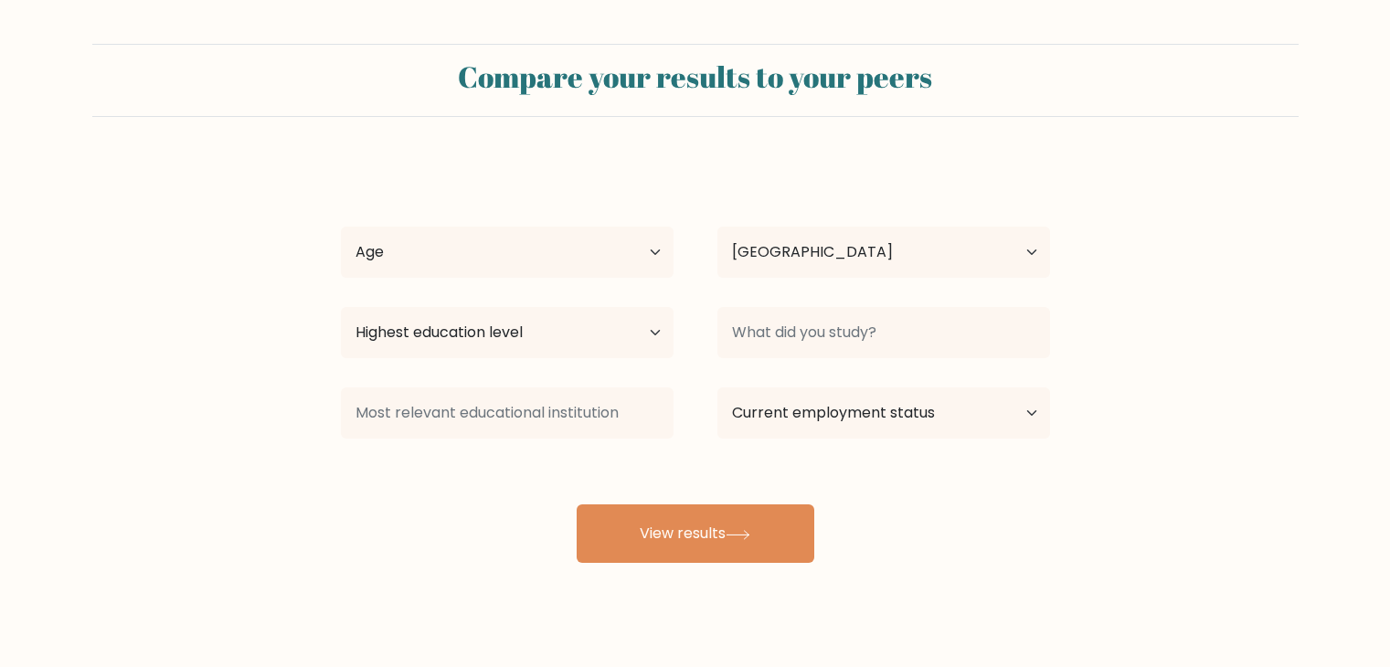
select select "PH"
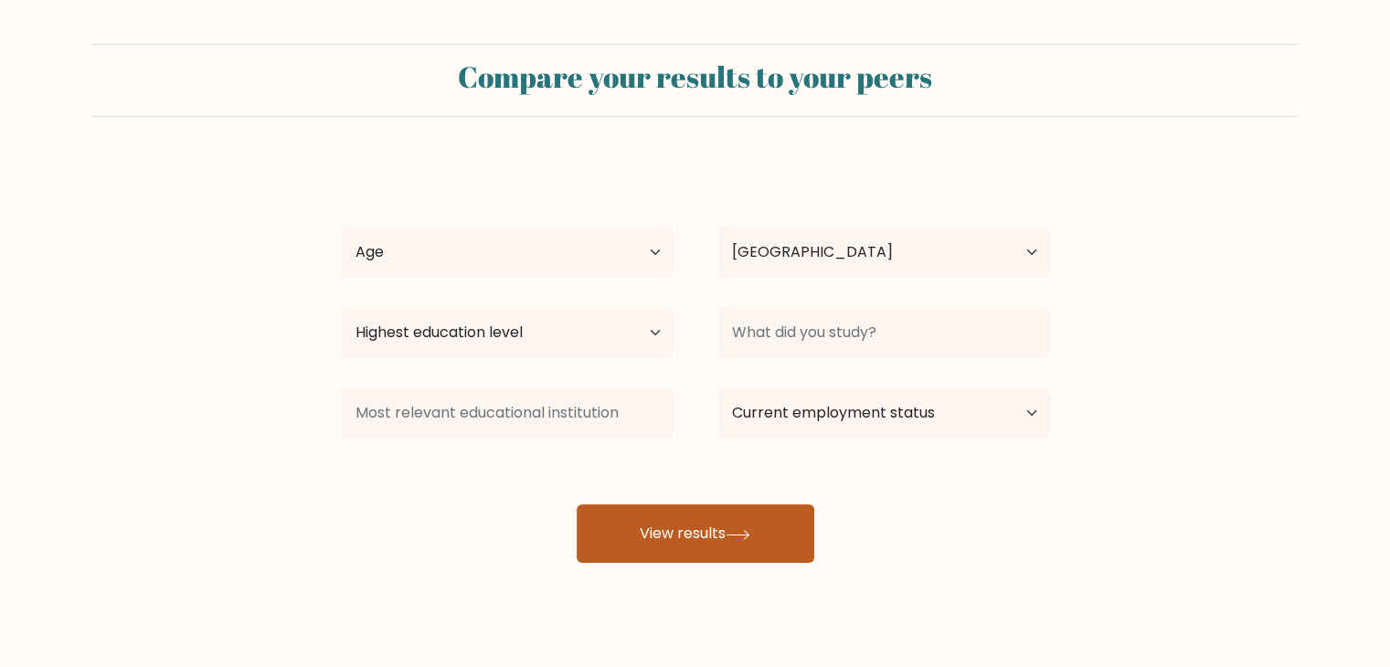
click at [727, 527] on button "View results" at bounding box center [696, 533] width 238 height 58
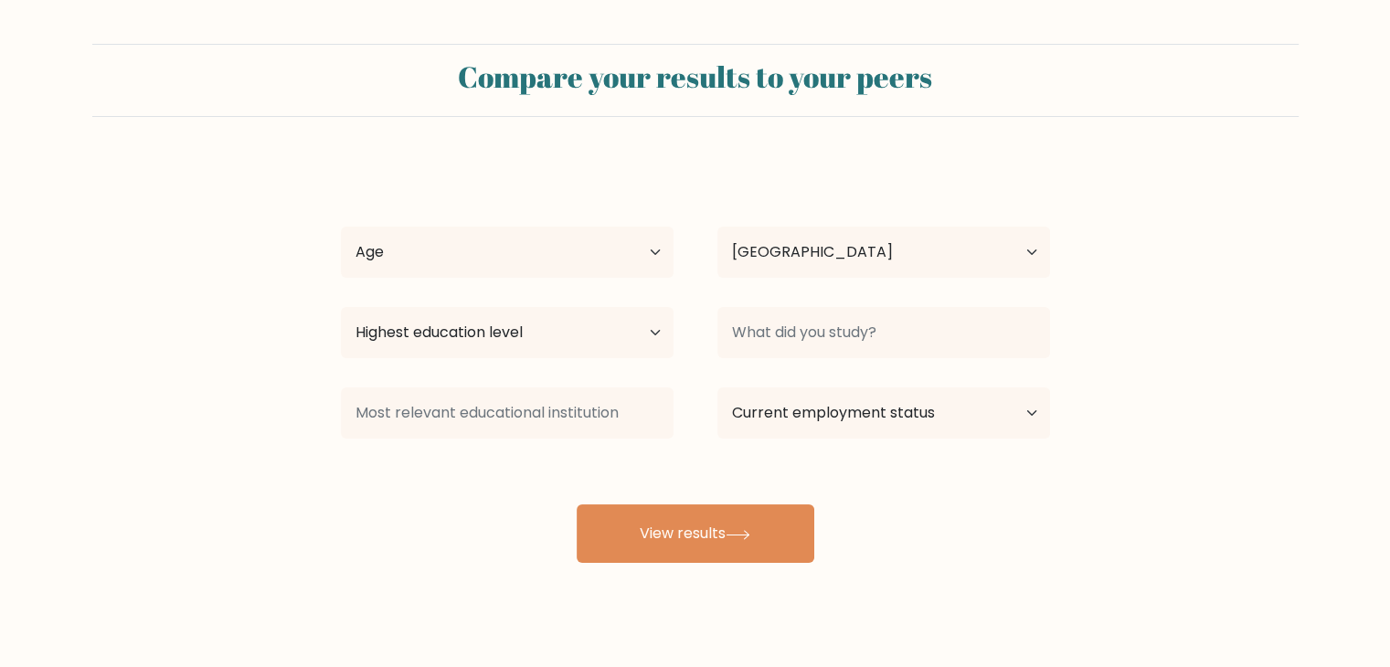
click at [675, 247] on div "Age Under [DEMOGRAPHIC_DATA] [DEMOGRAPHIC_DATA] [DEMOGRAPHIC_DATA] [DEMOGRAPHIC…" at bounding box center [507, 252] width 377 height 66
click at [638, 270] on select "Age Under [DEMOGRAPHIC_DATA] [DEMOGRAPHIC_DATA] [DEMOGRAPHIC_DATA] [DEMOGRAPHIC…" at bounding box center [507, 252] width 333 height 51
select select "18_24"
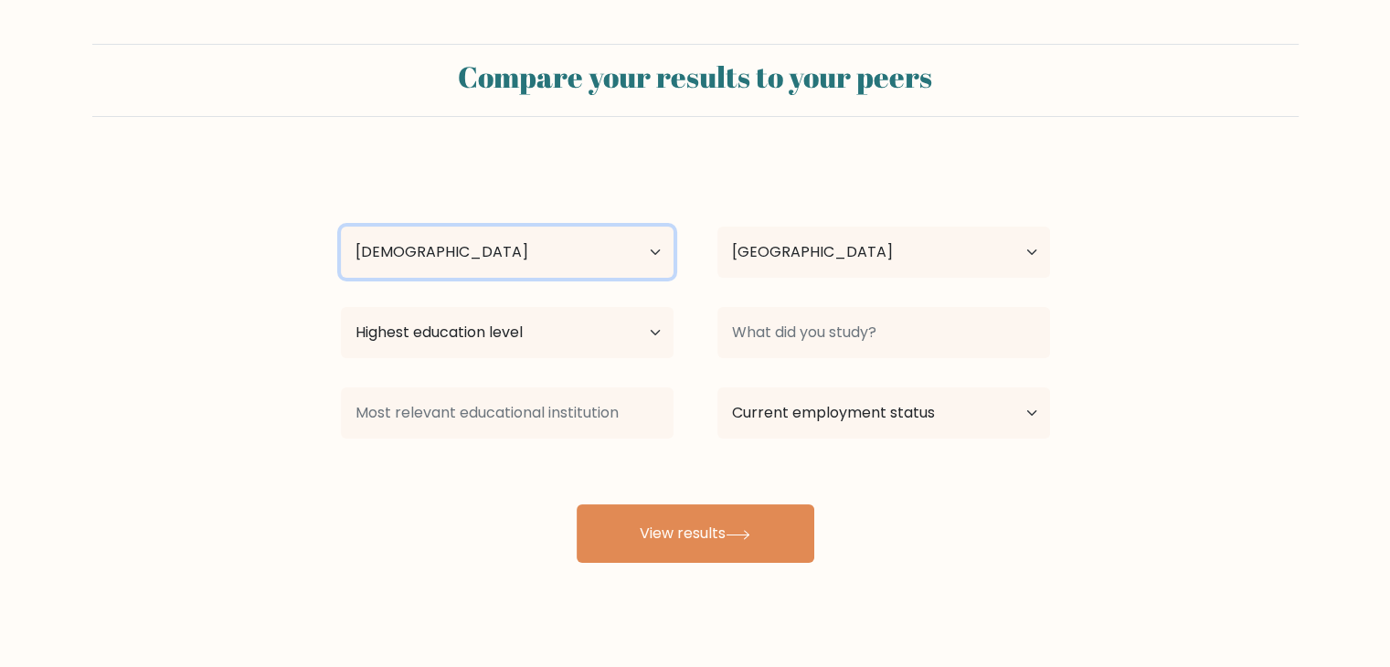
click at [341, 227] on select "Age Under [DEMOGRAPHIC_DATA] [DEMOGRAPHIC_DATA] [DEMOGRAPHIC_DATA] [DEMOGRAPHIC…" at bounding box center [507, 252] width 333 height 51
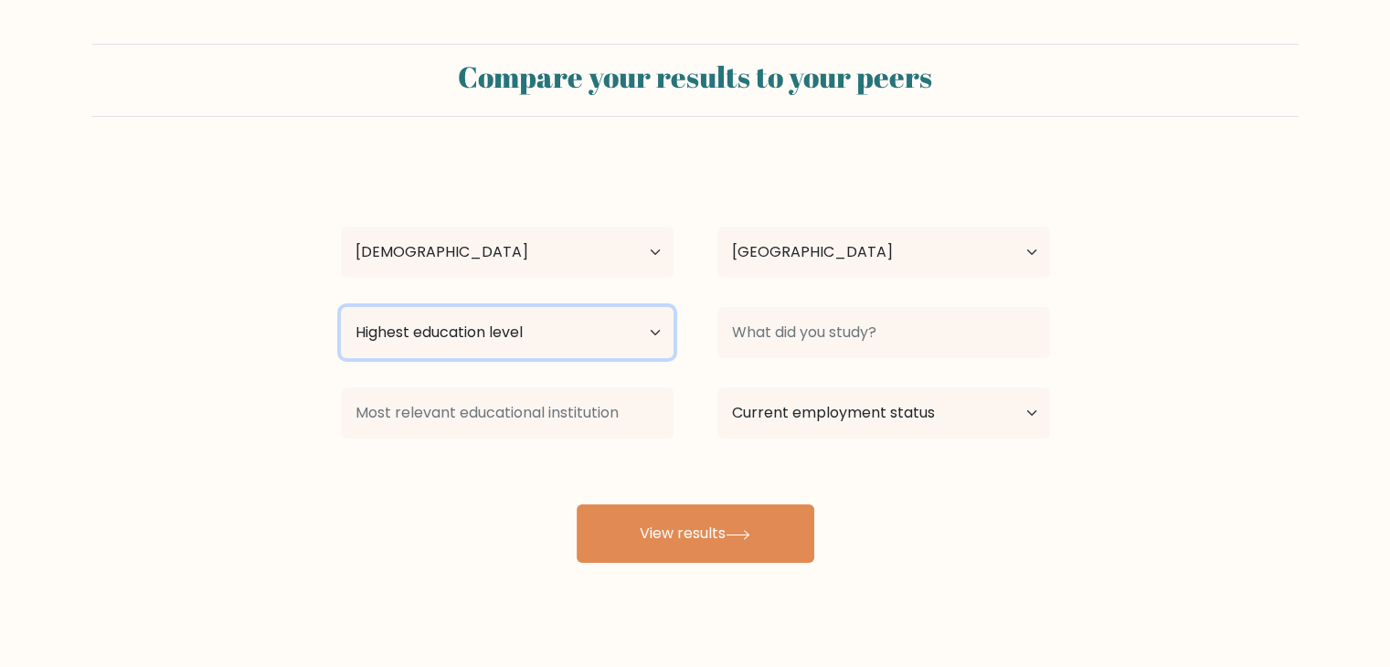
click at [607, 342] on select "Highest education level No schooling Primary Lower Secondary Upper Secondary Oc…" at bounding box center [507, 332] width 333 height 51
select select "bachelors_degree"
click at [341, 307] on select "Highest education level No schooling Primary Lower Secondary Upper Secondary Oc…" at bounding box center [507, 332] width 333 height 51
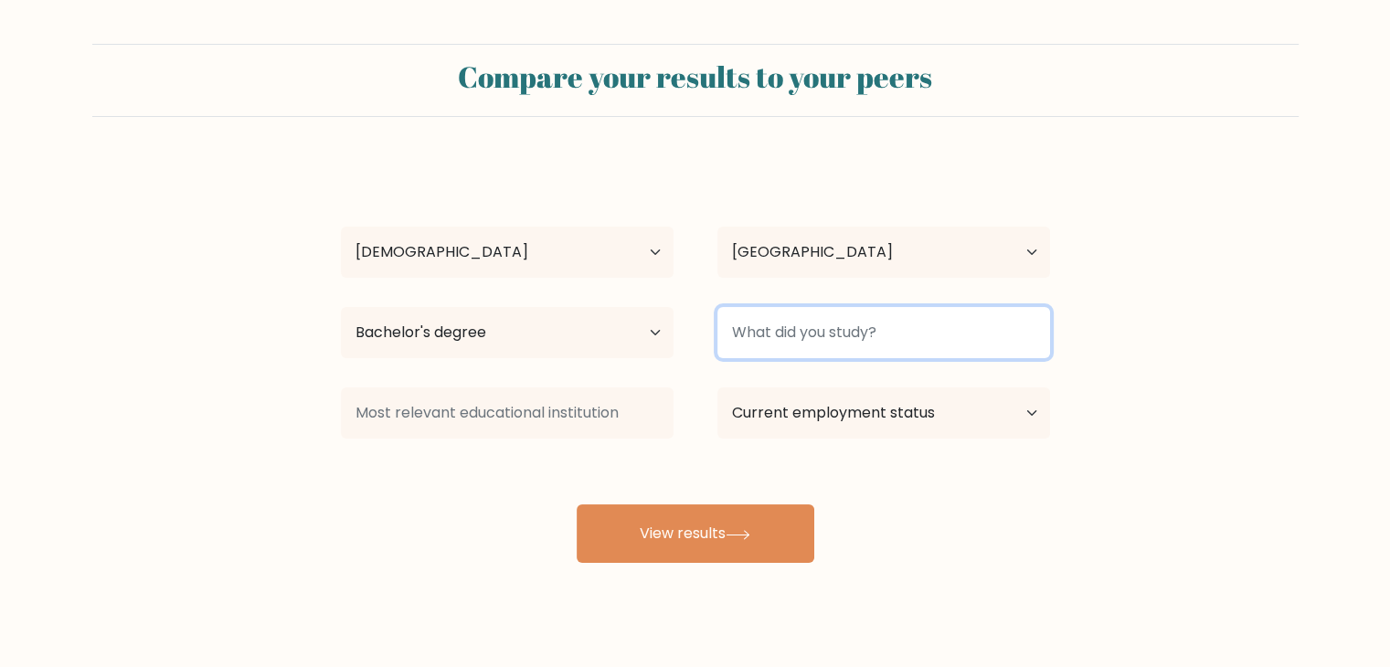
click at [904, 334] on input at bounding box center [883, 332] width 333 height 51
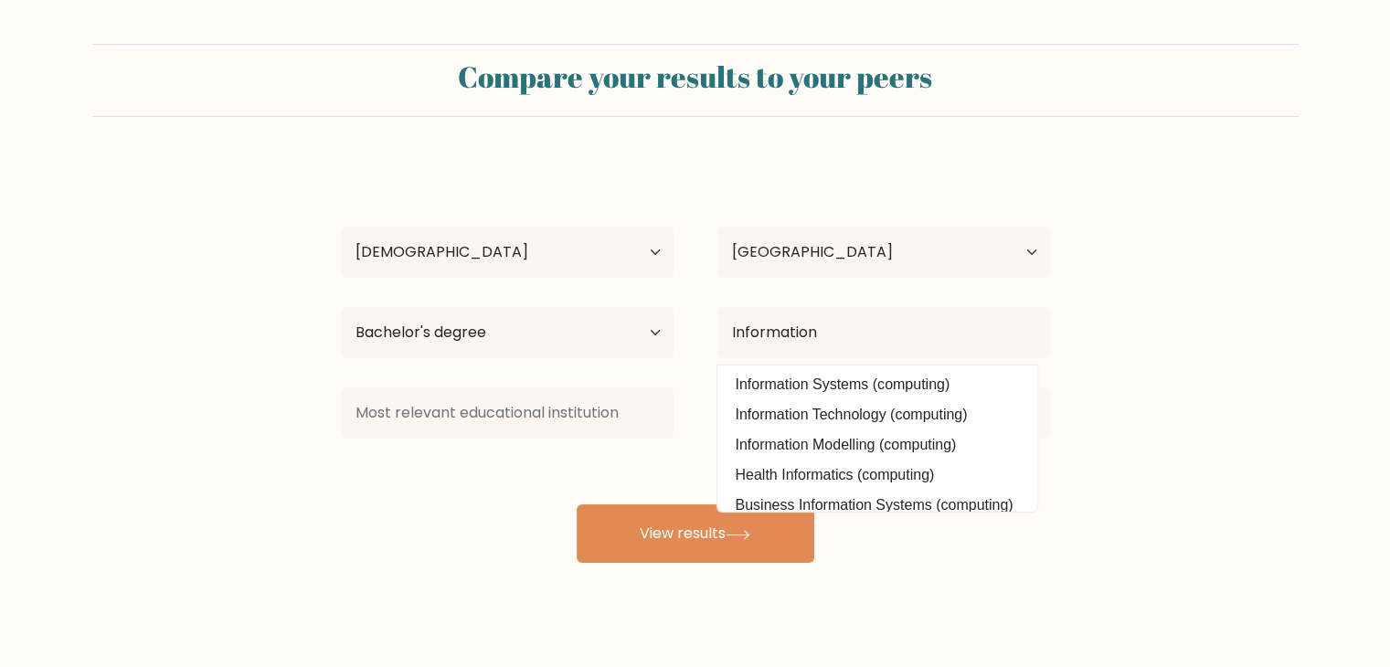
click at [909, 414] on option "Information Technology (computing)" at bounding box center [877, 414] width 311 height 29
type input "Information Technology"
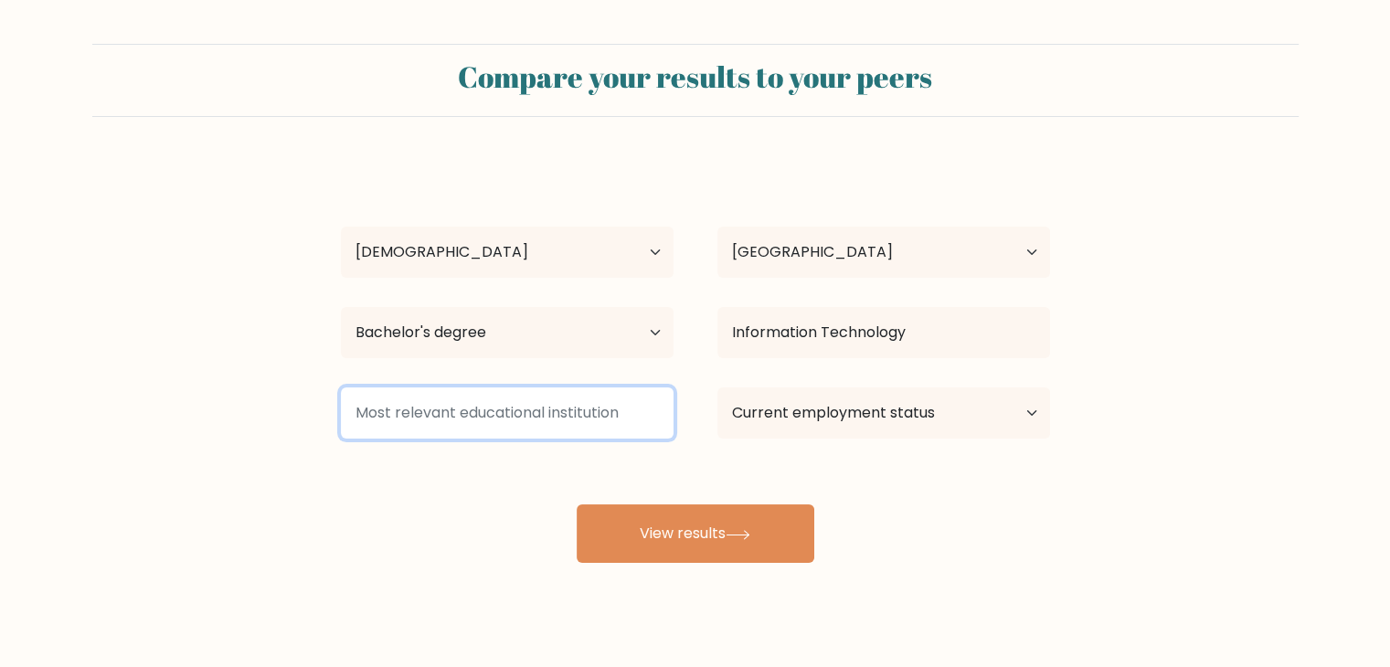
click at [582, 414] on input at bounding box center [507, 412] width 333 height 51
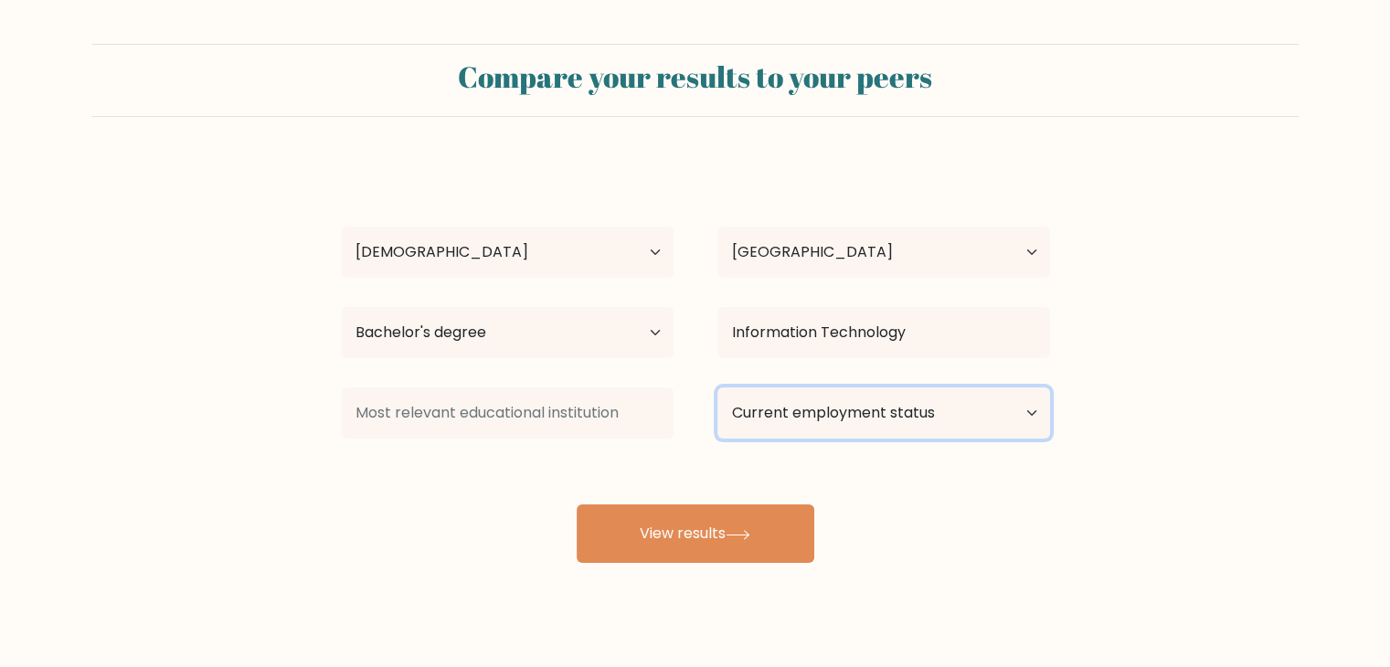
click at [788, 424] on select "Current employment status Employed Student Retired Other / prefer not to answer" at bounding box center [883, 412] width 333 height 51
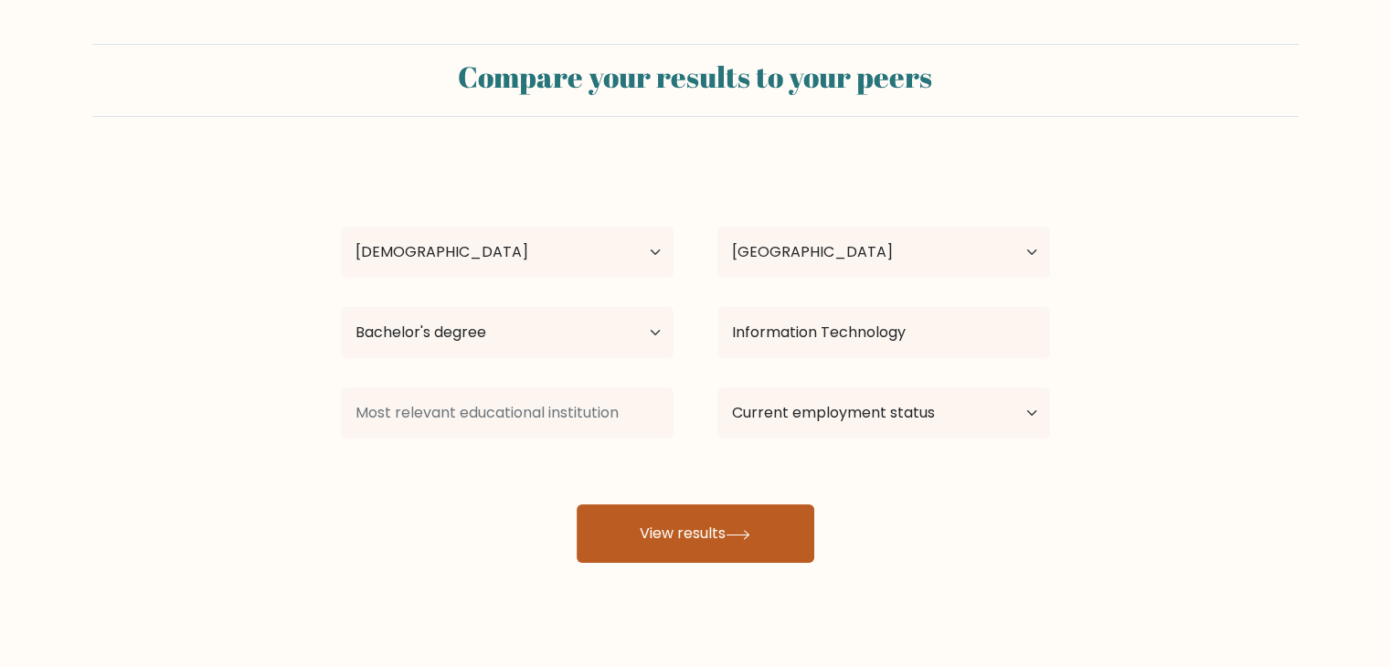
click at [674, 531] on button "View results" at bounding box center [696, 533] width 238 height 58
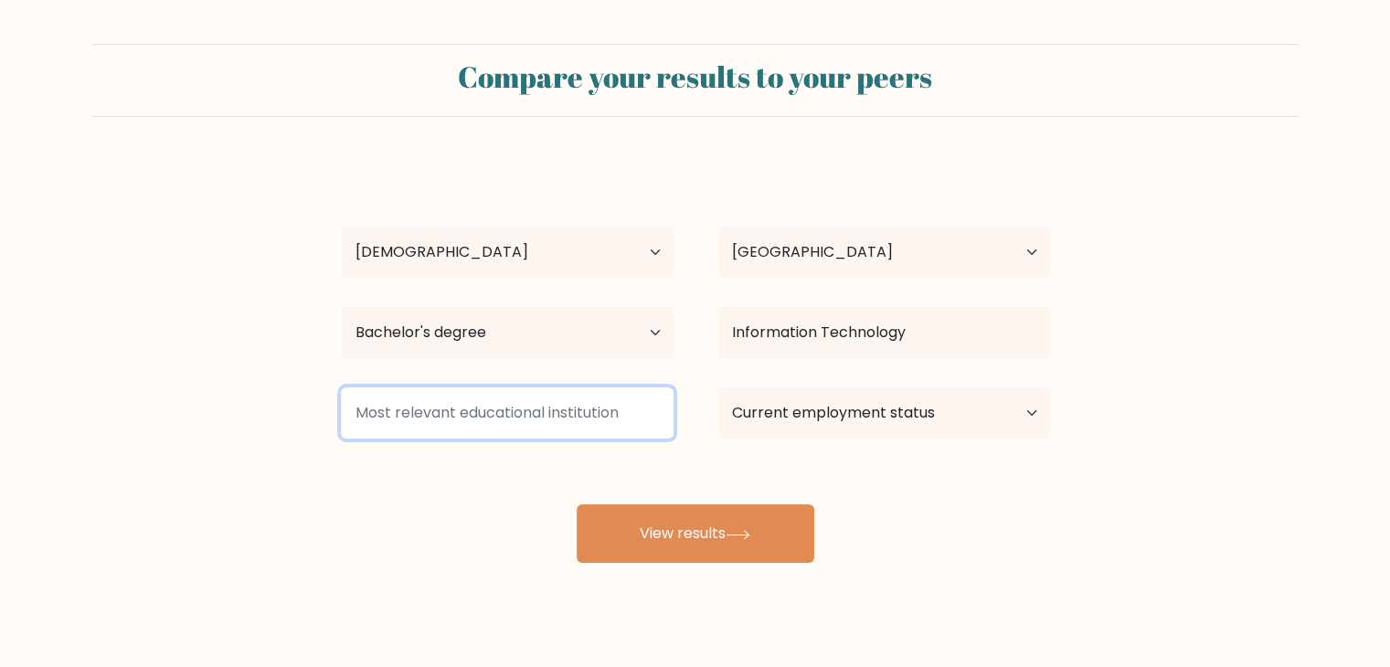
click at [543, 407] on input at bounding box center [507, 412] width 333 height 51
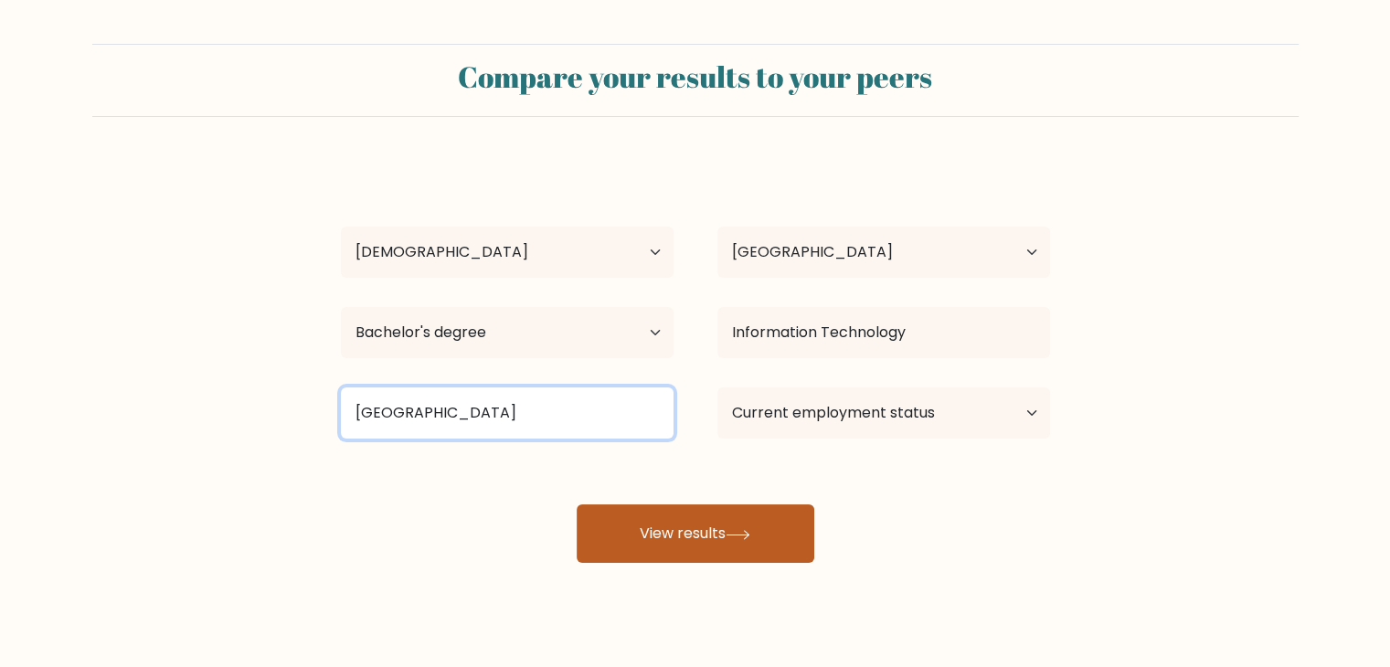
type input "National University"
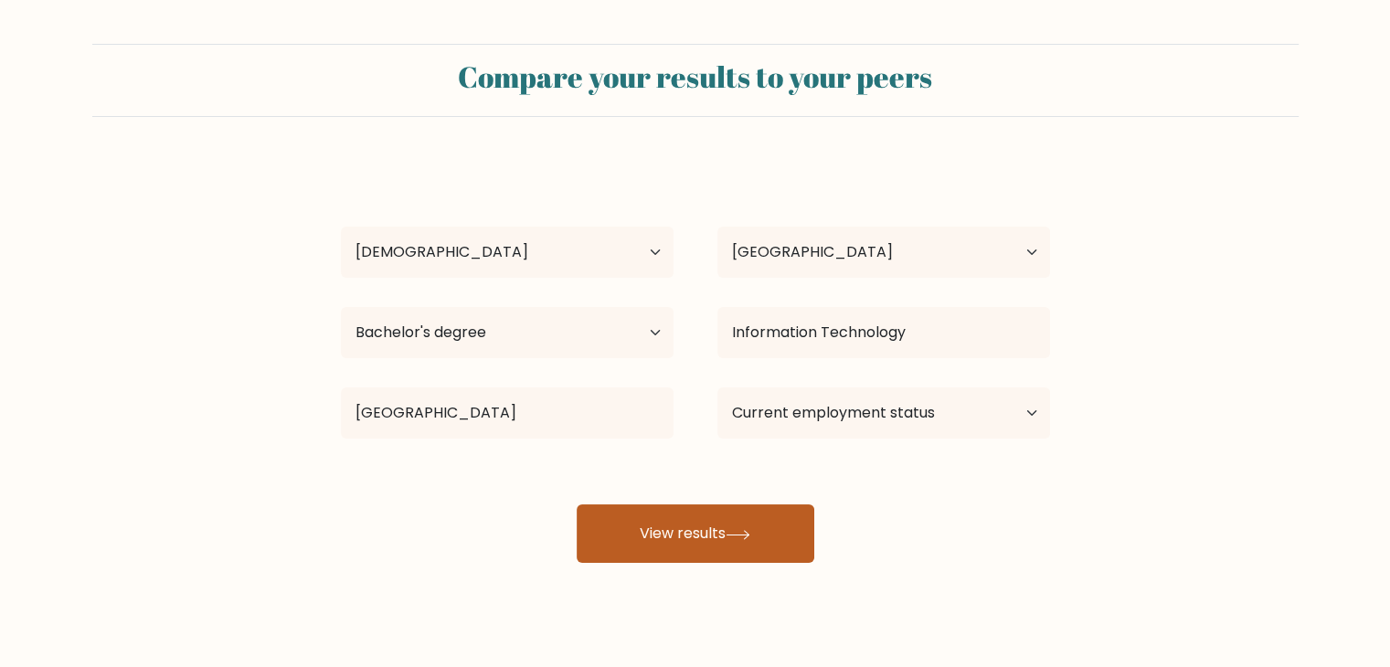
click at [643, 517] on button "View results" at bounding box center [696, 533] width 238 height 58
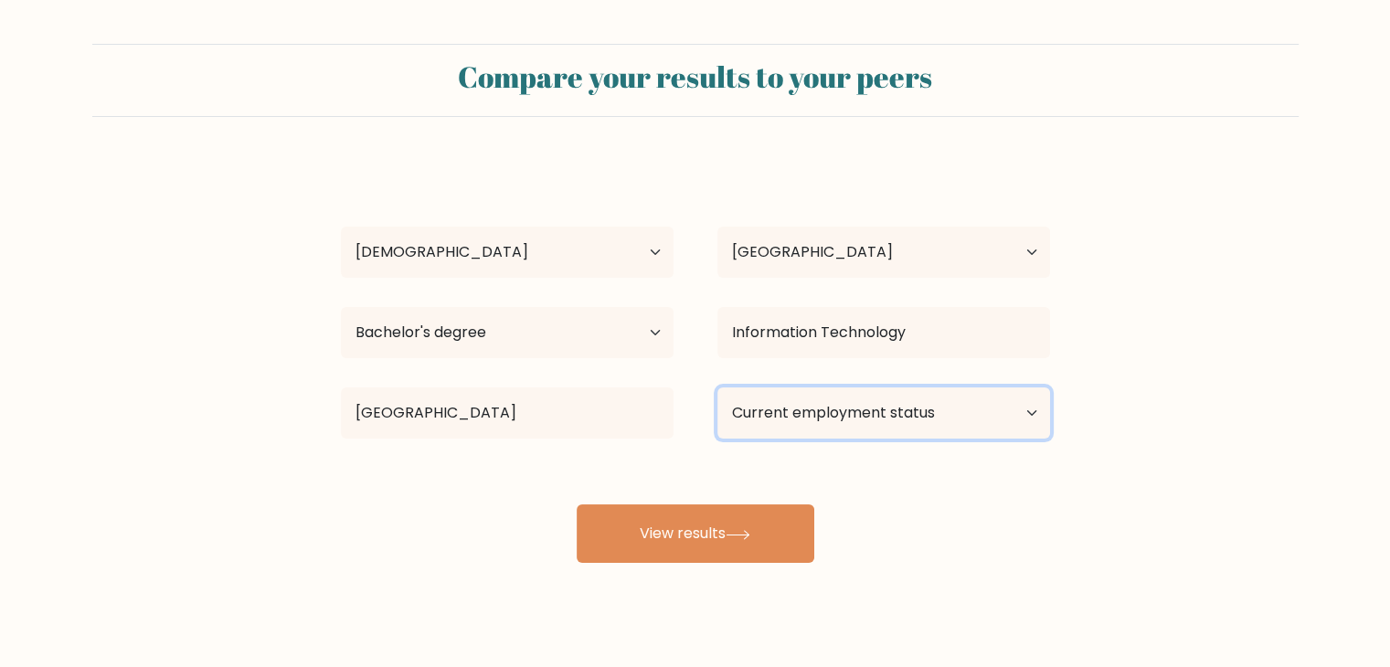
click at [858, 430] on select "Current employment status Employed Student Retired Other / prefer not to answer" at bounding box center [883, 412] width 333 height 51
select select "other"
click at [717, 387] on select "Current employment status Employed Student Retired Other / prefer not to answer" at bounding box center [883, 412] width 333 height 51
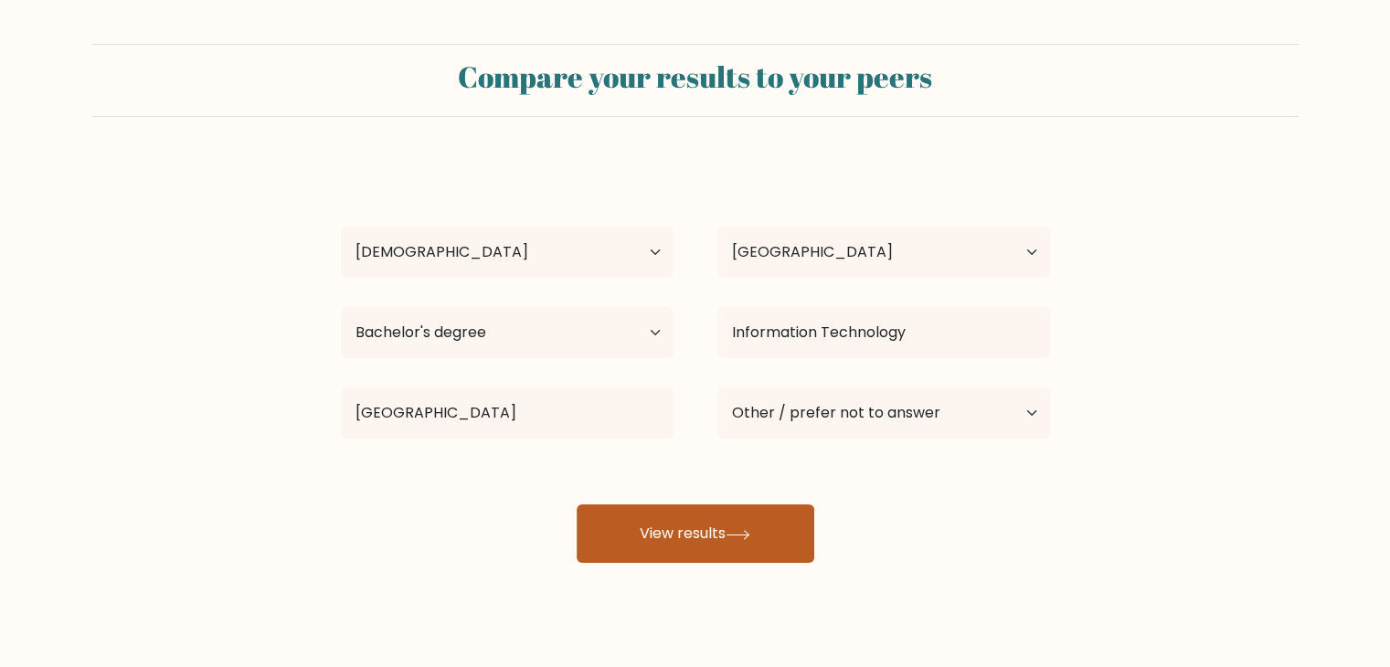
click at [757, 546] on button "View results" at bounding box center [696, 533] width 238 height 58
